Goal: Task Accomplishment & Management: Manage account settings

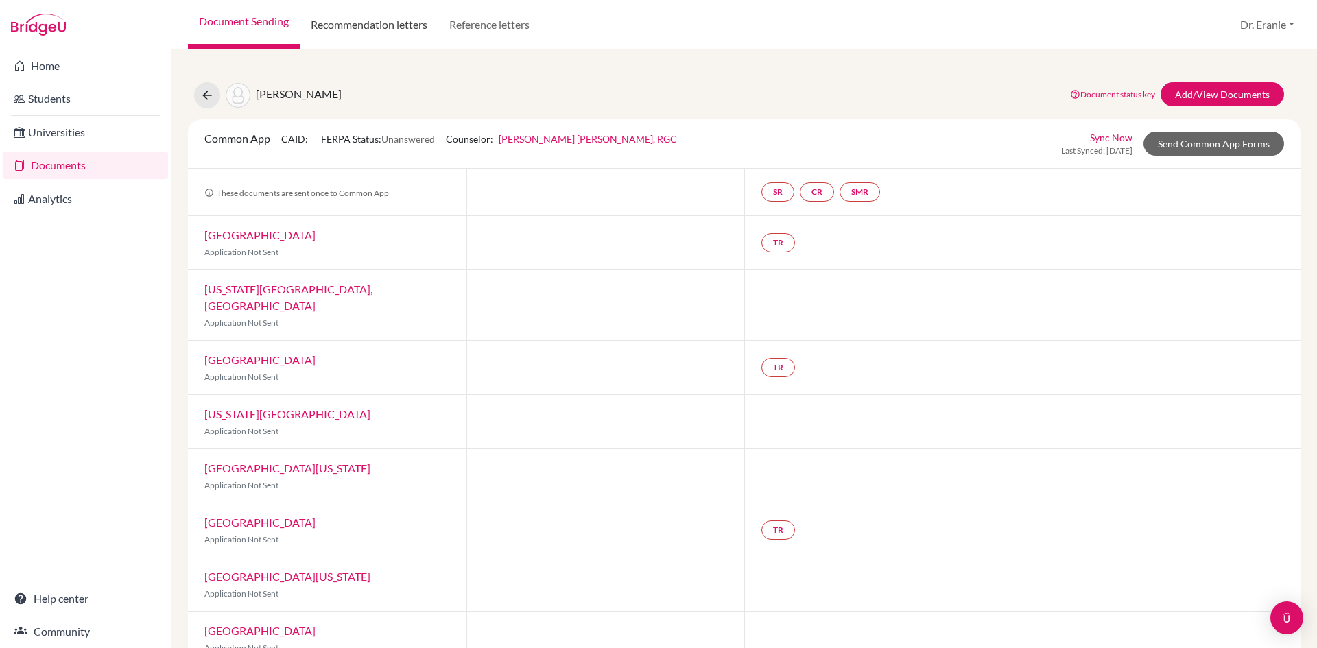
click at [369, 27] on link "Recommendation letters" at bounding box center [369, 24] width 139 height 49
click at [205, 95] on icon at bounding box center [207, 96] width 14 height 14
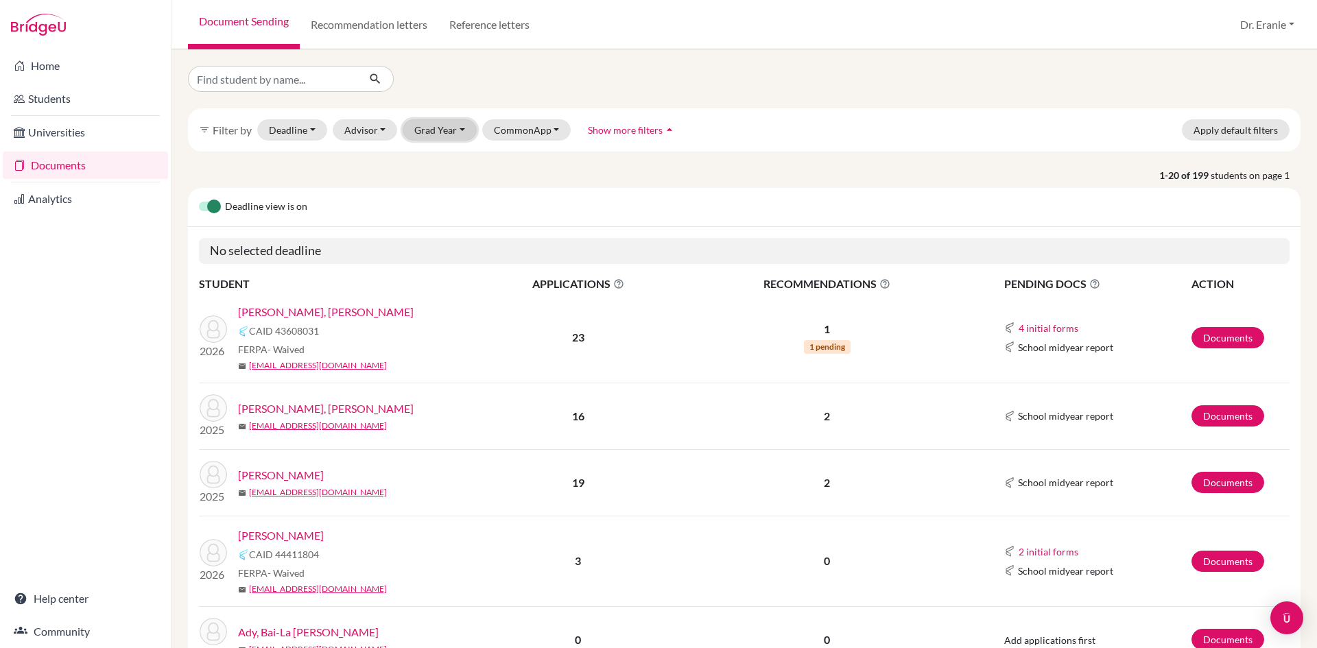
click at [457, 130] on button "Grad Year" at bounding box center [440, 129] width 74 height 21
click at [440, 179] on span "2026" at bounding box center [432, 181] width 25 height 16
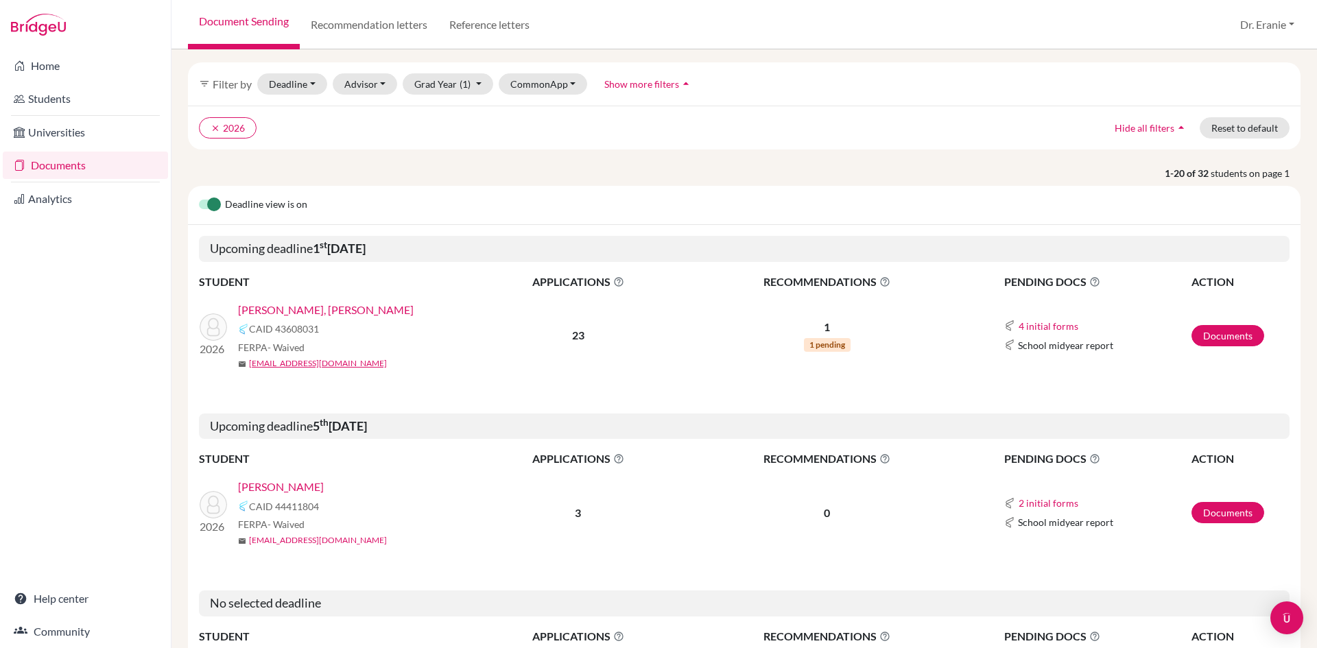
scroll to position [137, 0]
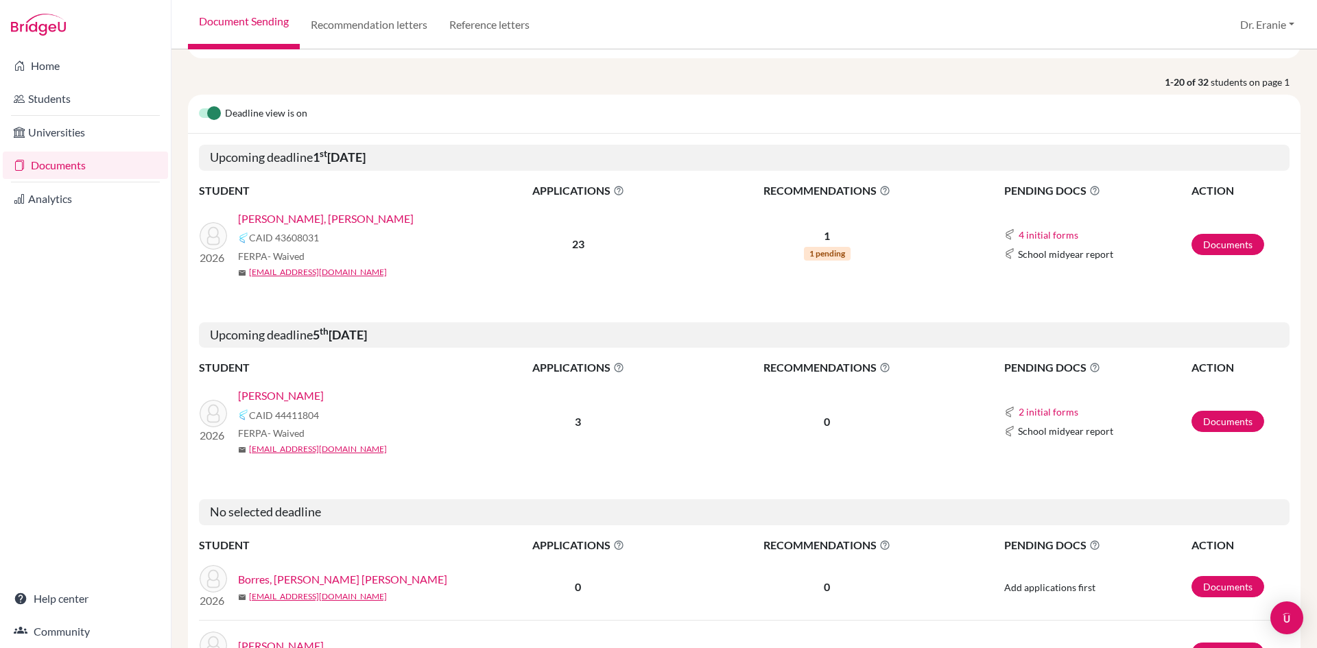
click at [263, 391] on link "Lin, Emma" at bounding box center [281, 396] width 86 height 16
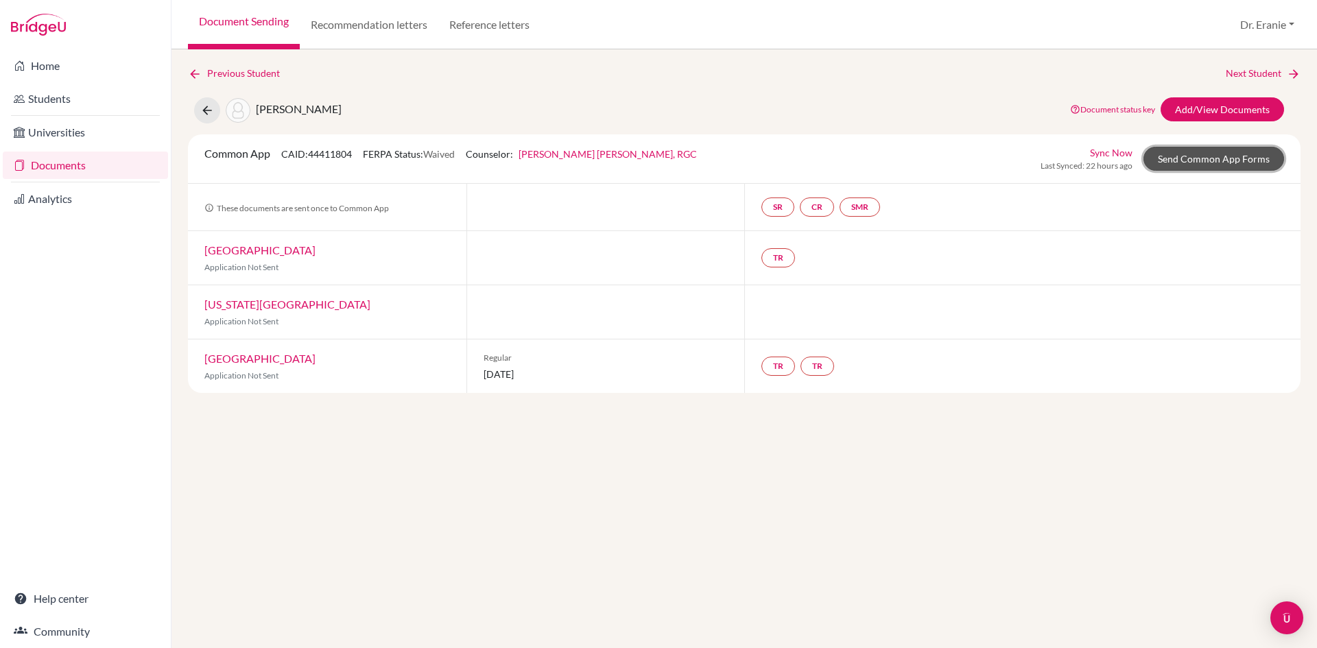
click at [1197, 161] on link "Send Common App Forms" at bounding box center [1214, 159] width 141 height 24
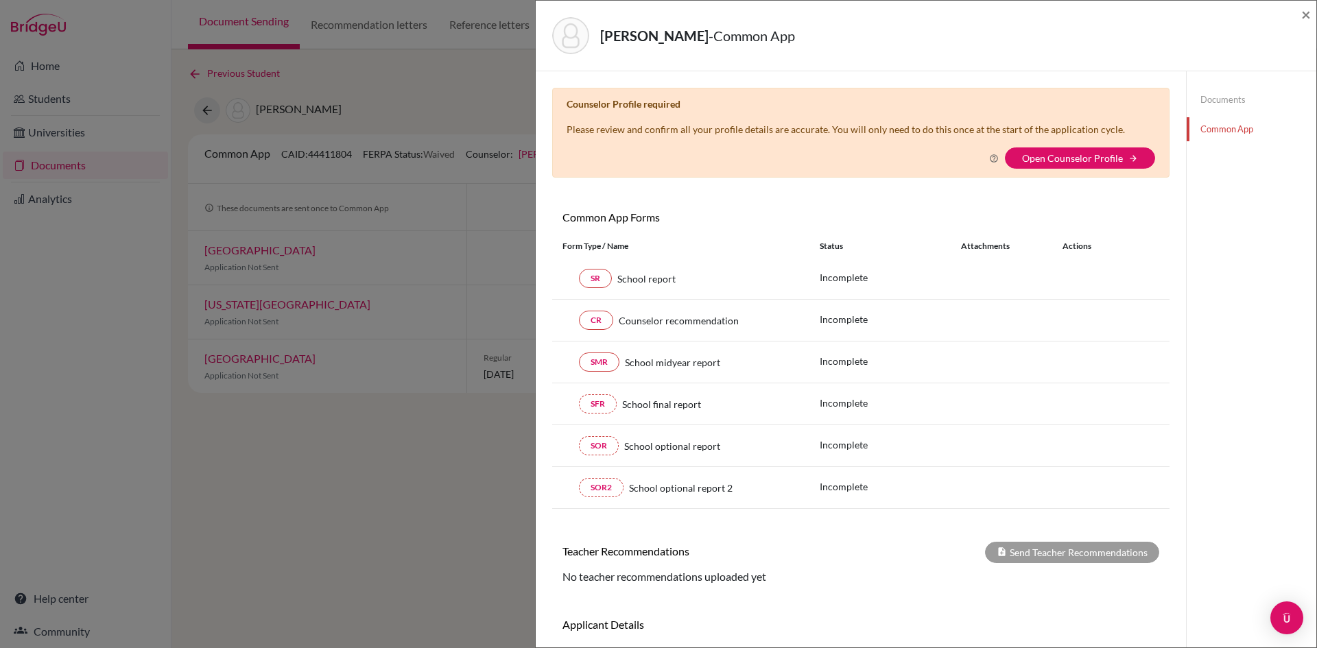
scroll to position [84, 0]
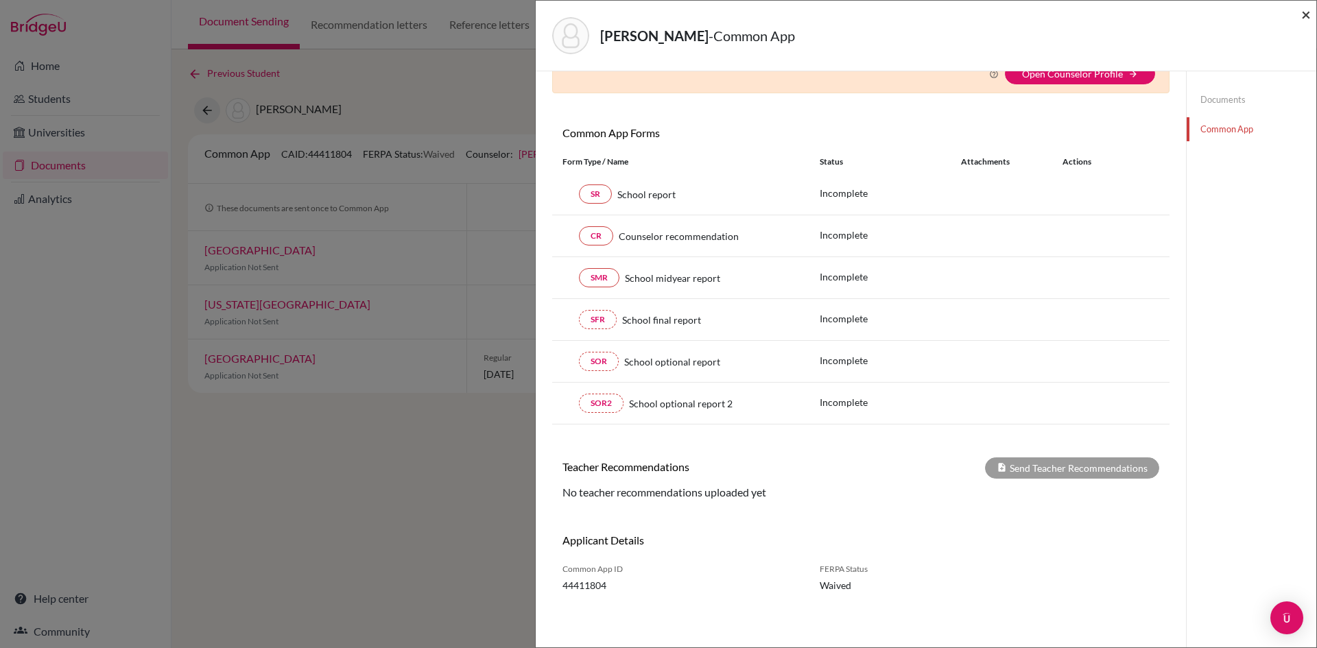
click at [1303, 16] on span "×" at bounding box center [1306, 14] width 10 height 20
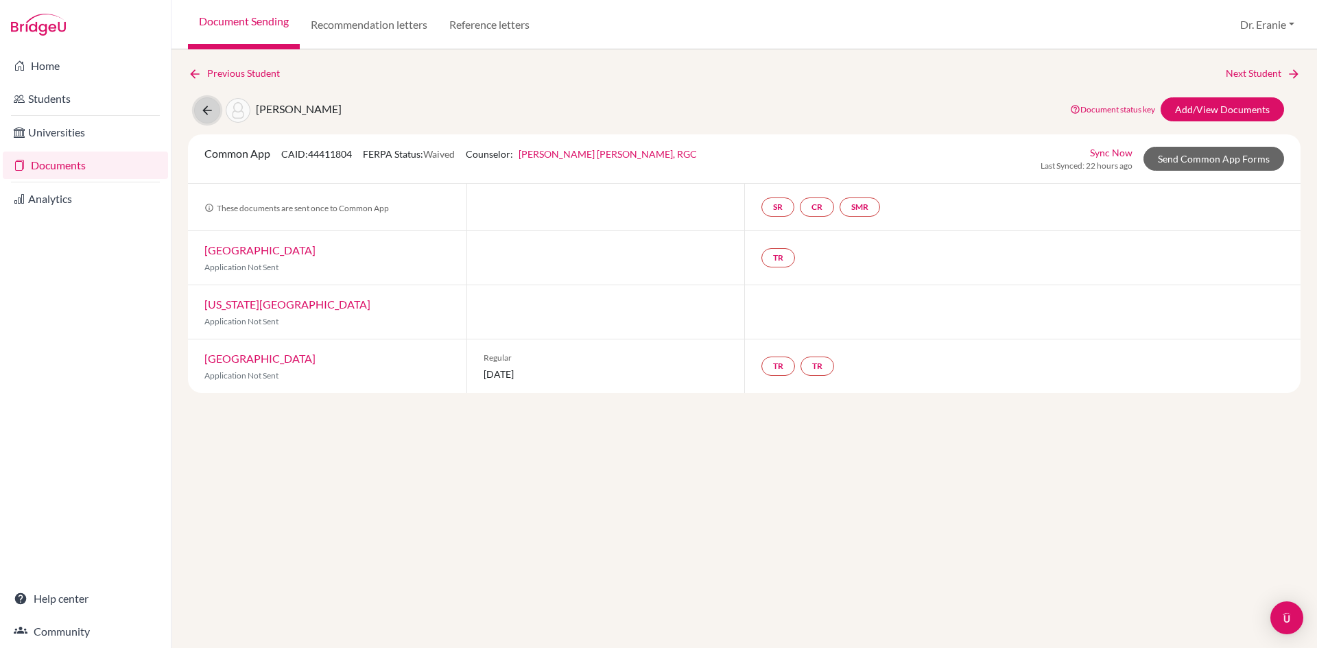
click at [197, 110] on button at bounding box center [207, 110] width 26 height 26
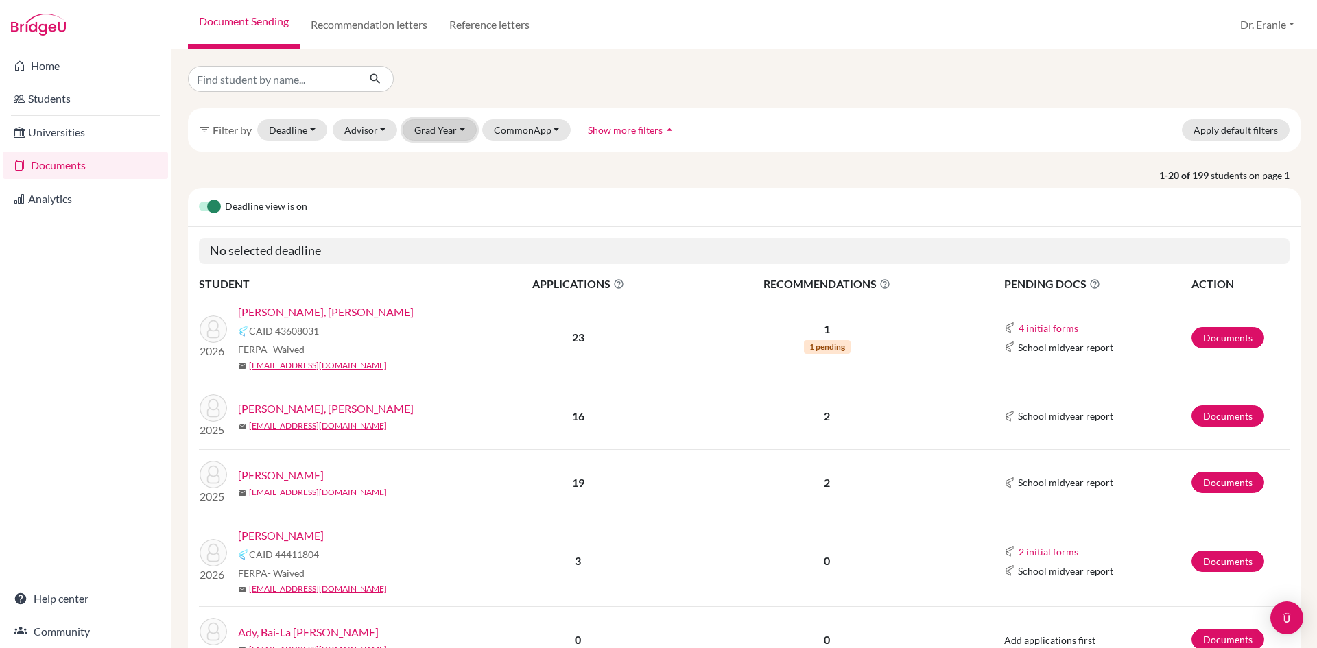
click at [459, 127] on button "Grad Year" at bounding box center [440, 129] width 74 height 21
click at [445, 186] on span "2026" at bounding box center [432, 181] width 25 height 16
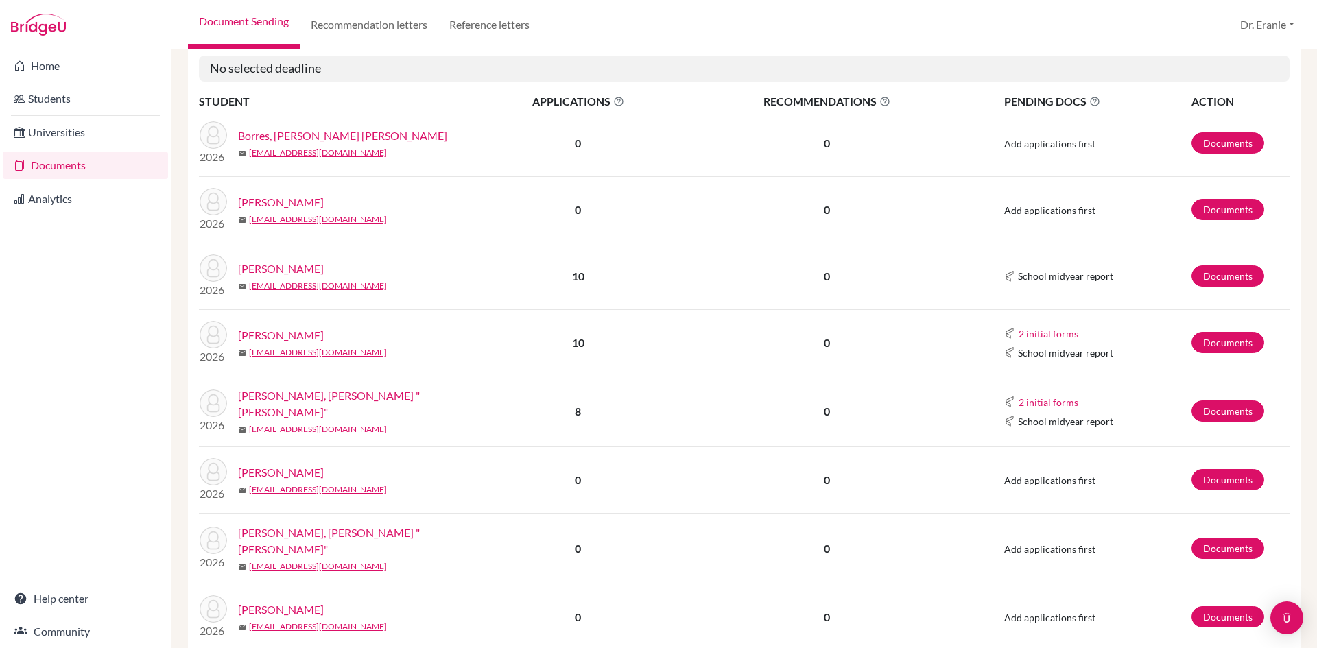
scroll to position [617, 0]
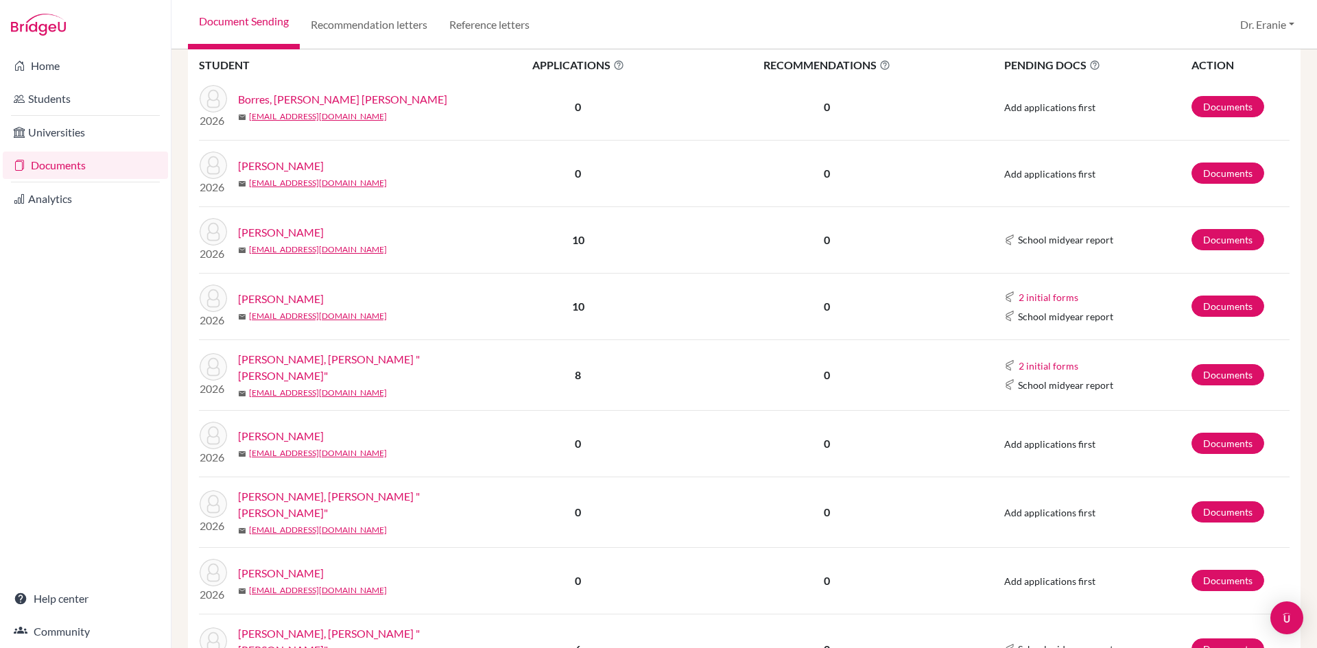
click at [323, 296] on link "Chen, Adrienne Wen-An" at bounding box center [281, 299] width 86 height 16
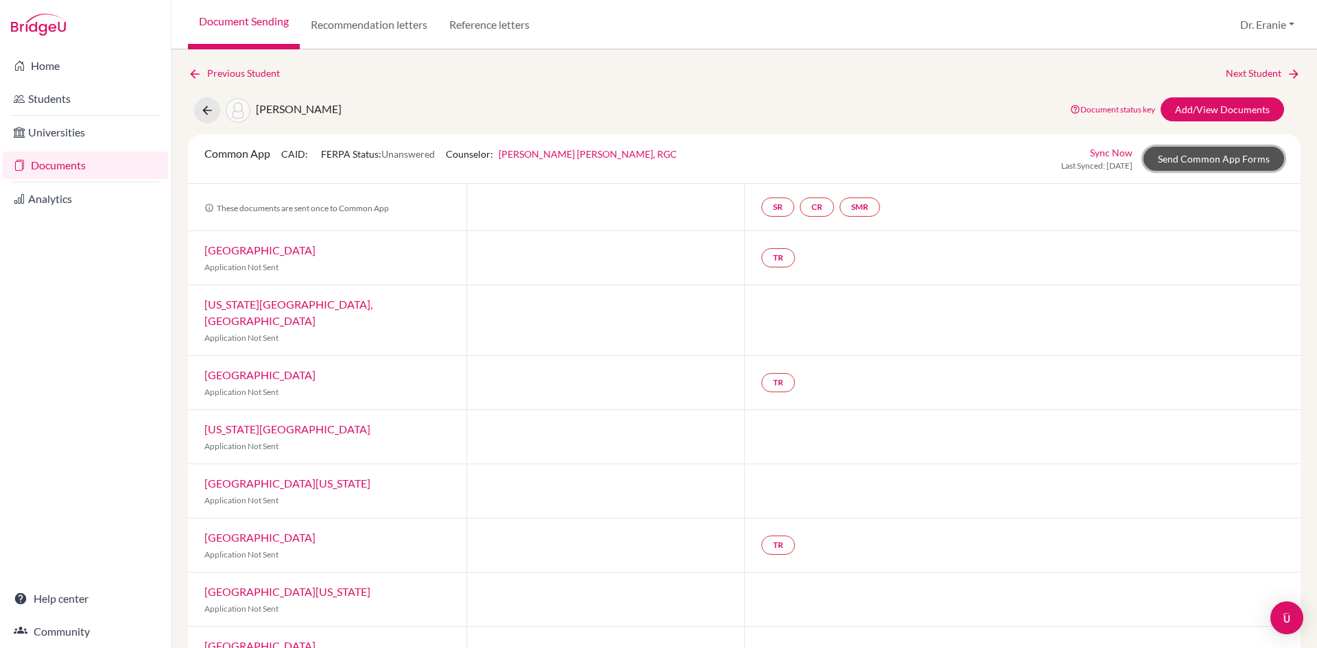
click at [1183, 160] on link "Send Common App Forms" at bounding box center [1214, 159] width 141 height 24
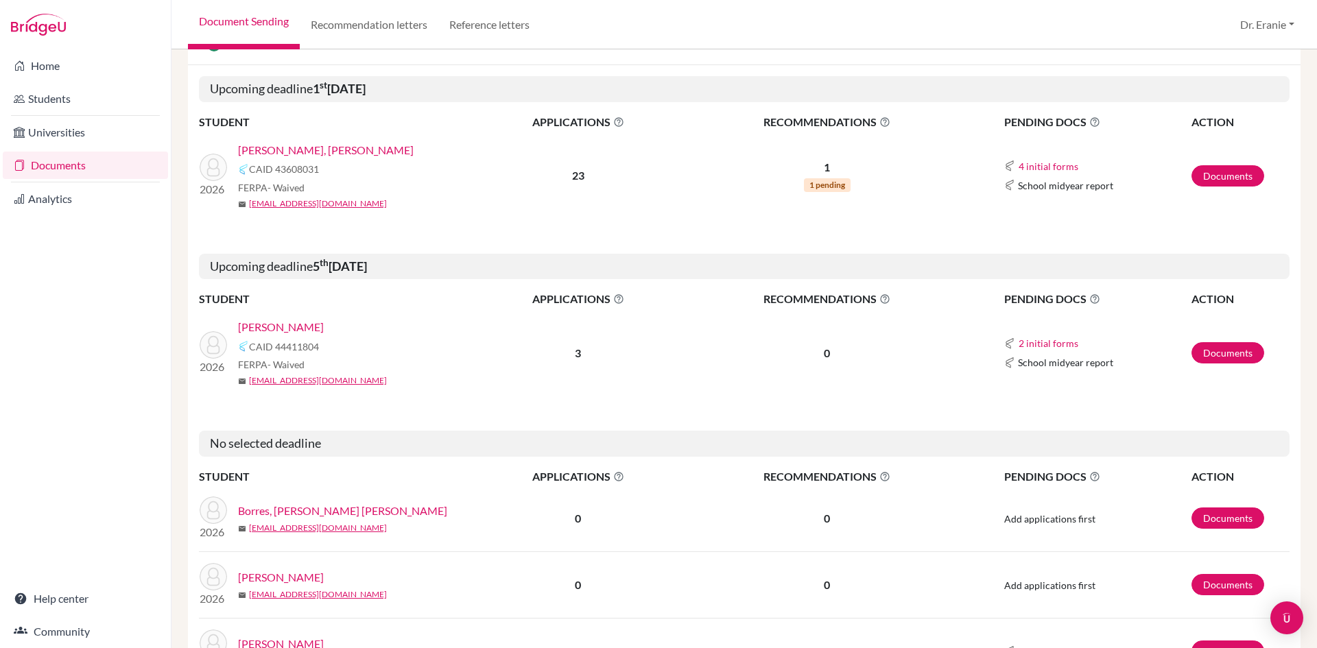
scroll to position [343, 0]
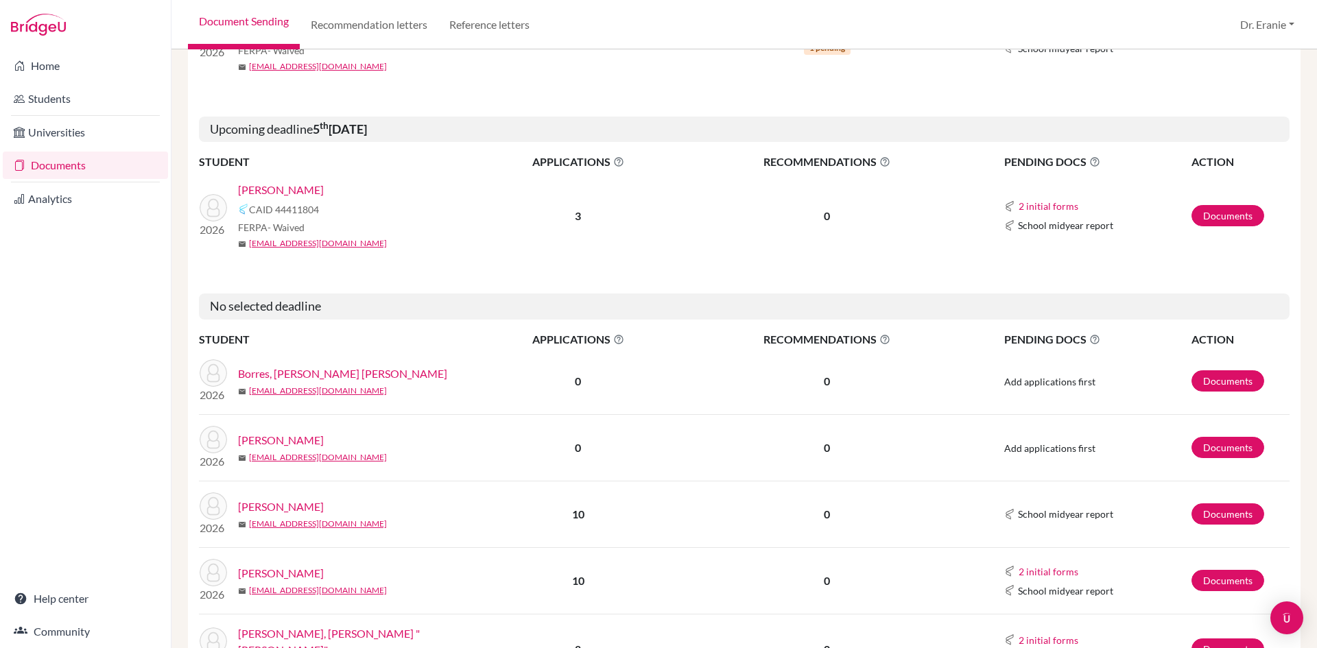
click at [259, 441] on link "[PERSON_NAME]" at bounding box center [281, 440] width 86 height 16
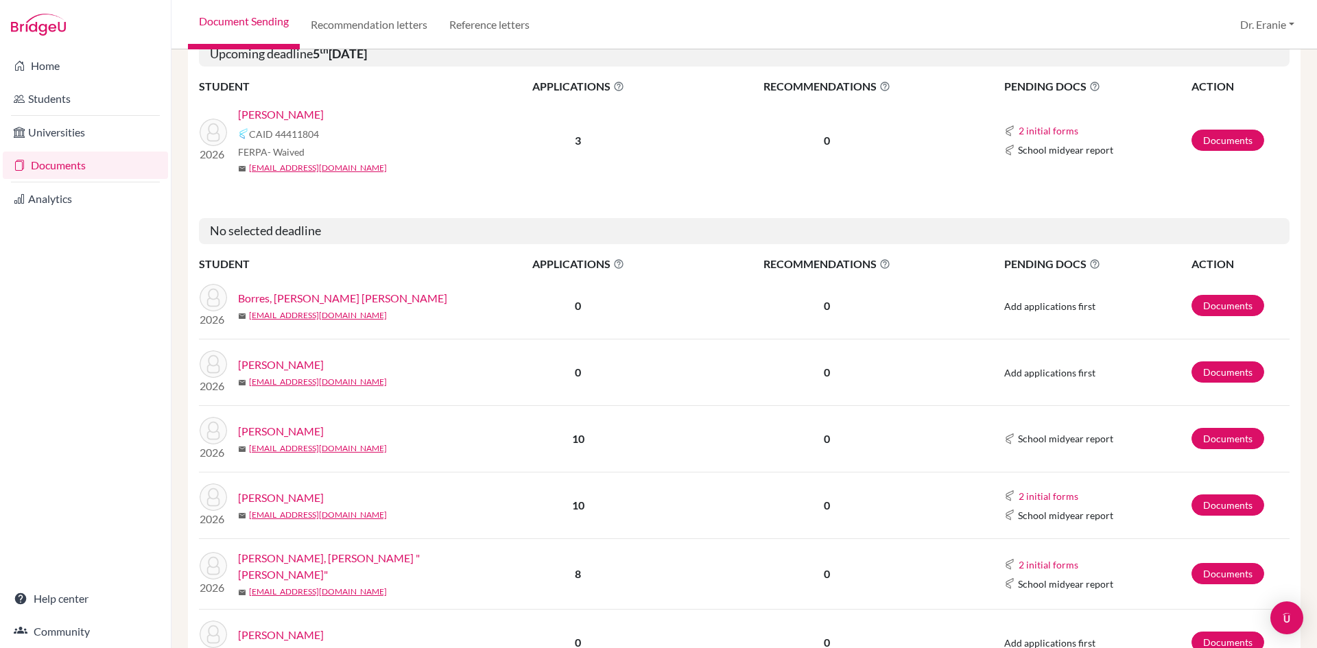
scroll to position [549, 0]
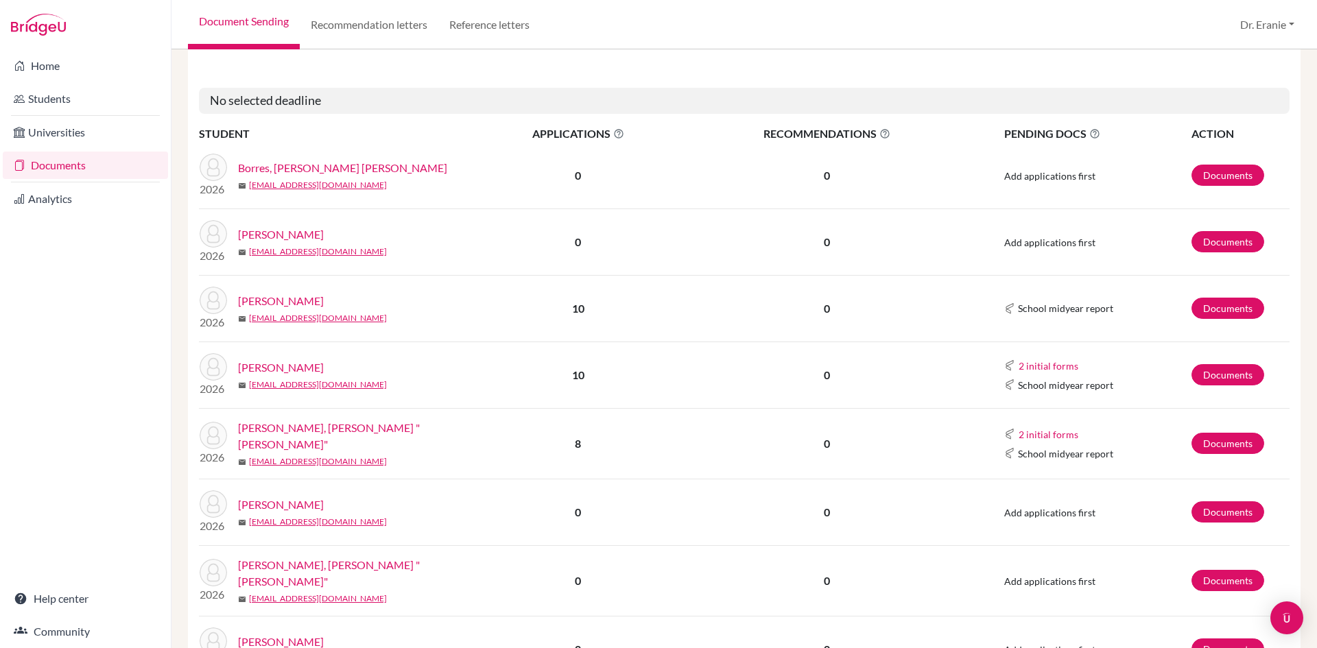
click at [323, 434] on link "Chiang, Yu Jen "Jenny"" at bounding box center [360, 436] width 245 height 33
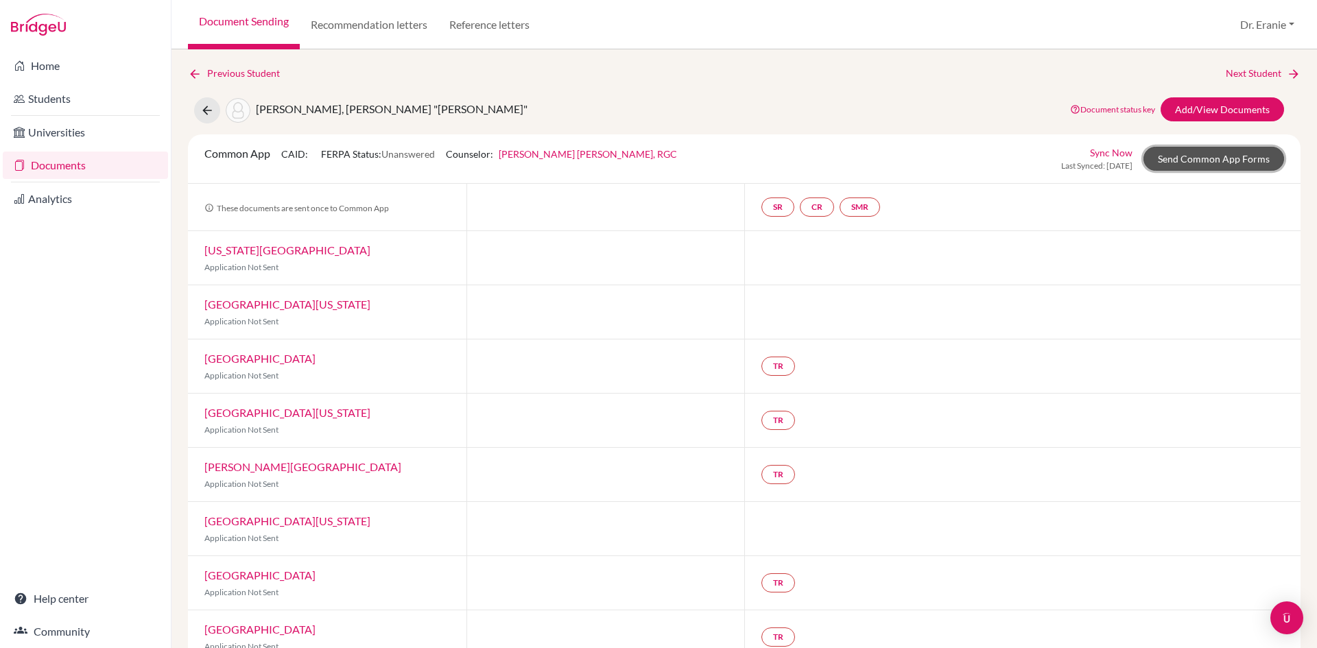
click at [1148, 156] on link "Send Common App Forms" at bounding box center [1214, 159] width 141 height 24
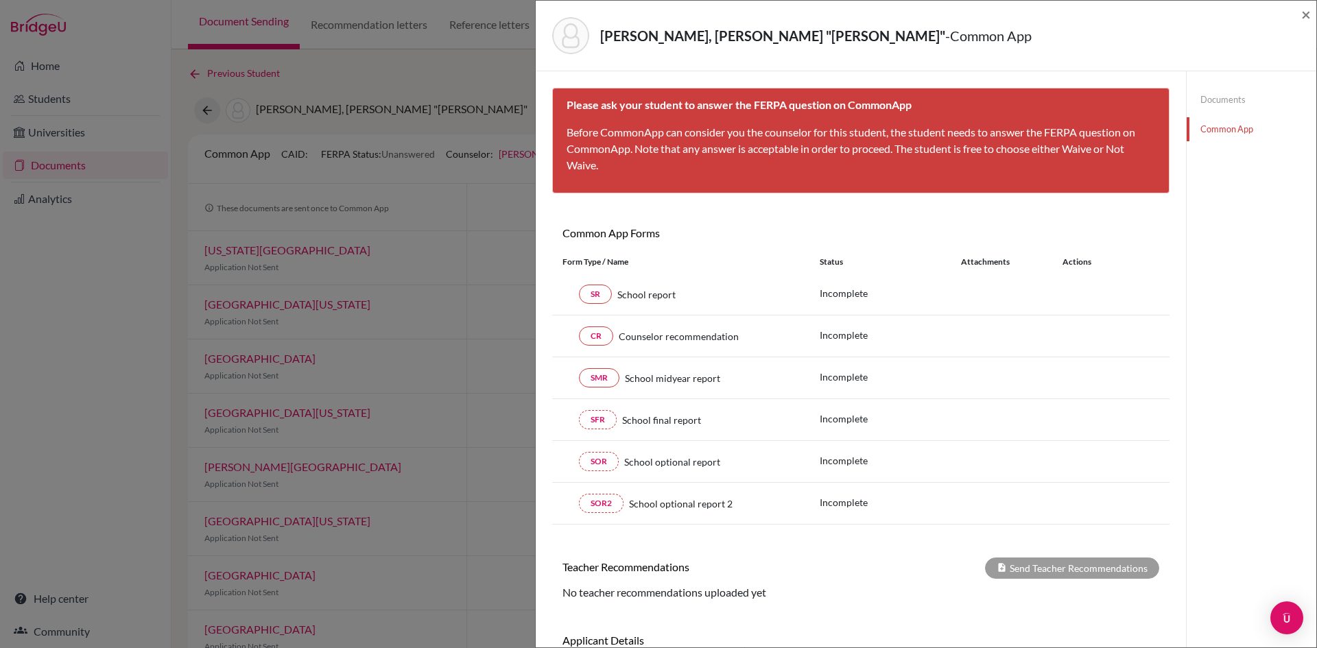
click at [814, 164] on p "Before CommonApp can consider you the counselor for this student, the student n…" at bounding box center [861, 148] width 589 height 49
click at [1307, 16] on span "×" at bounding box center [1306, 14] width 10 height 20
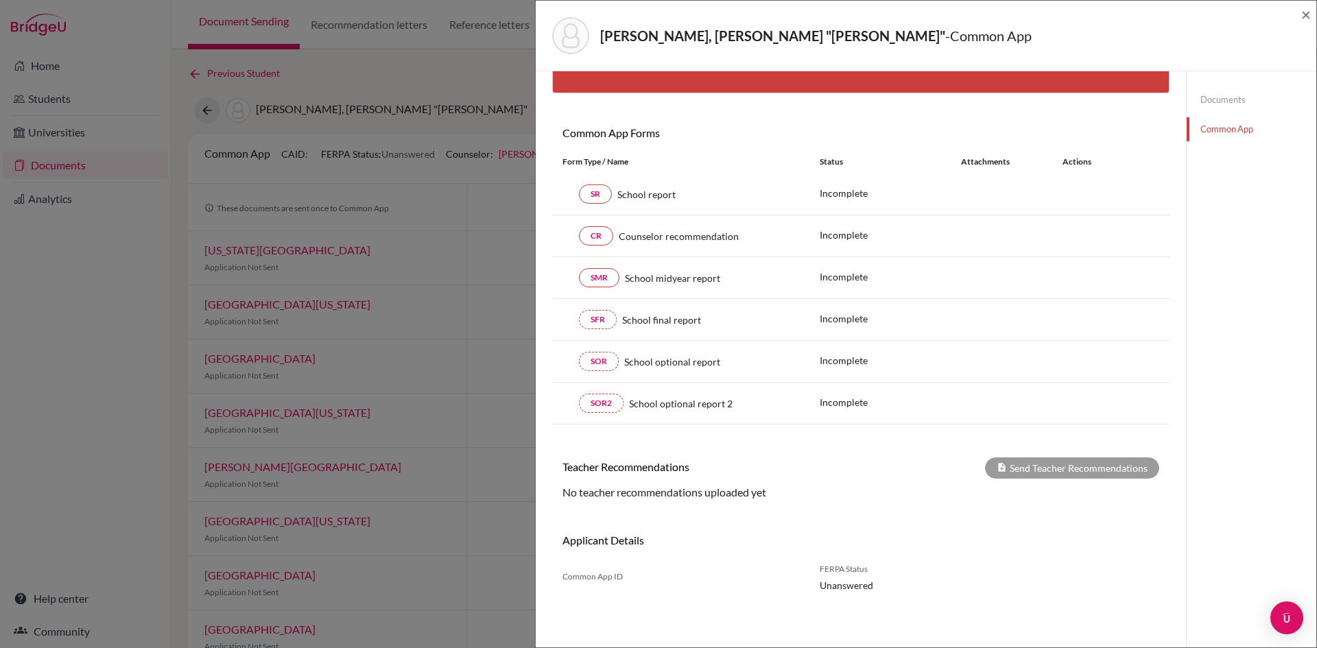
click at [1208, 128] on link "Common App" at bounding box center [1252, 129] width 130 height 24
click at [1303, 17] on span "×" at bounding box center [1306, 14] width 10 height 20
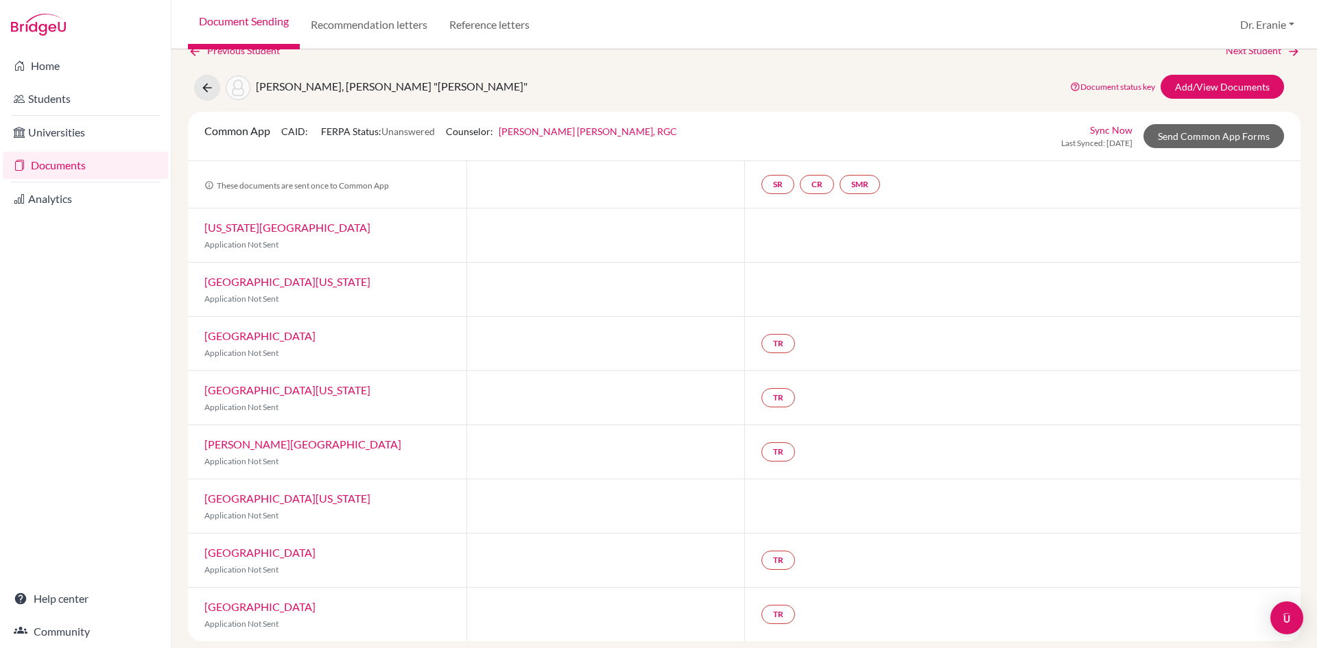
scroll to position [32, 0]
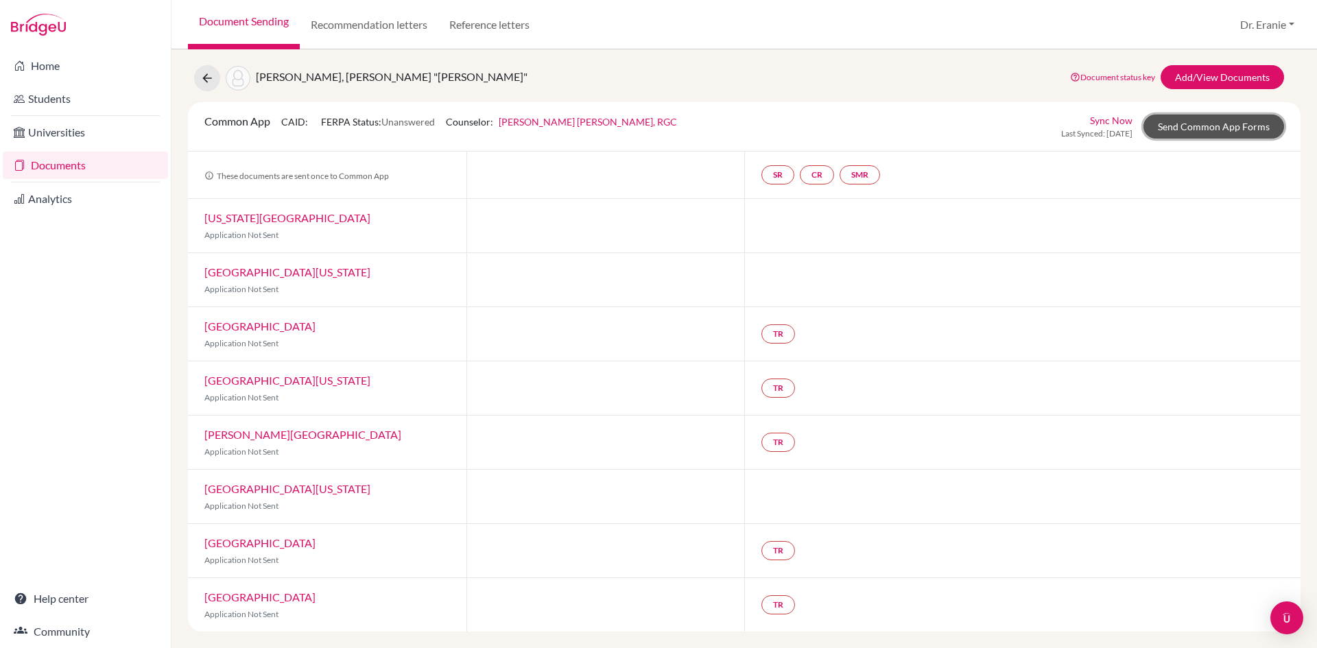
click at [1179, 126] on link "Send Common App Forms" at bounding box center [1214, 127] width 141 height 24
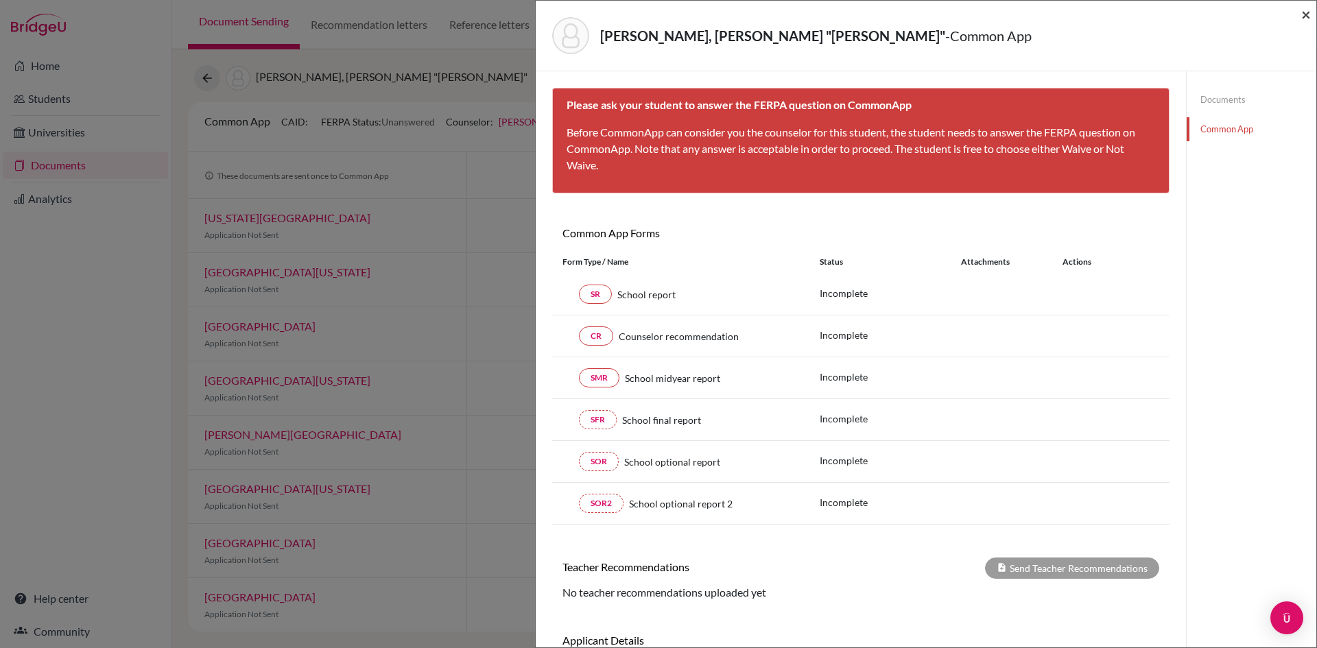
click at [1310, 16] on span "×" at bounding box center [1306, 14] width 10 height 20
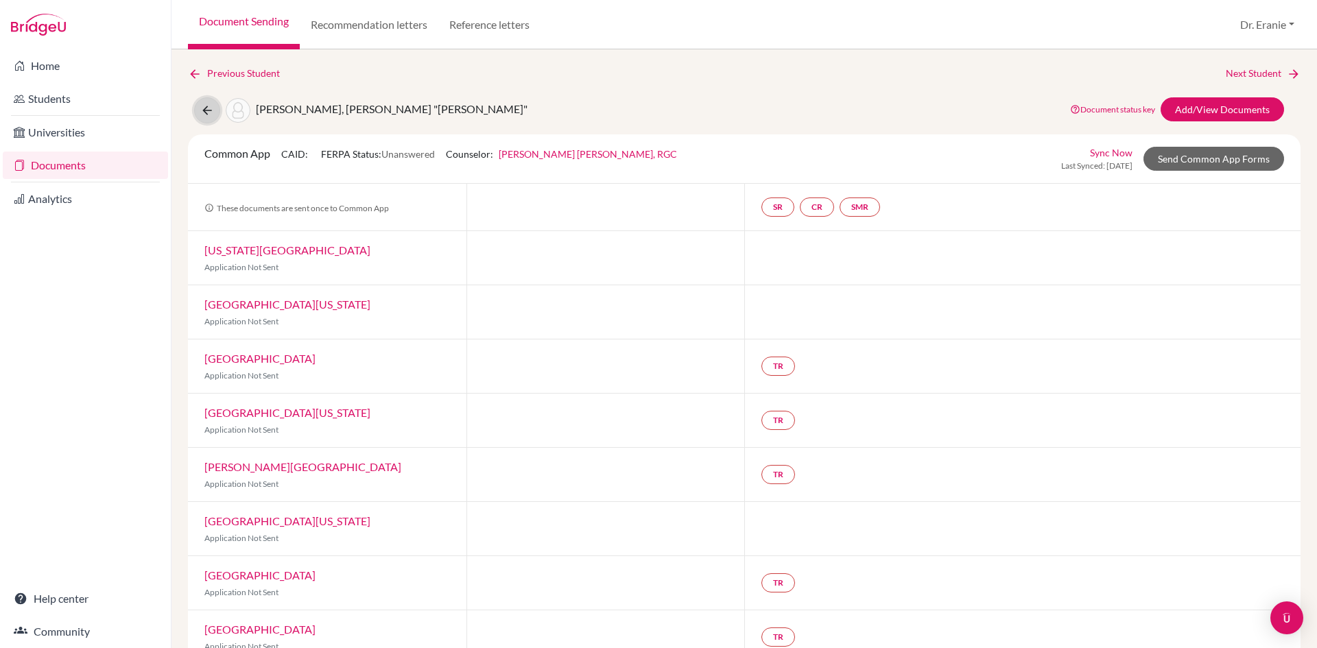
click at [200, 110] on icon at bounding box center [207, 111] width 14 height 14
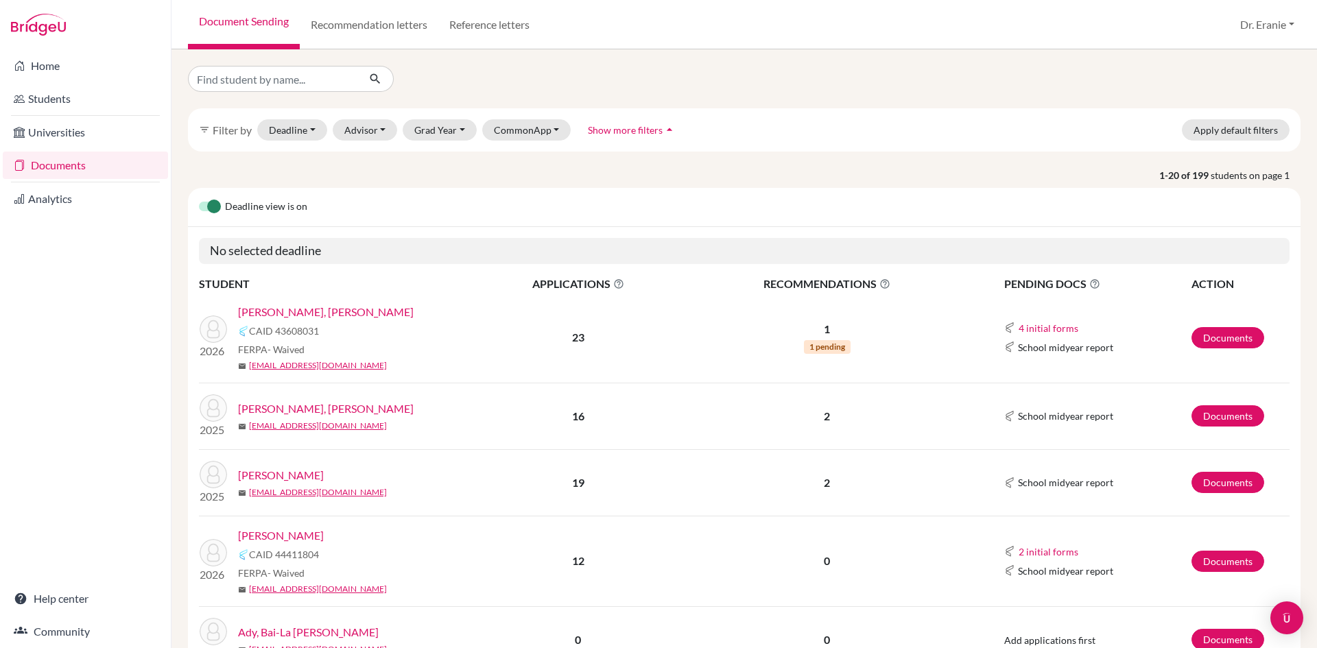
click at [270, 541] on link "Lin, Emma" at bounding box center [281, 536] width 86 height 16
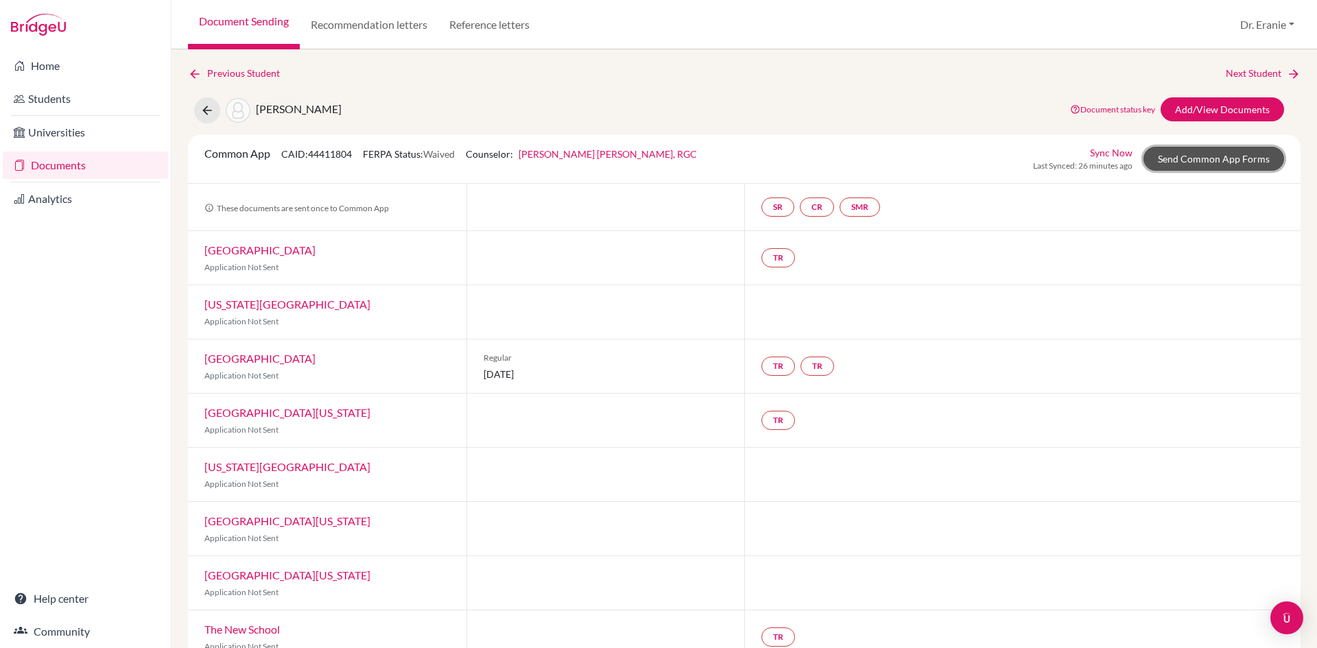
click at [1227, 169] on link "Send Common App Forms" at bounding box center [1214, 159] width 141 height 24
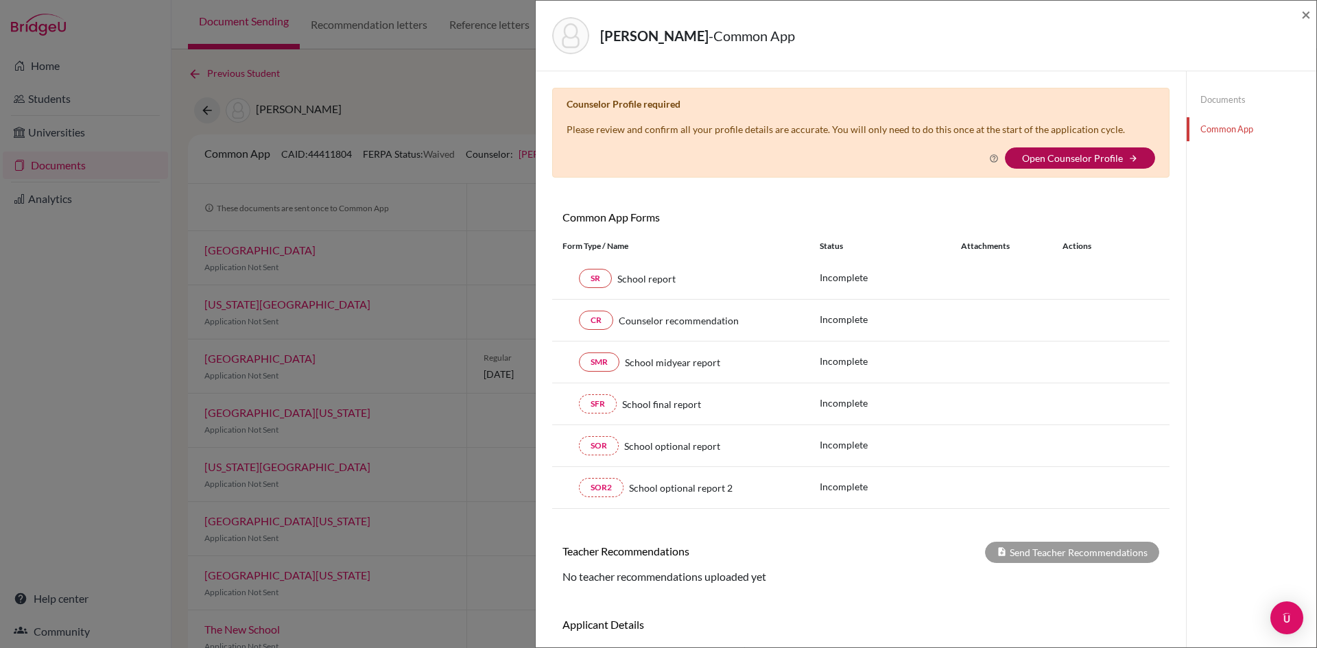
click at [1034, 155] on link "Open Counselor Profile" at bounding box center [1072, 158] width 101 height 12
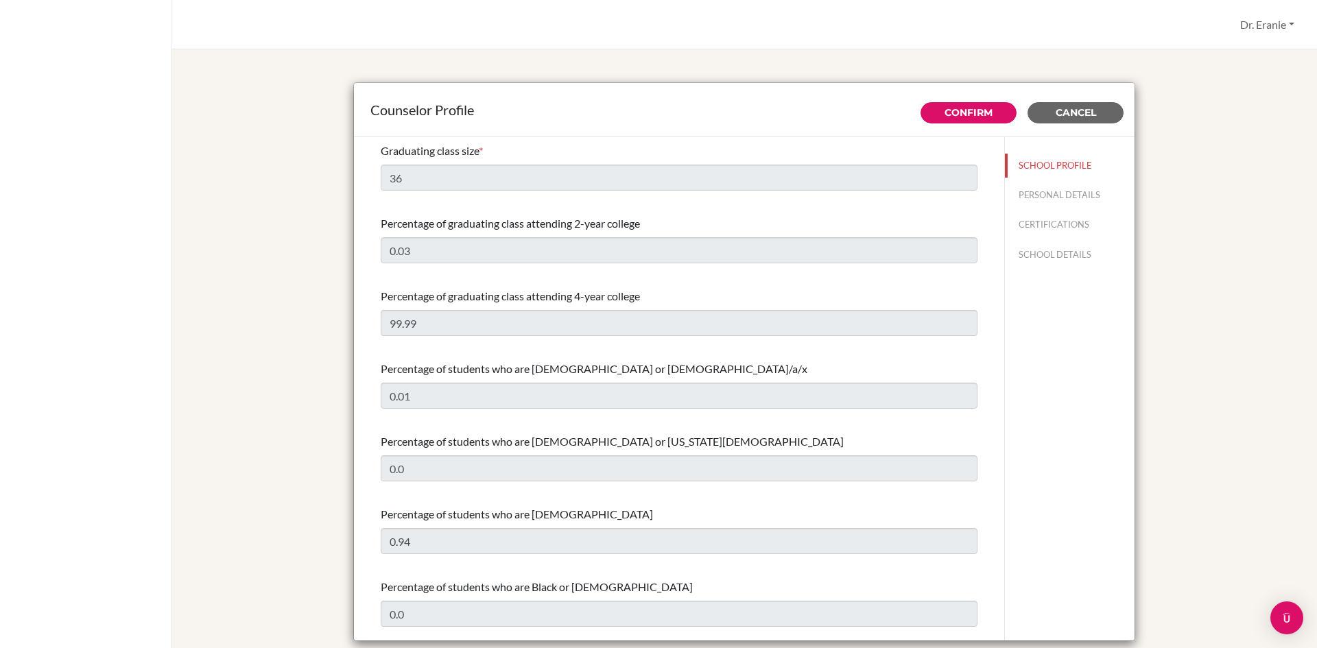
select select "0"
select select "309305"
click at [971, 114] on link "Confirm" at bounding box center [969, 112] width 48 height 12
click at [1028, 161] on button "SCHOOL PROFILE" at bounding box center [1070, 166] width 130 height 24
click at [1082, 111] on span "Cancel" at bounding box center [1076, 112] width 40 height 12
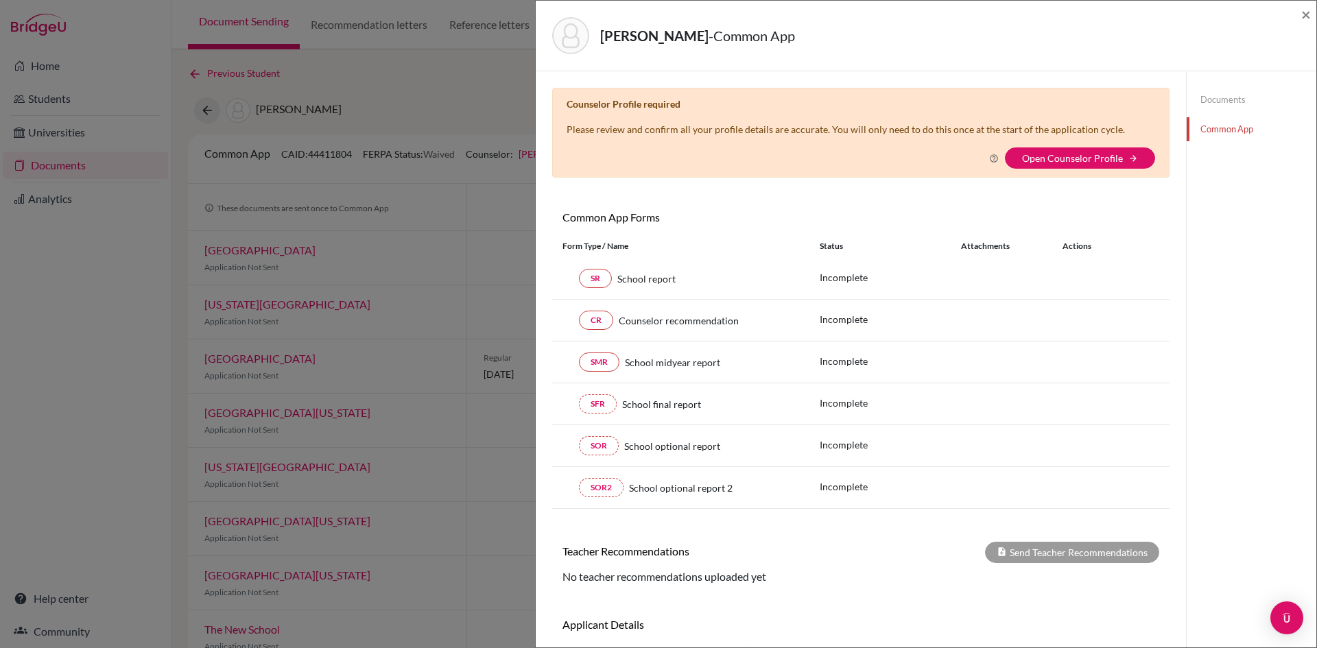
click at [1211, 130] on link "Common App" at bounding box center [1252, 129] width 130 height 24
click at [1109, 161] on link "Open Counselor Profile" at bounding box center [1072, 158] width 101 height 12
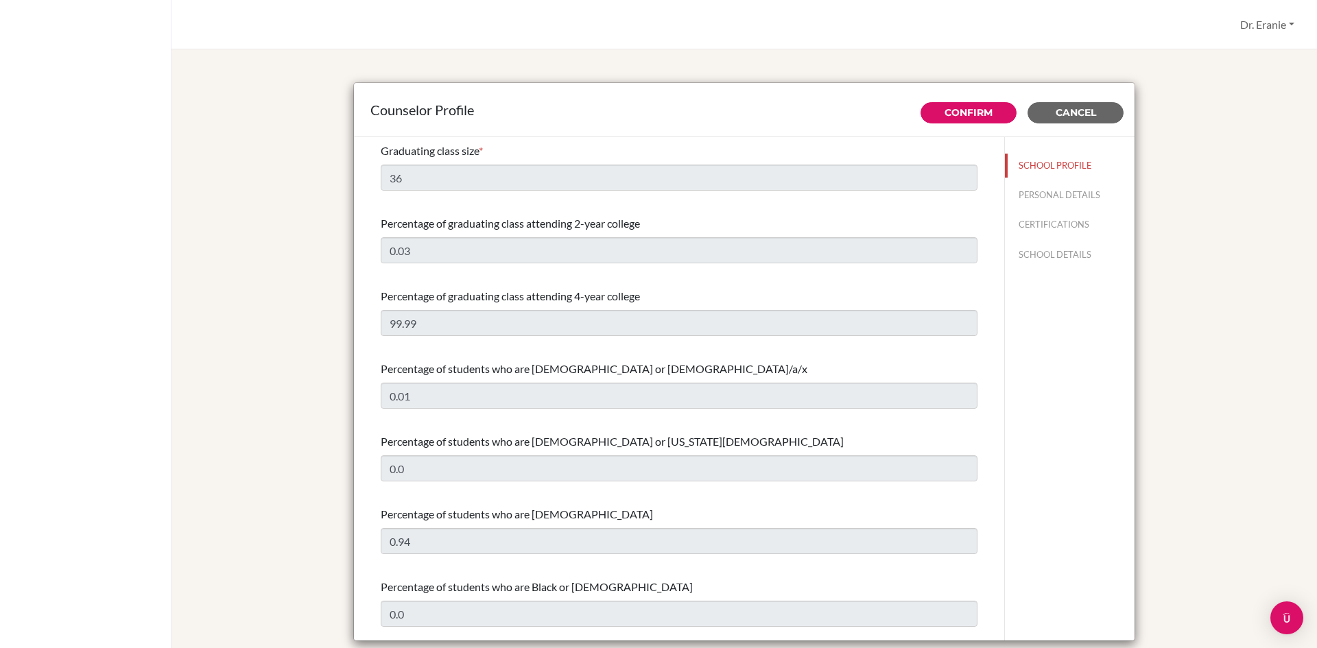
select select "0"
select select "309305"
click at [1074, 196] on button "PERSONAL DETAILS" at bounding box center [1070, 195] width 130 height 24
type input "Dr. Eranie"
type input "[PERSON_NAME], RGC"
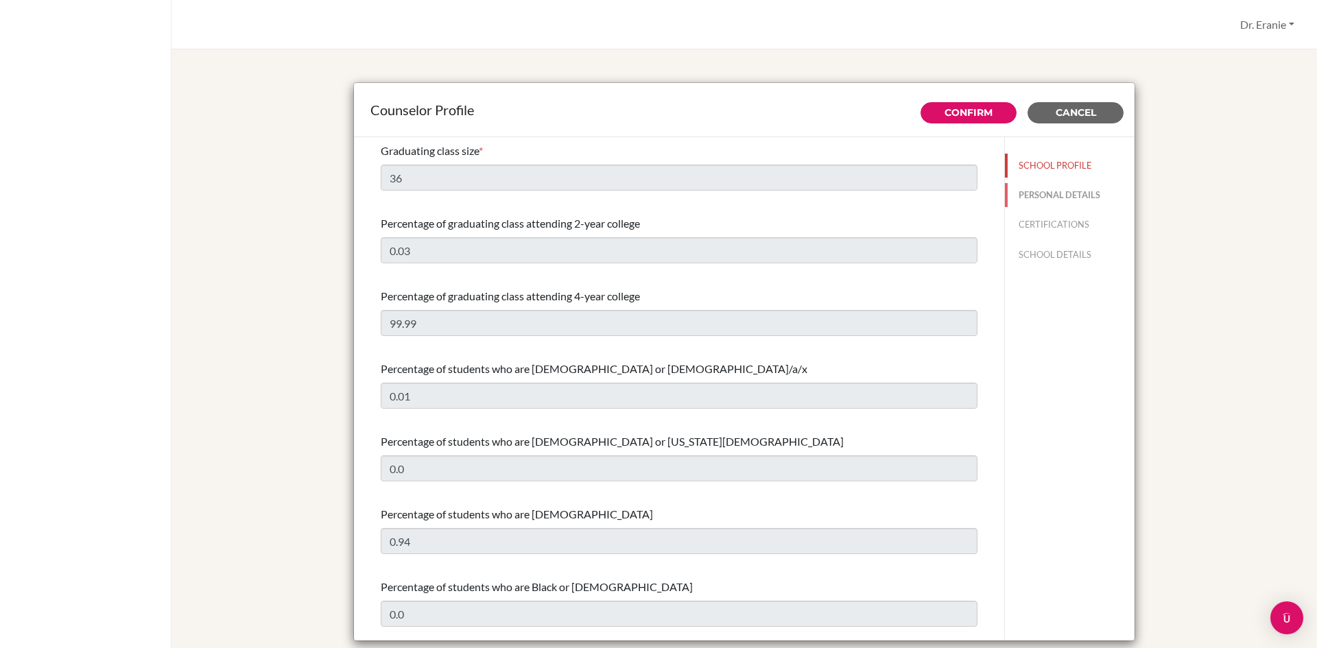
type input "HIGH SCHOOL COUNSELOR"
type input "886.225-338-451"
type input "[EMAIL_ADDRESS][DOMAIN_NAME]"
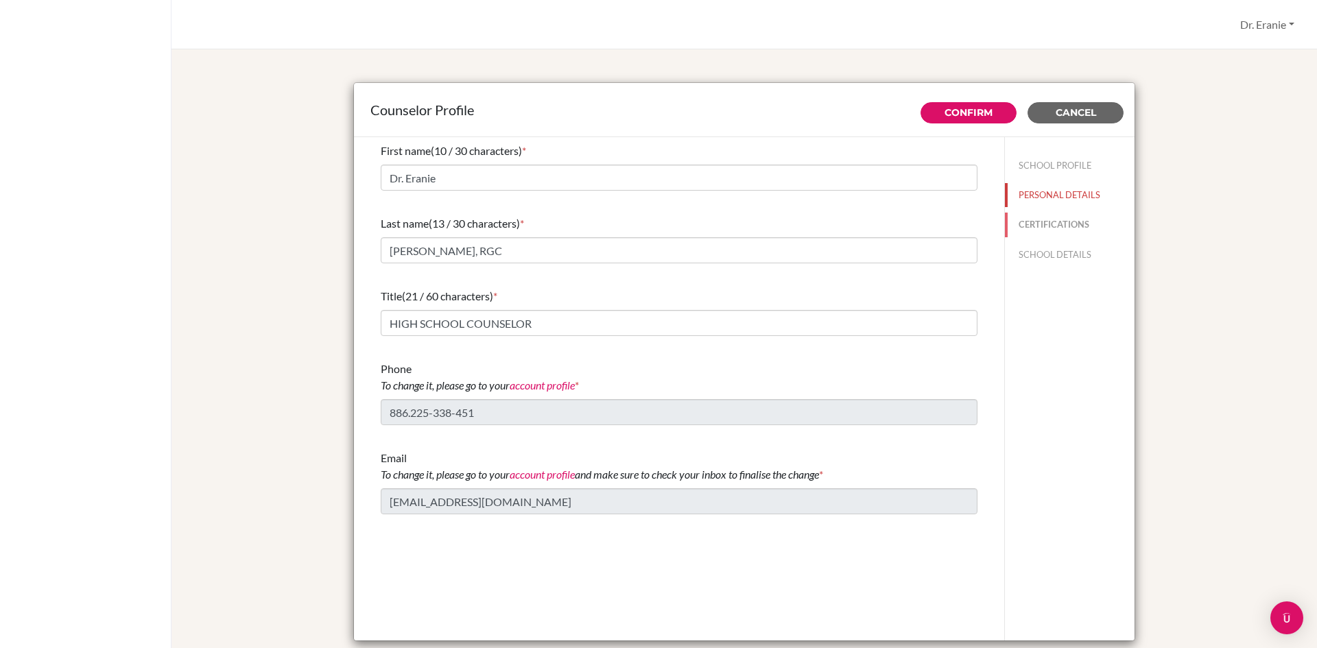
click at [1052, 224] on button "CERTIFICATIONS" at bounding box center [1070, 225] width 130 height 24
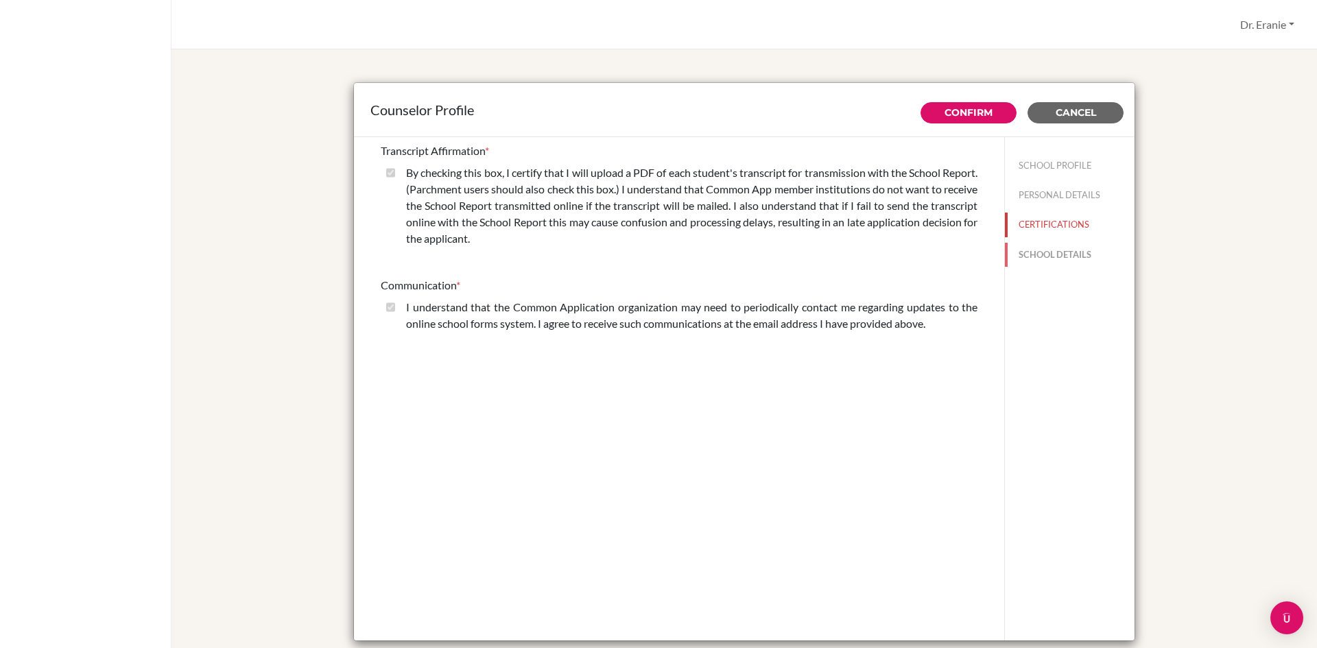
click at [1043, 257] on button "SCHOOL DETAILS" at bounding box center [1070, 255] width 130 height 24
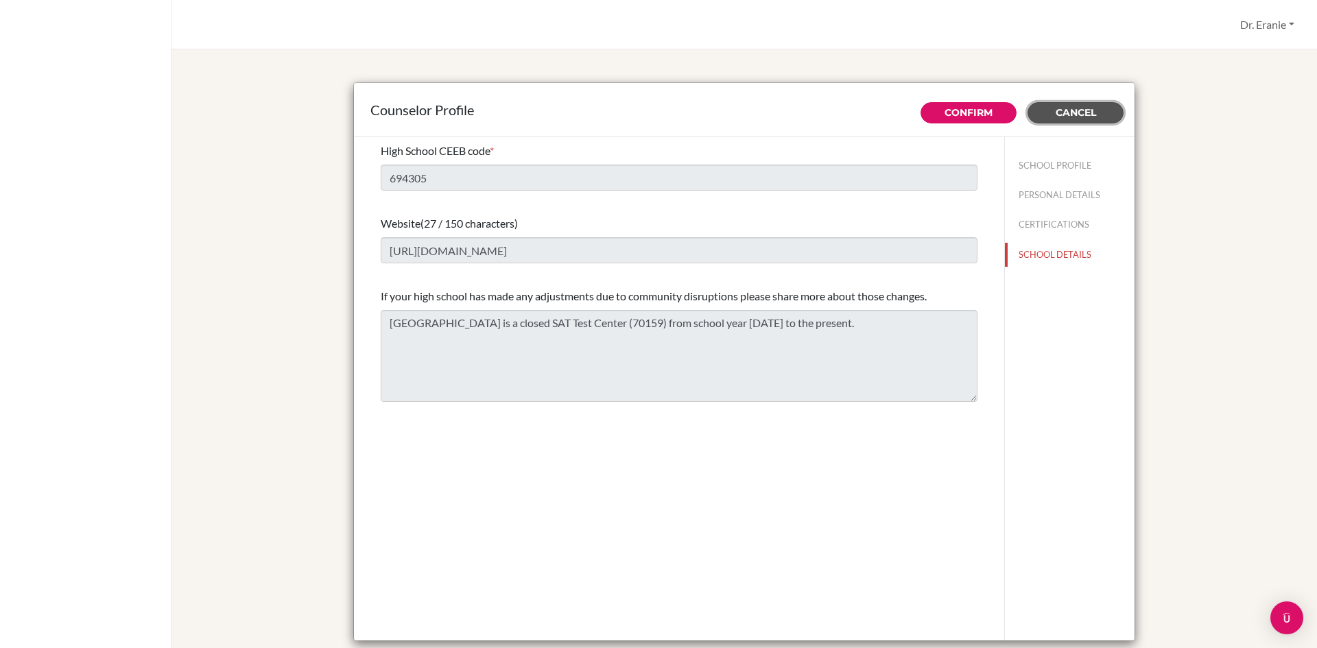
click at [1070, 110] on span "Cancel" at bounding box center [1076, 112] width 40 height 12
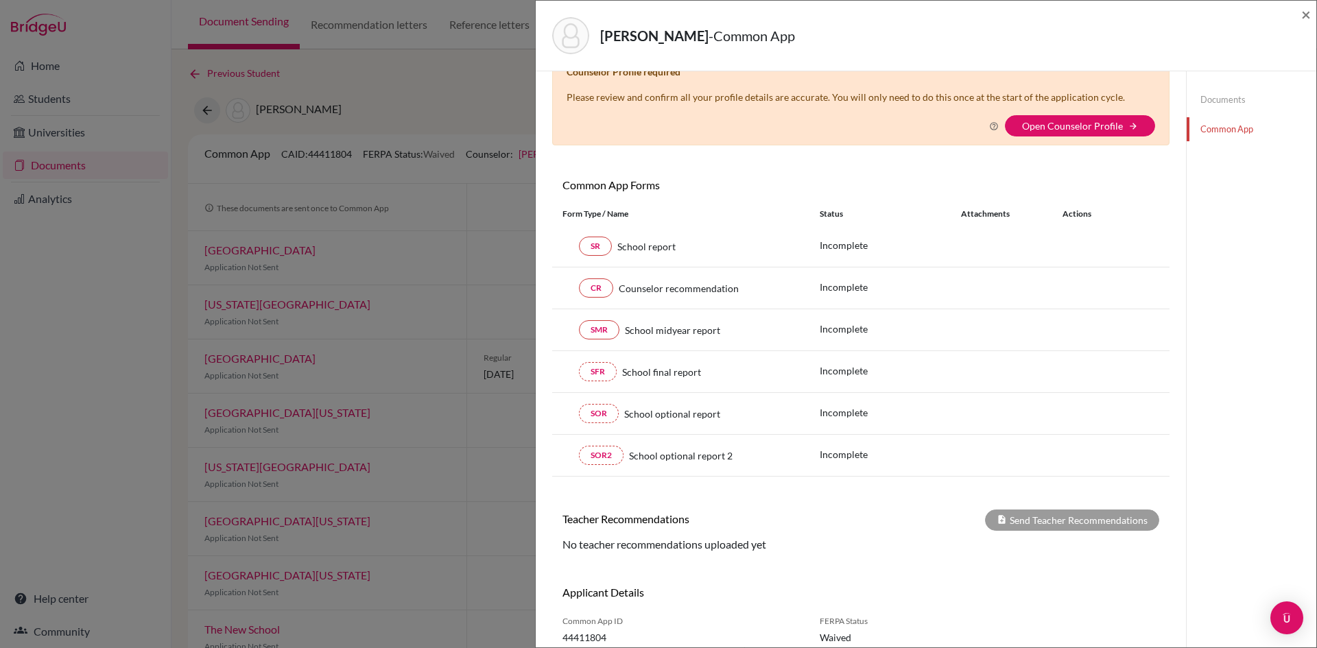
scroll to position [84, 0]
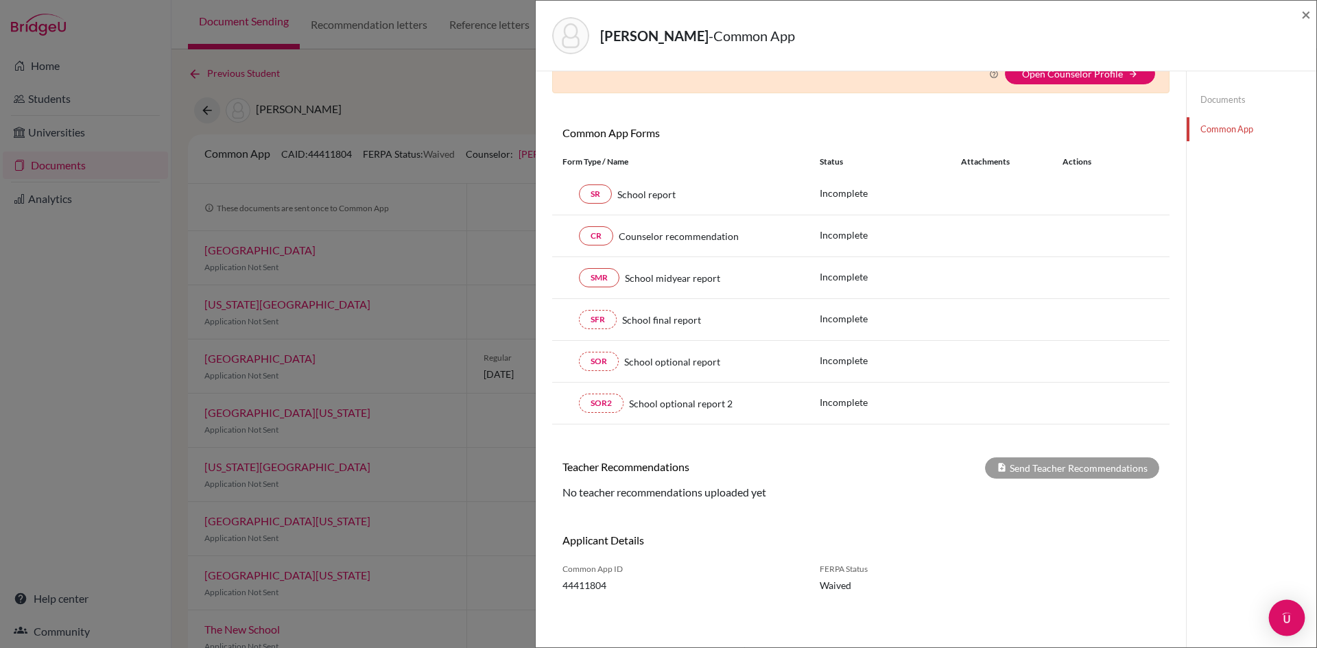
click at [1288, 620] on img "Open Intercom Messenger" at bounding box center [1287, 618] width 18 height 18
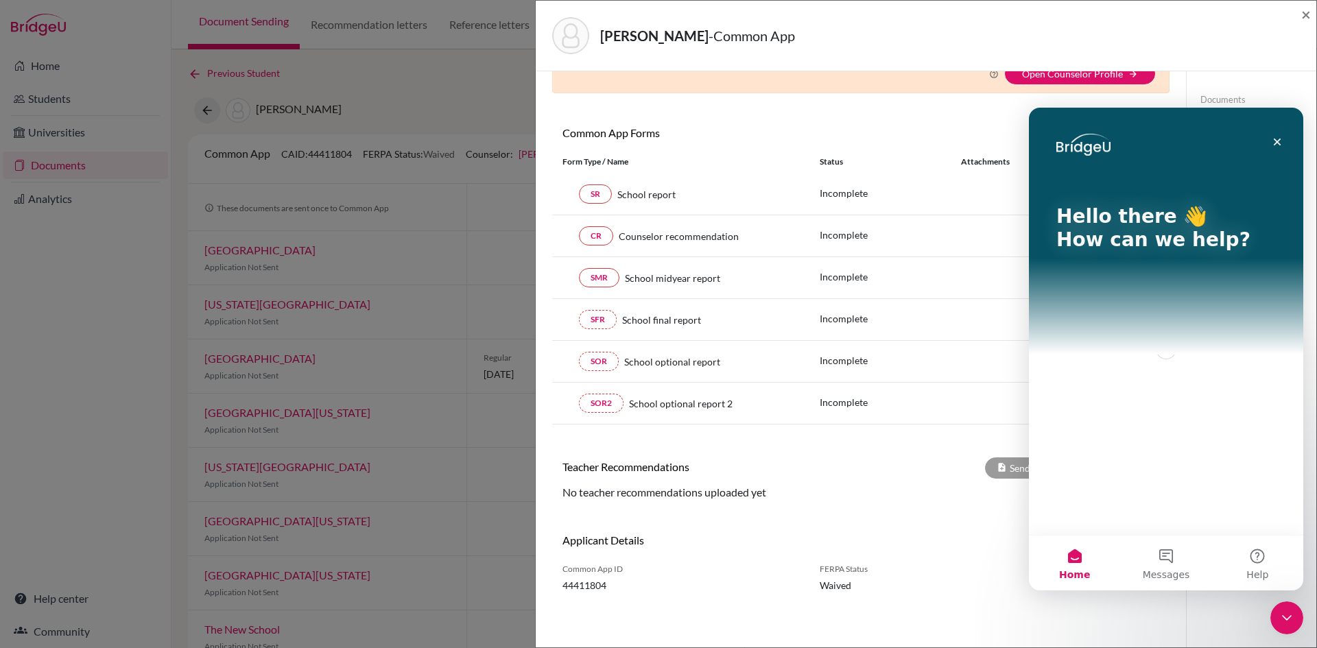
scroll to position [0, 0]
click at [1158, 558] on button "Messages" at bounding box center [1165, 563] width 91 height 55
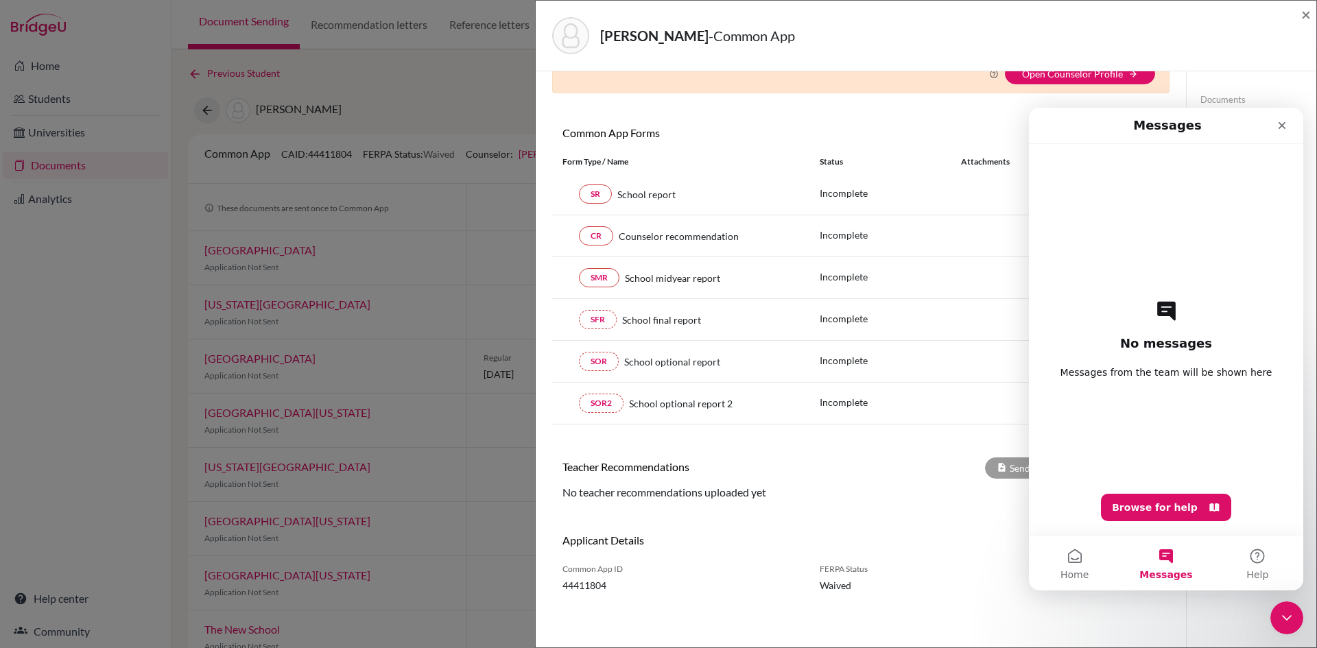
click at [1161, 211] on div "No messages Messages from the team will be shown here Browse for help" at bounding box center [1166, 339] width 226 height 391
click at [1165, 312] on icon "Intercom messenger" at bounding box center [1166, 311] width 19 height 19
click at [1138, 505] on button "Browse for help" at bounding box center [1166, 507] width 130 height 27
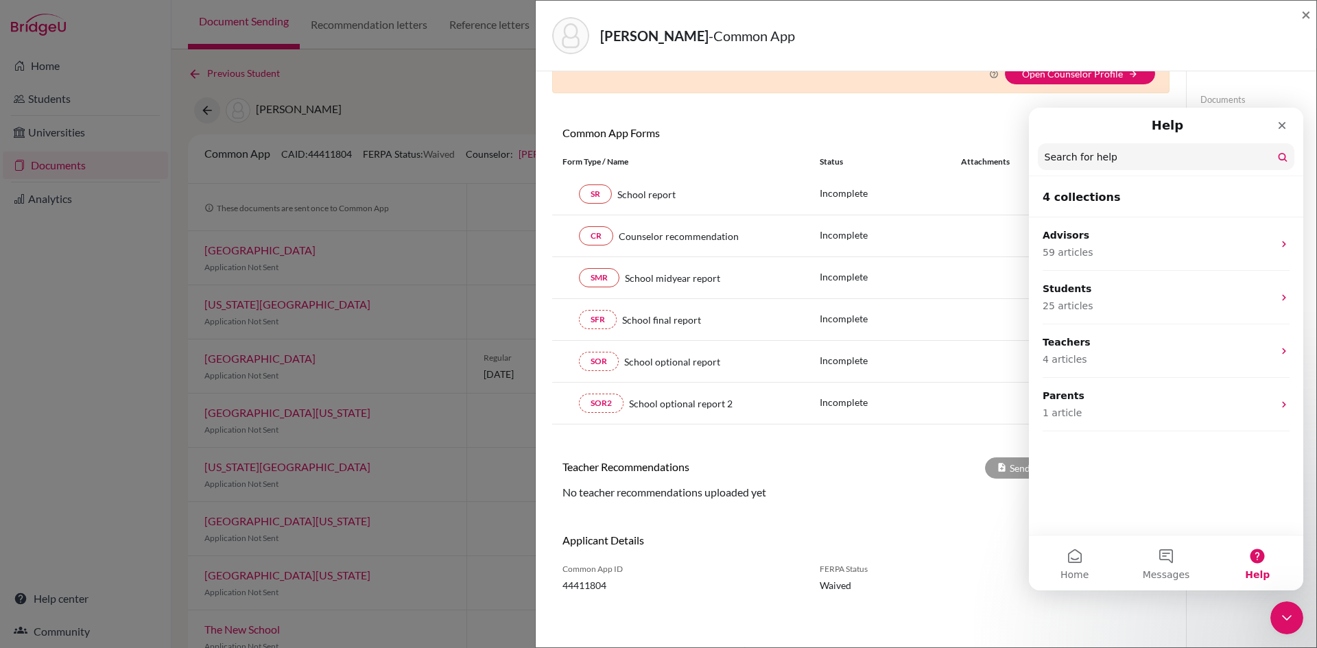
click at [1220, 161] on input "Search for help" at bounding box center [1166, 156] width 257 height 27
click at [1074, 558] on button "Home" at bounding box center [1074, 563] width 91 height 55
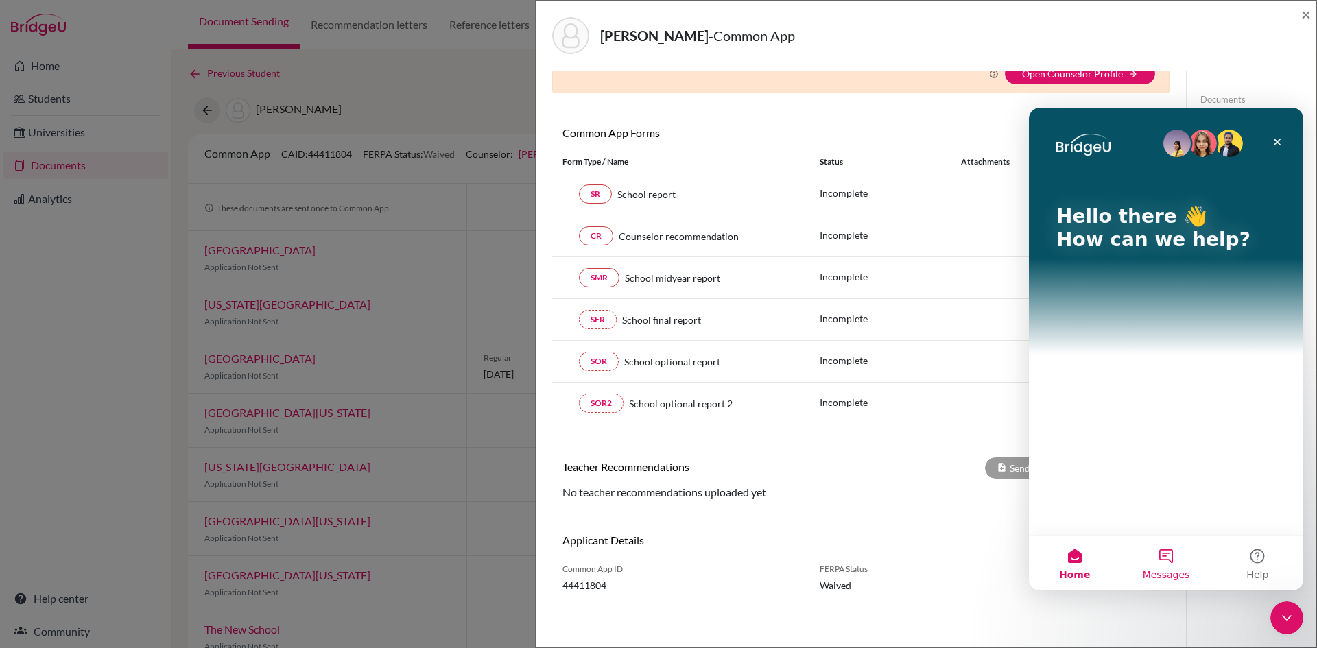
click at [1164, 556] on button "Messages" at bounding box center [1165, 563] width 91 height 55
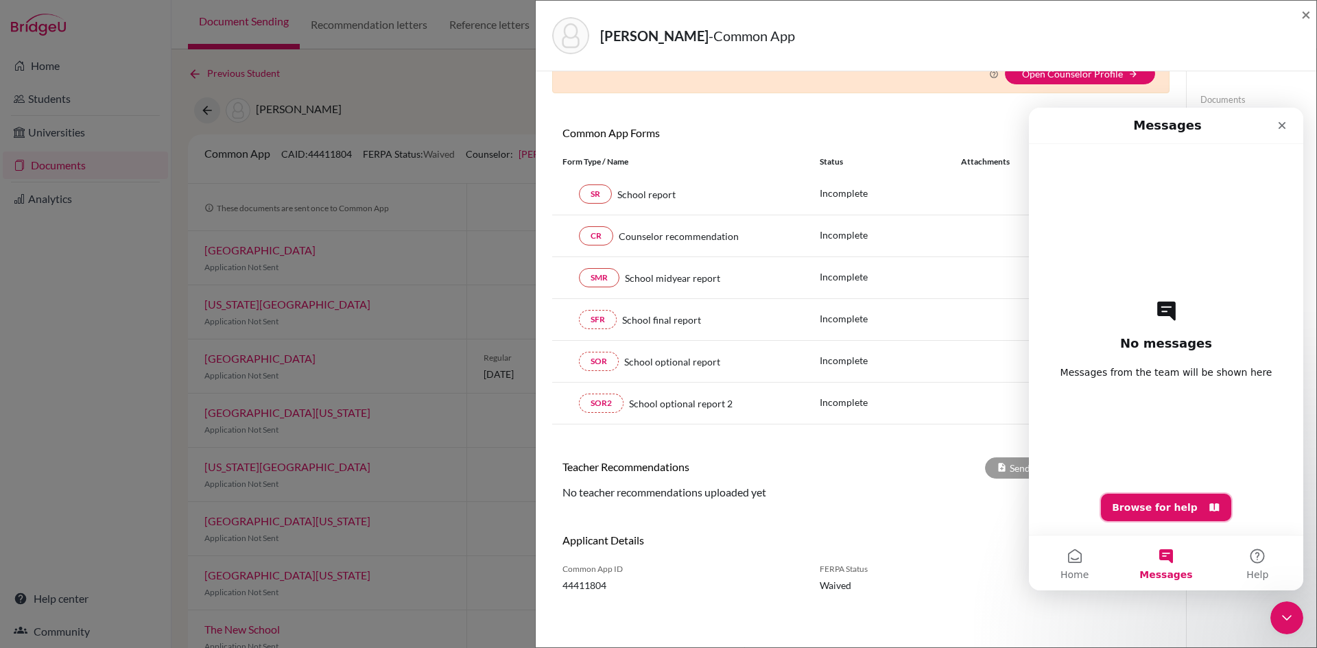
click at [1168, 508] on button "Browse for help" at bounding box center [1166, 507] width 130 height 27
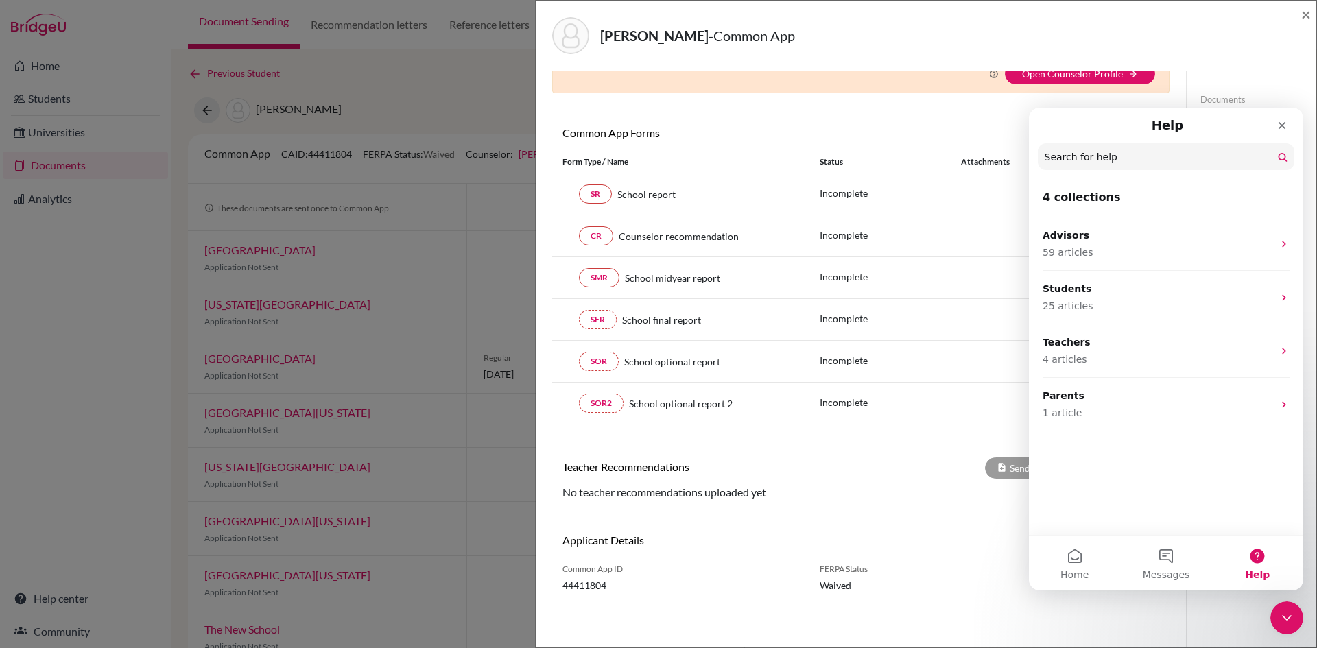
click at [1092, 160] on input "Search for help" at bounding box center [1166, 156] width 257 height 27
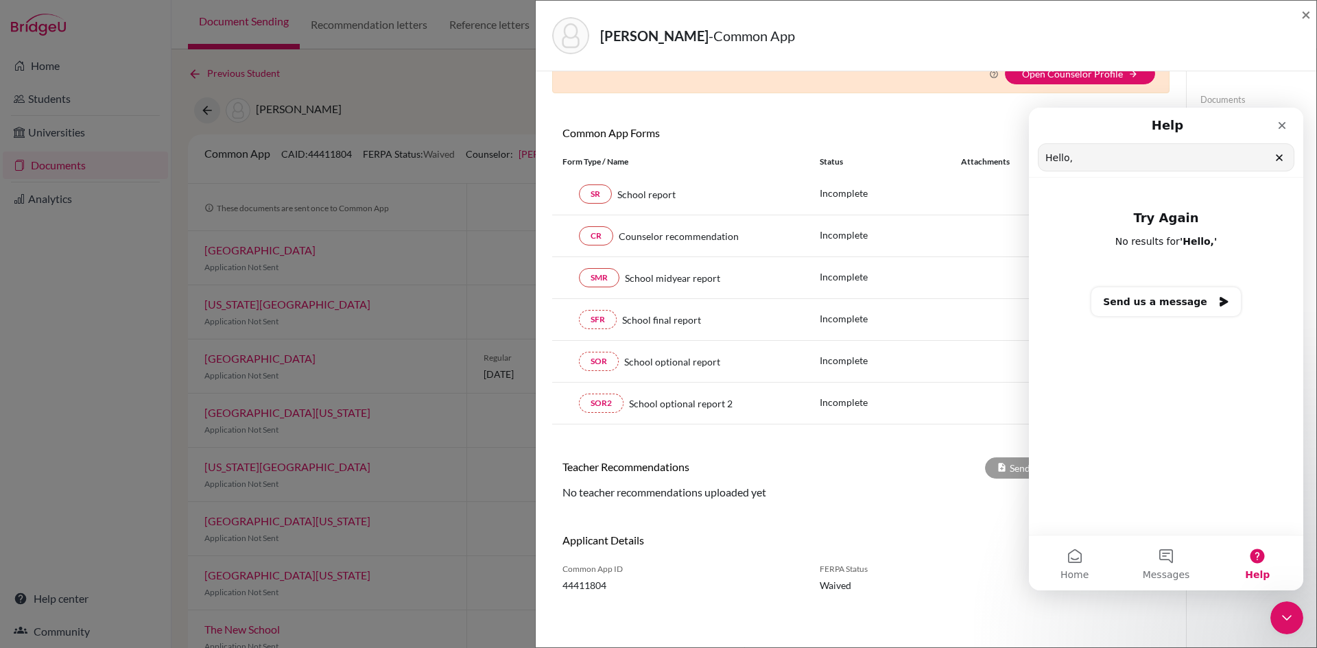
type input "Hello,"
click at [1197, 302] on button "Send us a message" at bounding box center [1167, 301] width 150 height 29
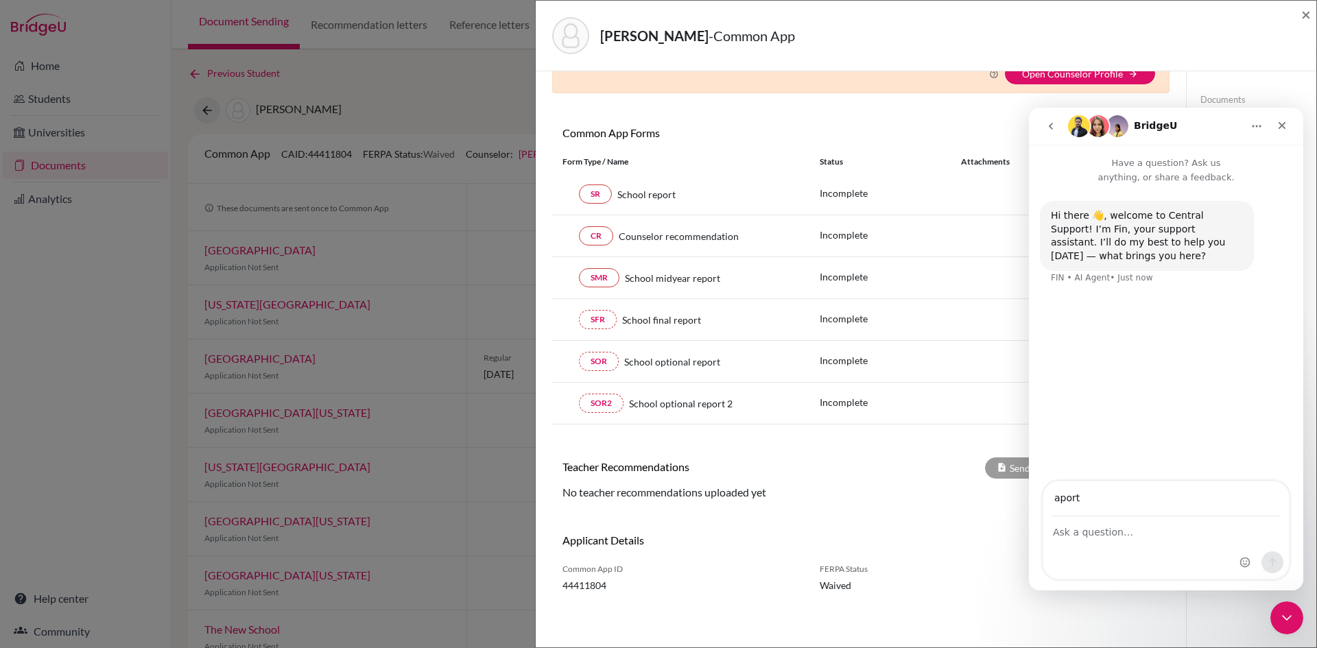
type input "[EMAIL_ADDRESS][DOMAIN_NAME]"
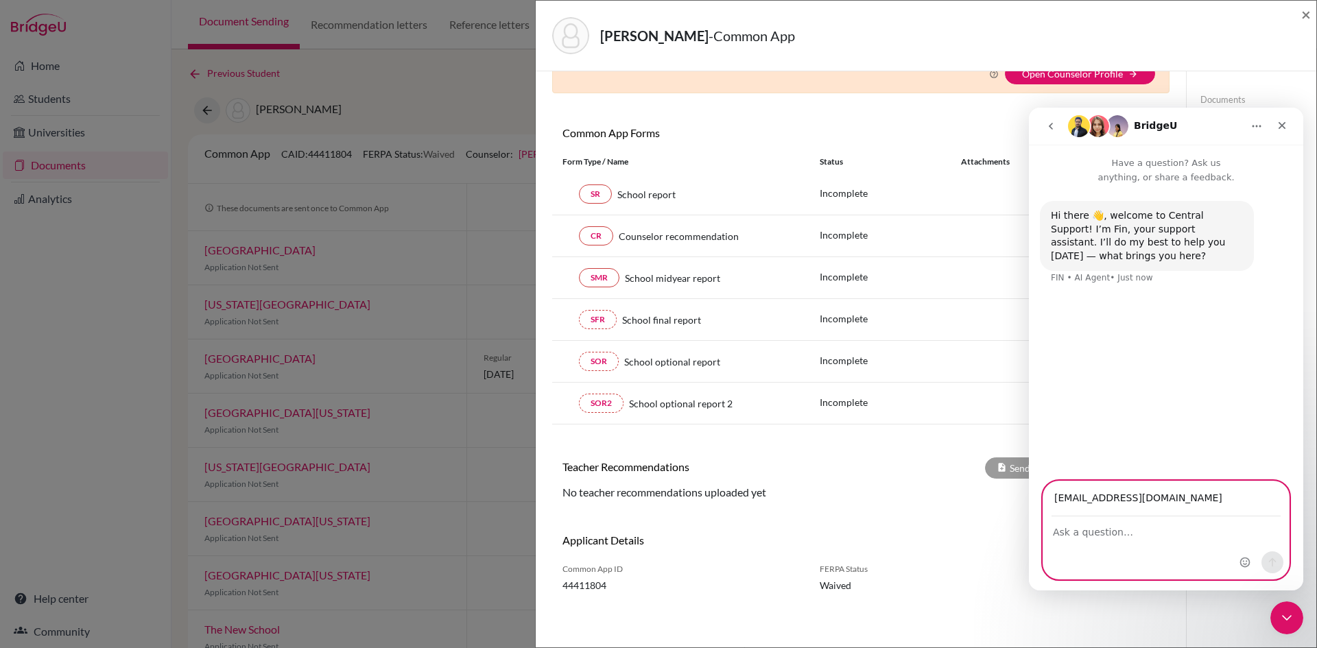
click at [1127, 536] on textarea "Ask a question…" at bounding box center [1166, 528] width 246 height 23
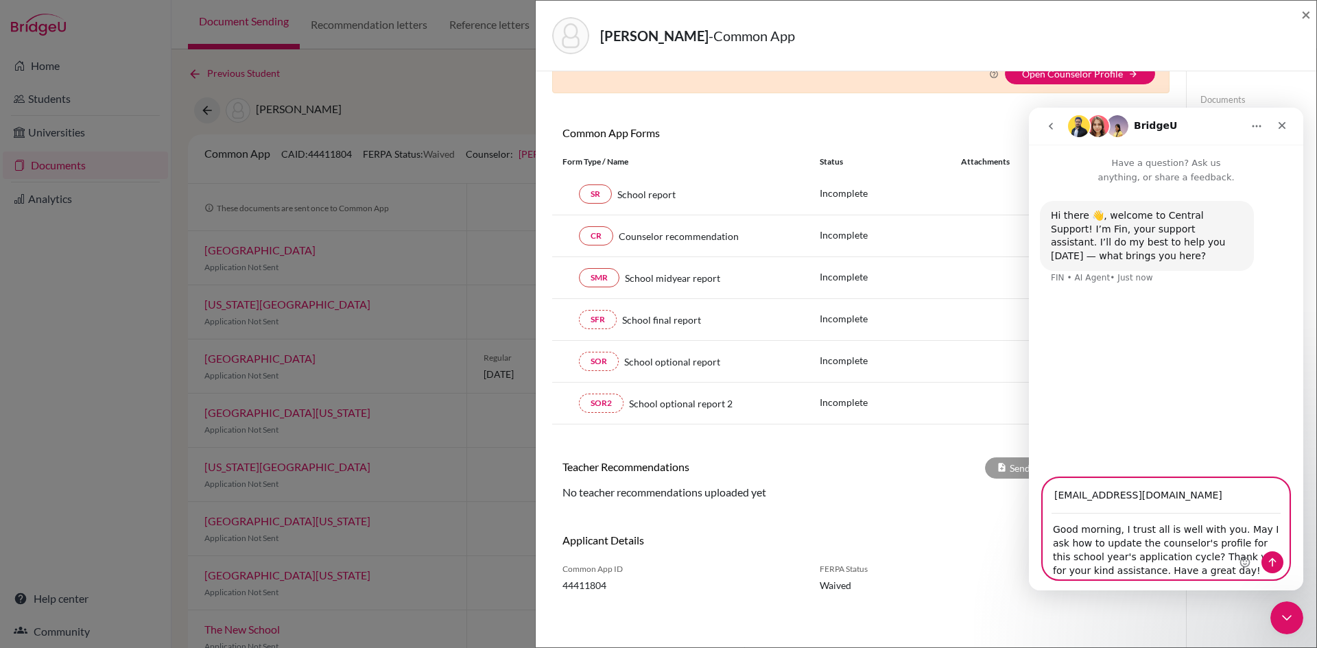
type textarea "Good morning, I trust all is well with you. May I ask how to update the counsel…"
click at [1262, 564] on button "Send a message…" at bounding box center [1273, 563] width 22 height 22
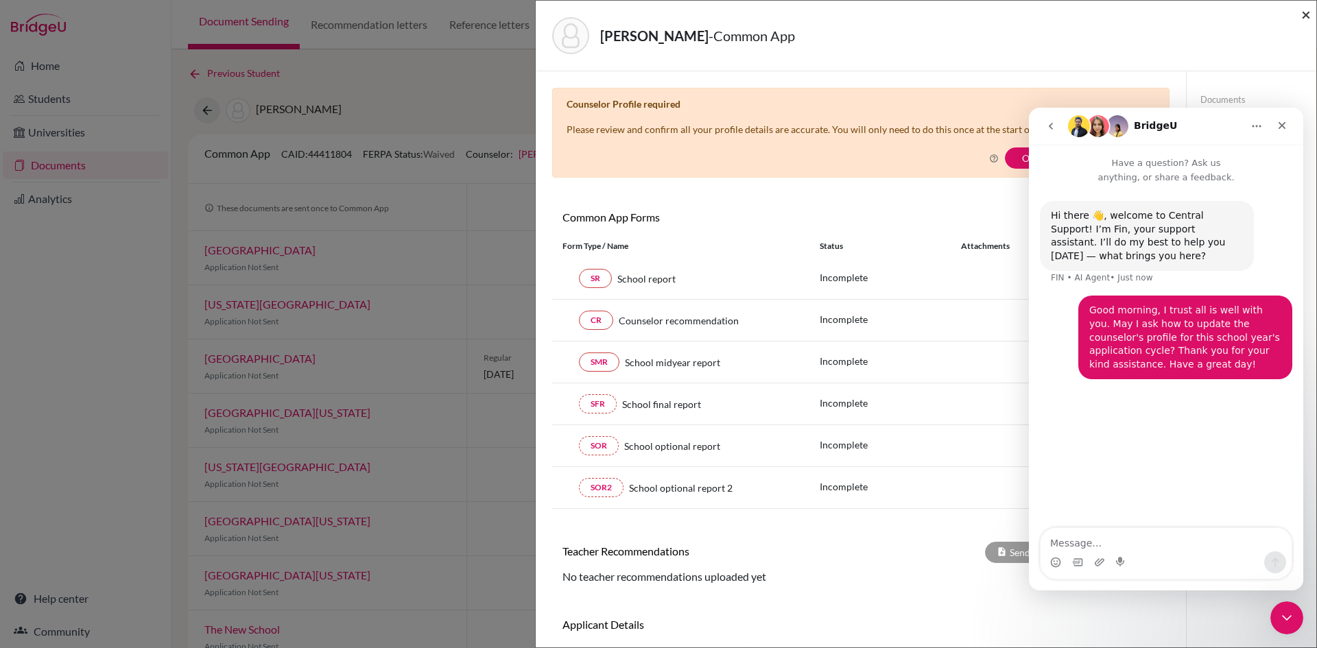
click at [1309, 16] on span "×" at bounding box center [1306, 14] width 10 height 20
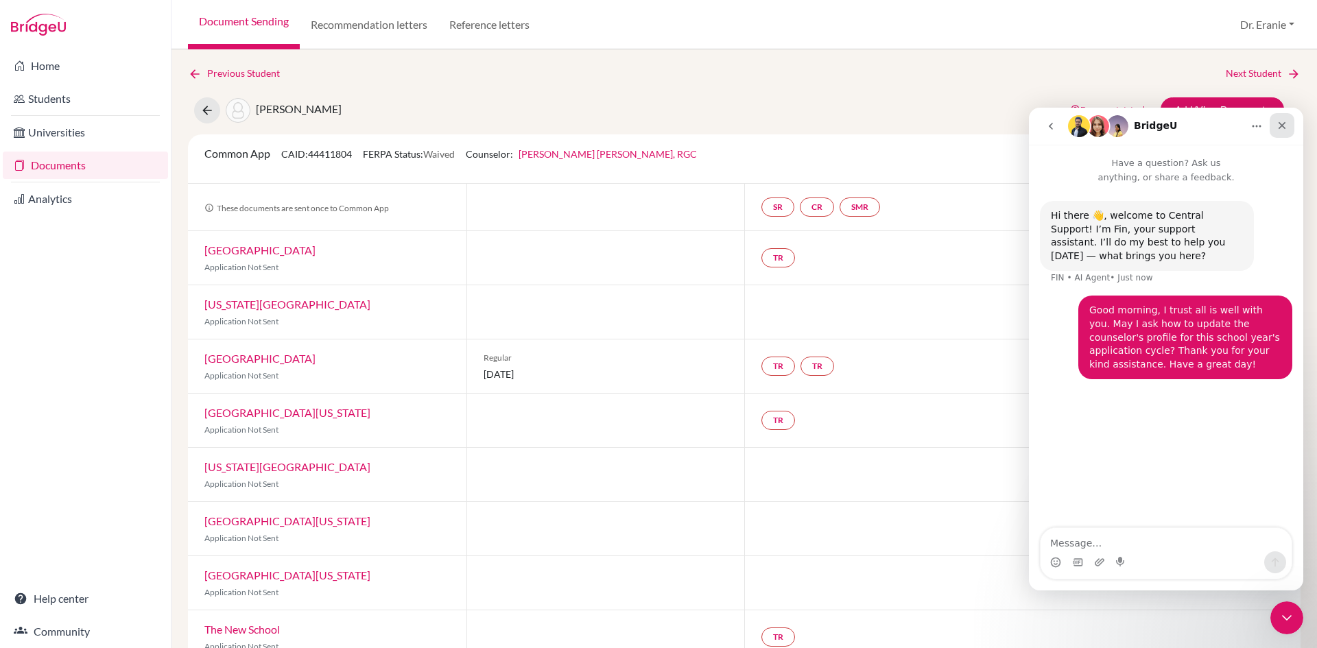
click at [1286, 125] on icon "Close" at bounding box center [1282, 125] width 11 height 11
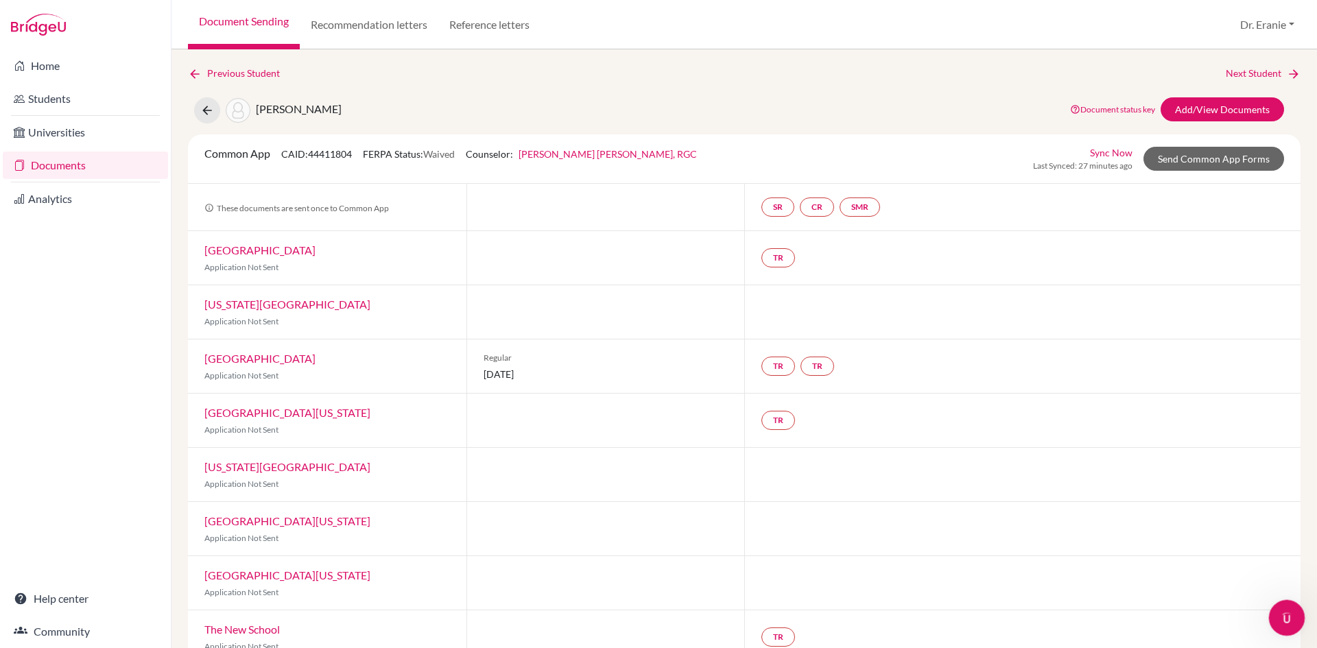
click at [1291, 624] on div "Open Intercom Messenger" at bounding box center [1284, 615] width 45 height 45
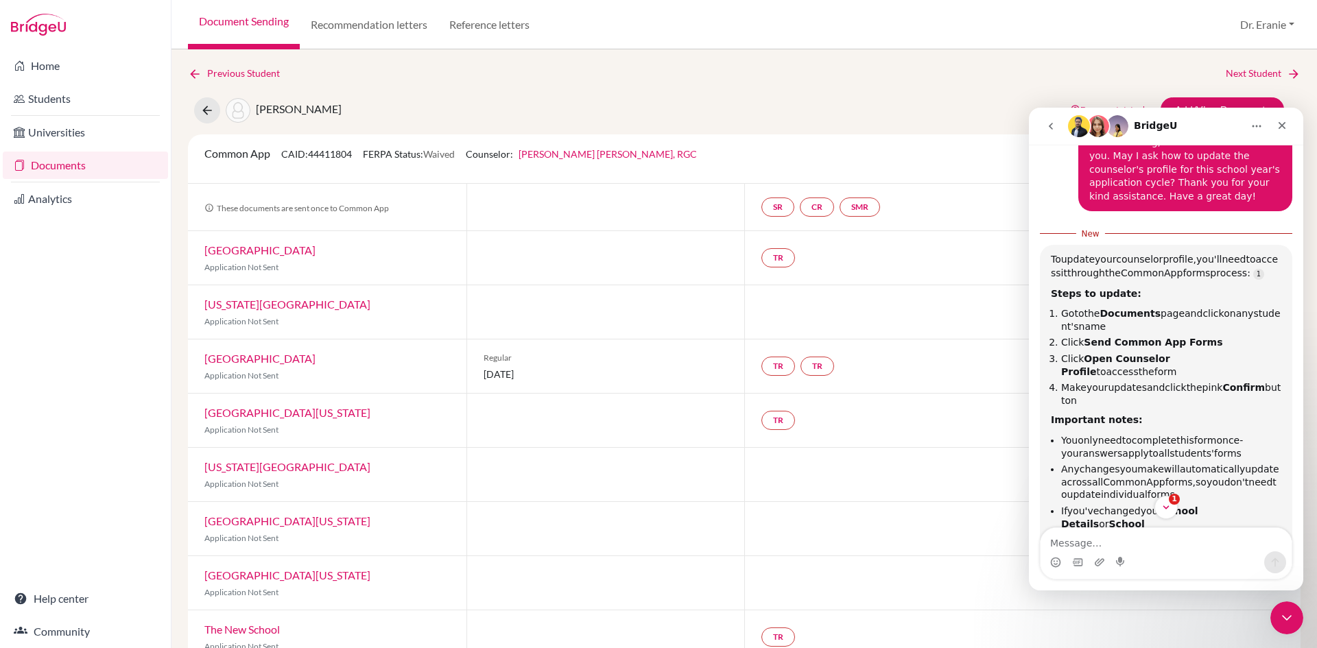
scroll to position [194, 0]
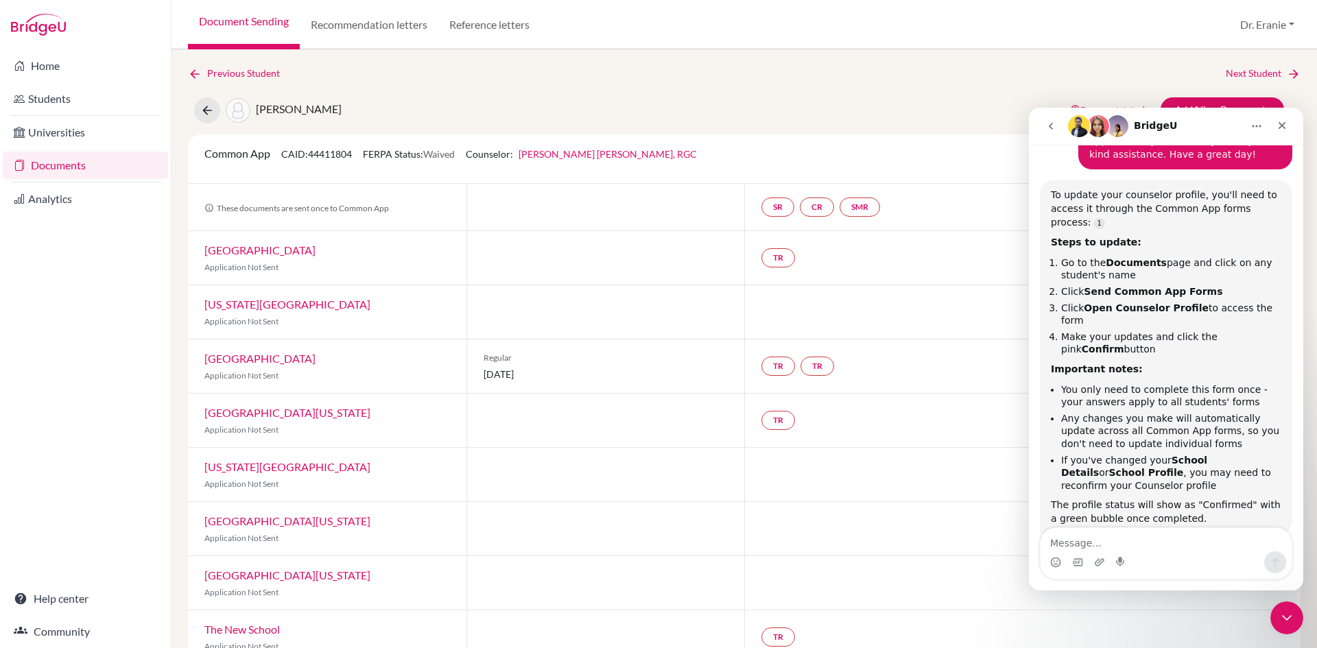
click at [962, 64] on div "Previous Student Next Student Lin, Emma Document status key TR Requirement. Doc…" at bounding box center [745, 348] width 1146 height 599
click at [1279, 126] on icon "Close" at bounding box center [1282, 125] width 11 height 11
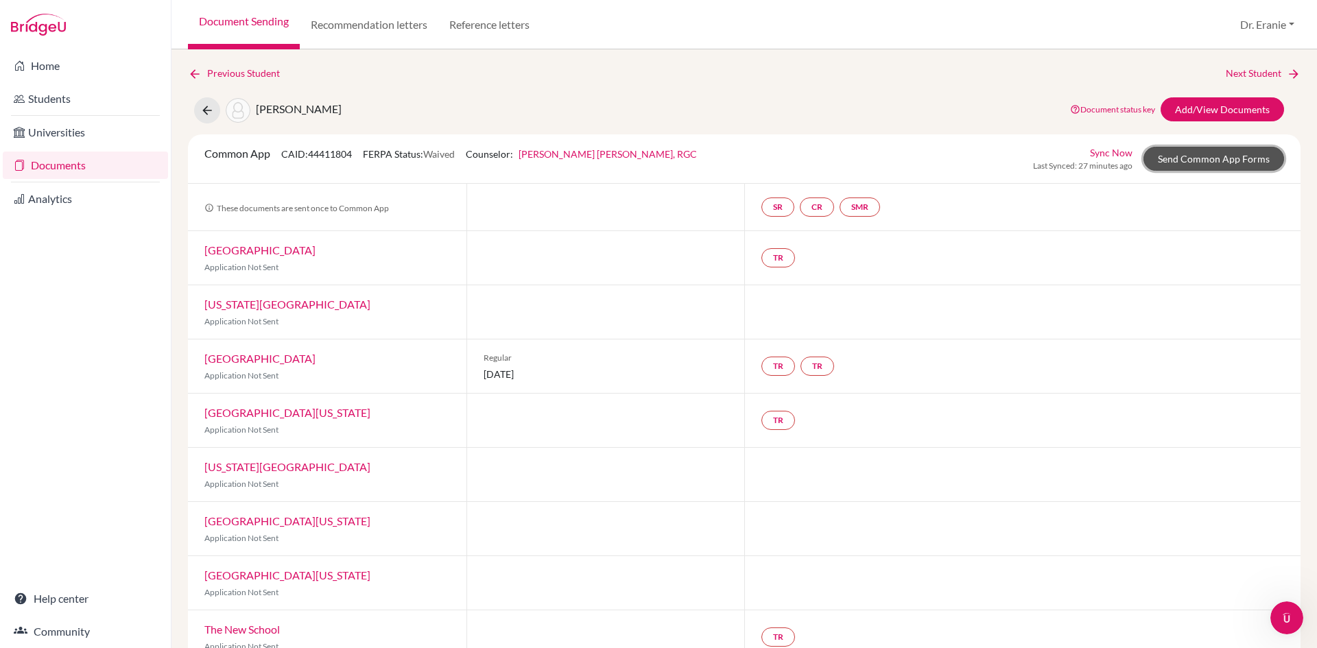
click at [1239, 159] on link "Send Common App Forms" at bounding box center [1214, 159] width 141 height 24
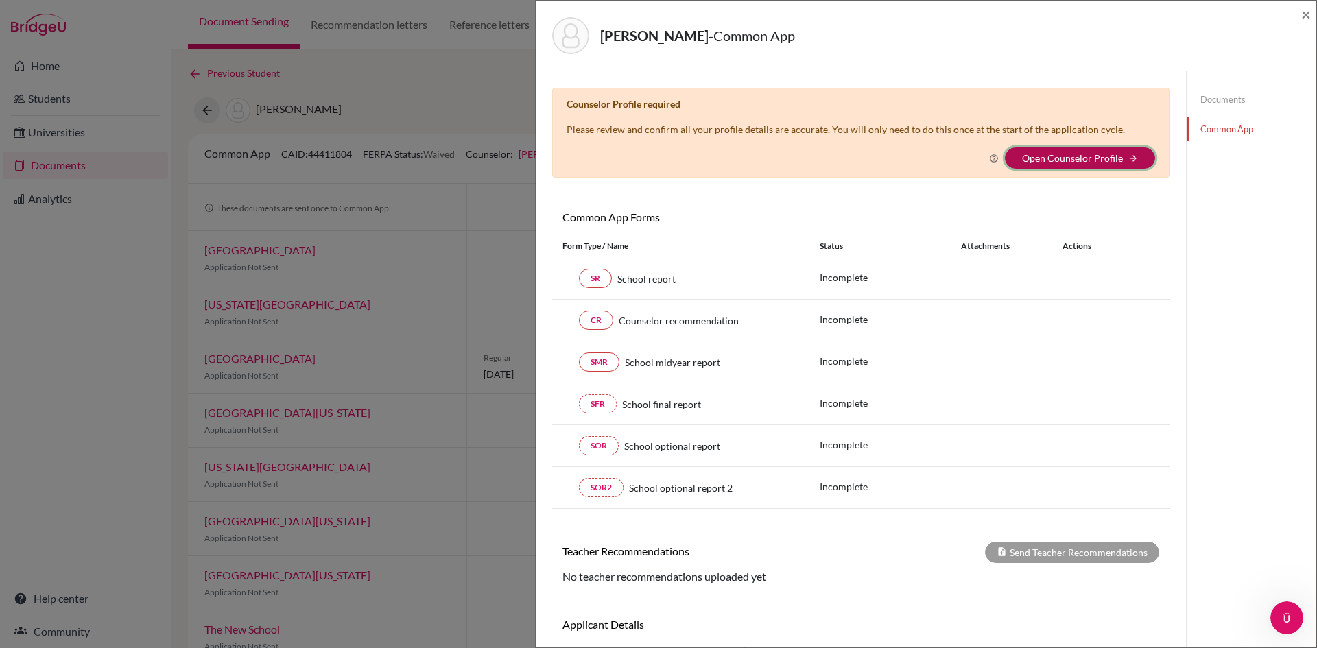
click at [1116, 158] on button "Open Counselor Profile arrow_forward" at bounding box center [1080, 158] width 150 height 21
click at [1130, 158] on button "Open Counselor Profile arrow_forward" at bounding box center [1080, 158] width 150 height 21
click at [1085, 161] on link "Open Counselor Profile" at bounding box center [1072, 158] width 101 height 12
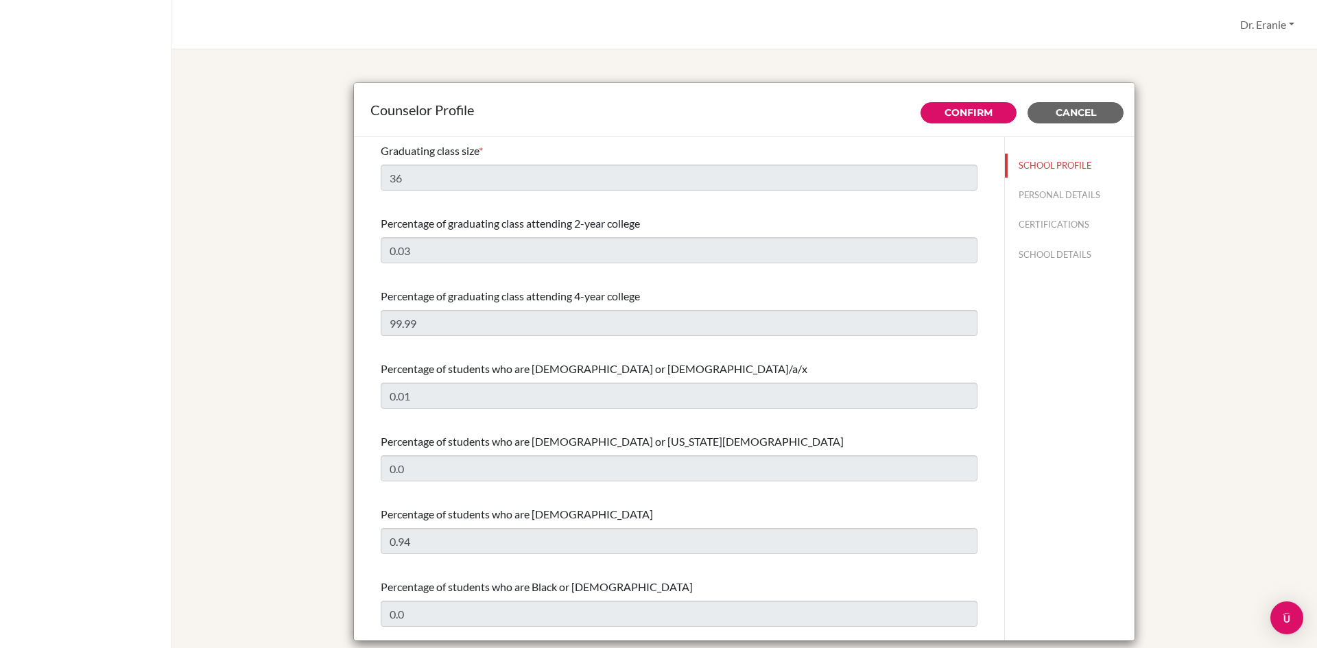
select select "0"
select select "309305"
click at [1017, 198] on button "PERSONAL DETAILS" at bounding box center [1070, 195] width 130 height 24
type input "Dr. Eranie"
type input "[PERSON_NAME], RGC"
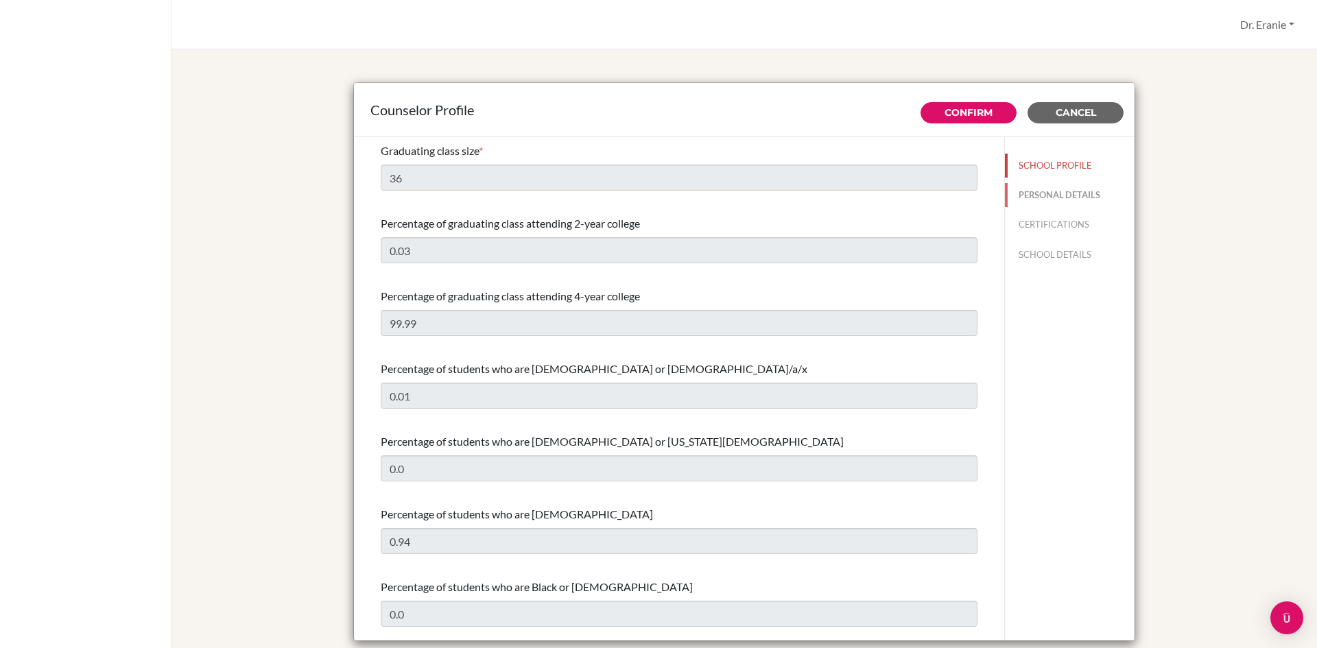
type input "HIGH SCHOOL COUNSELOR"
type input "886.225-338-451"
type input "[EMAIL_ADDRESS][DOMAIN_NAME]"
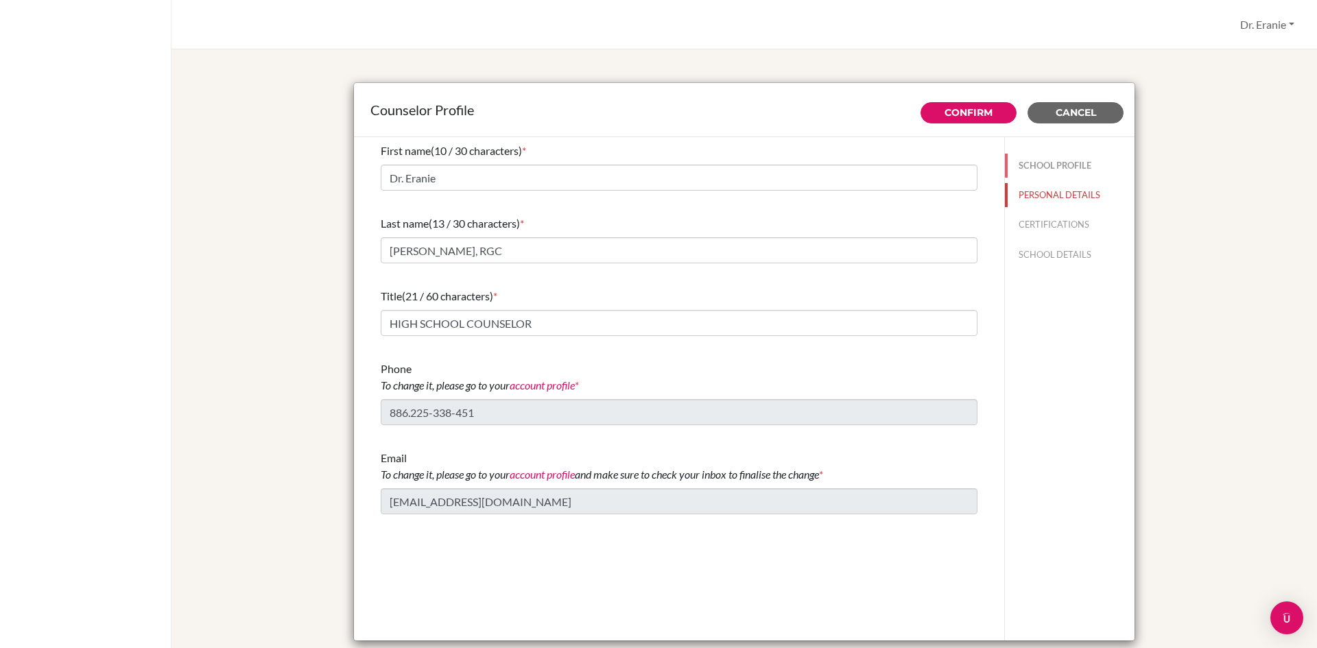
click at [1028, 165] on button "SCHOOL PROFILE" at bounding box center [1070, 166] width 130 height 24
type input "36"
type input "0.03"
type input "99.99"
type input "0.01"
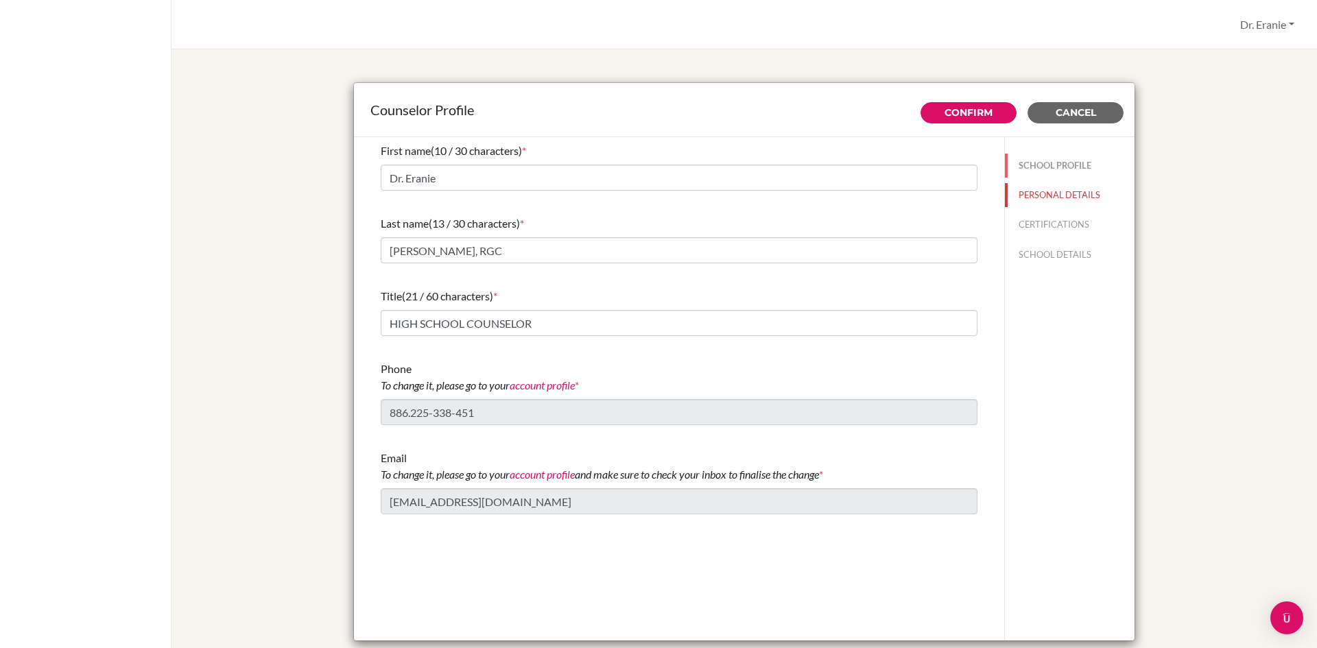
type input "0.0"
select select "0"
select select "309305"
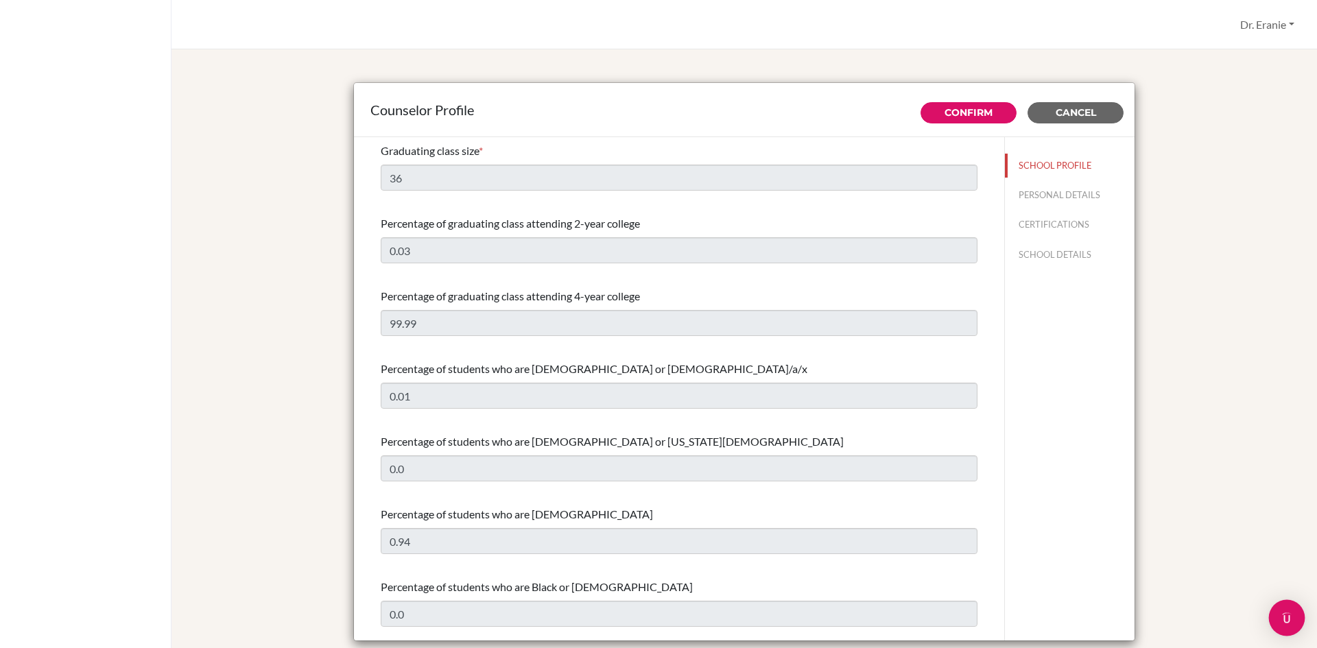
click at [1280, 620] on img "Open Intercom Messenger" at bounding box center [1287, 618] width 18 height 18
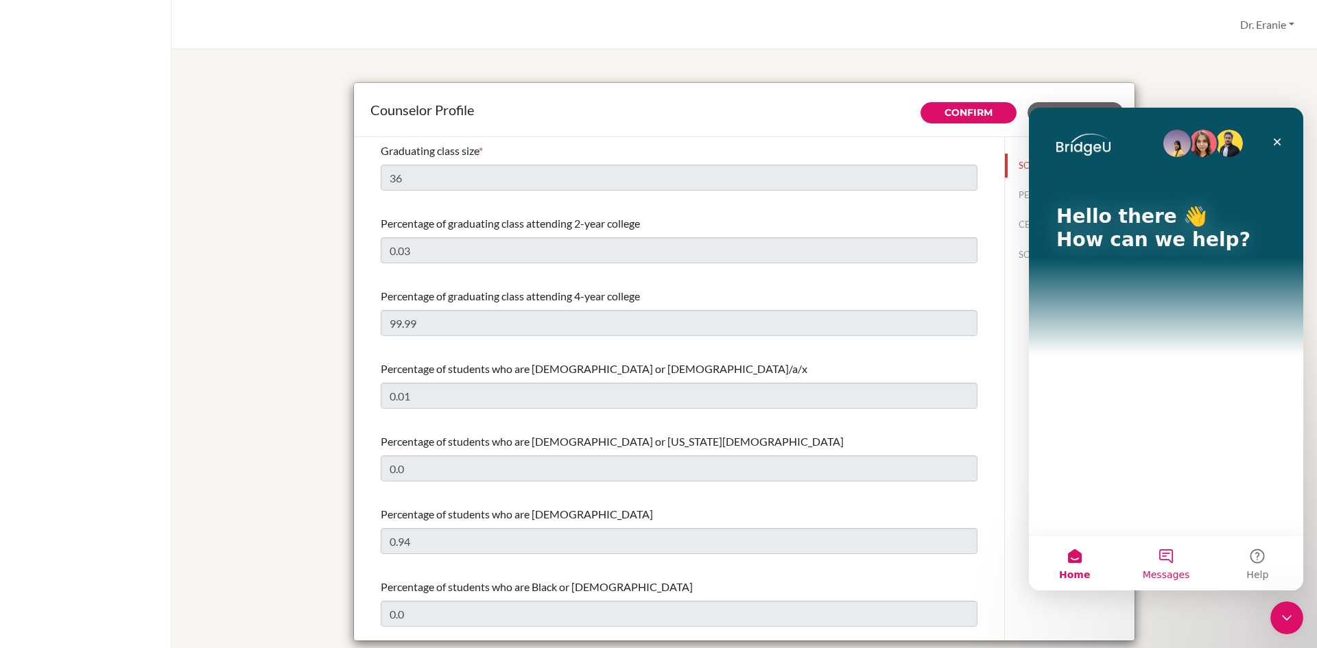
click at [1175, 561] on button "Messages" at bounding box center [1165, 563] width 91 height 55
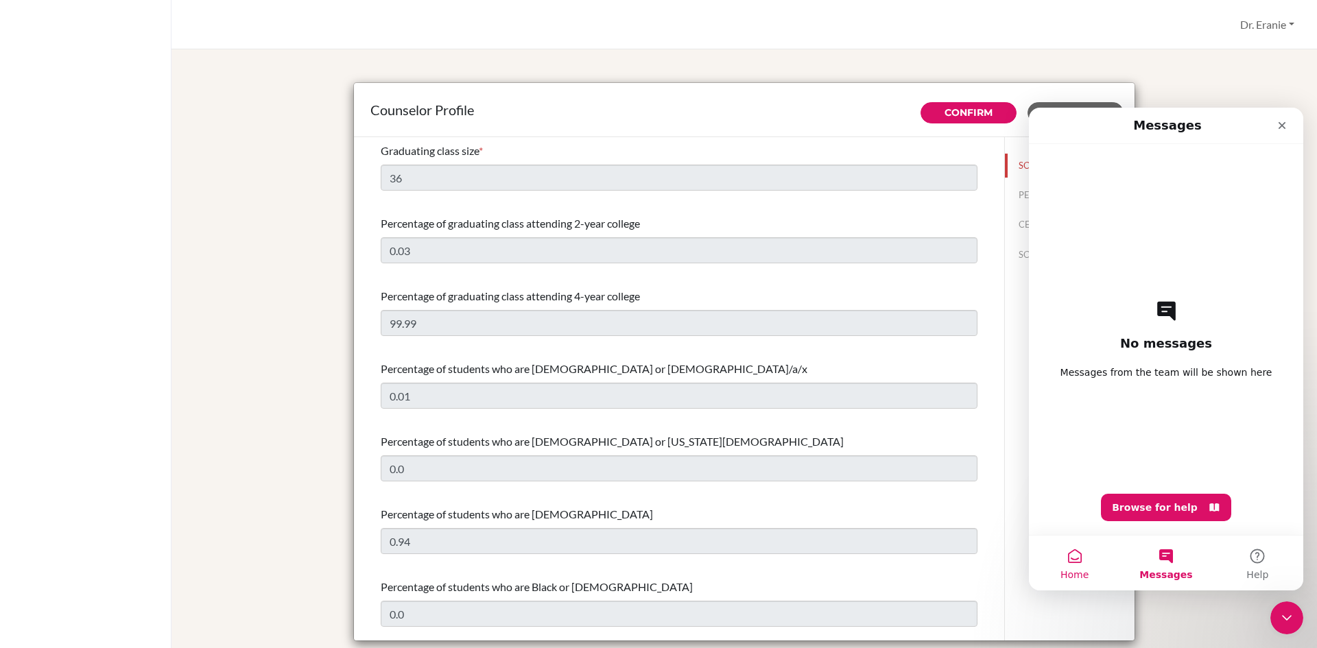
click at [1081, 563] on button "Home" at bounding box center [1074, 563] width 91 height 55
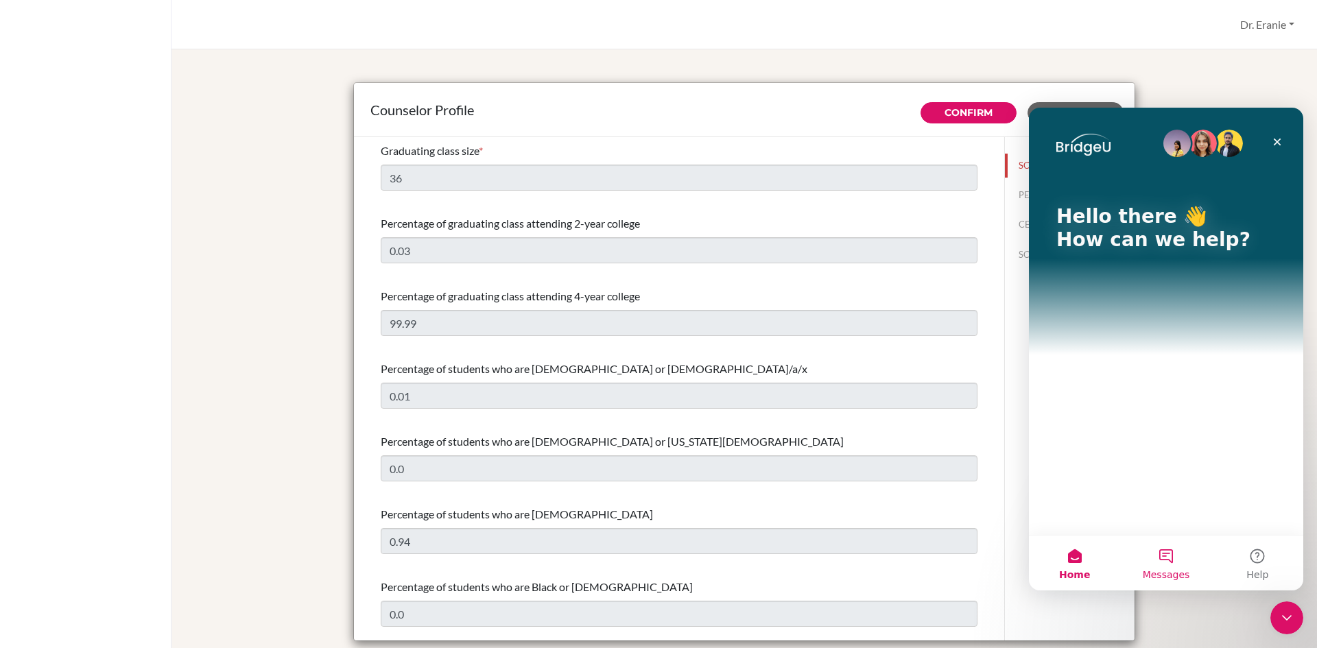
click at [1161, 563] on button "Messages" at bounding box center [1165, 563] width 91 height 55
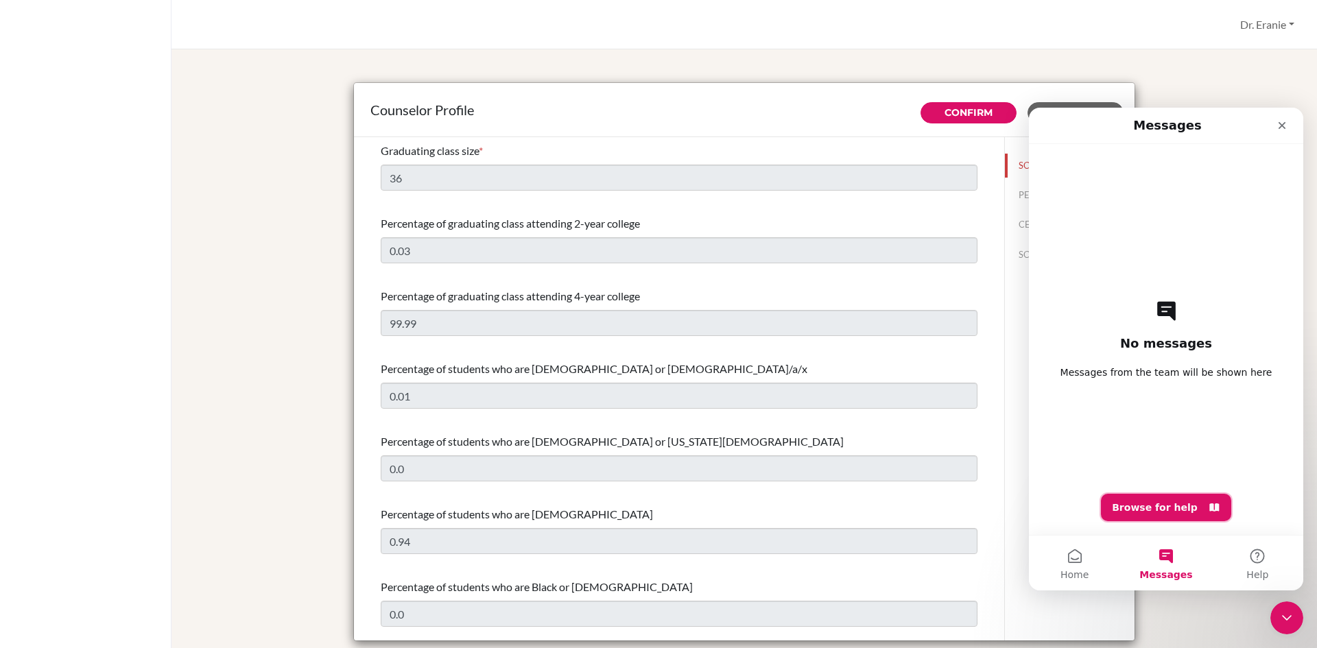
click at [1159, 510] on button "Browse for help" at bounding box center [1166, 507] width 130 height 27
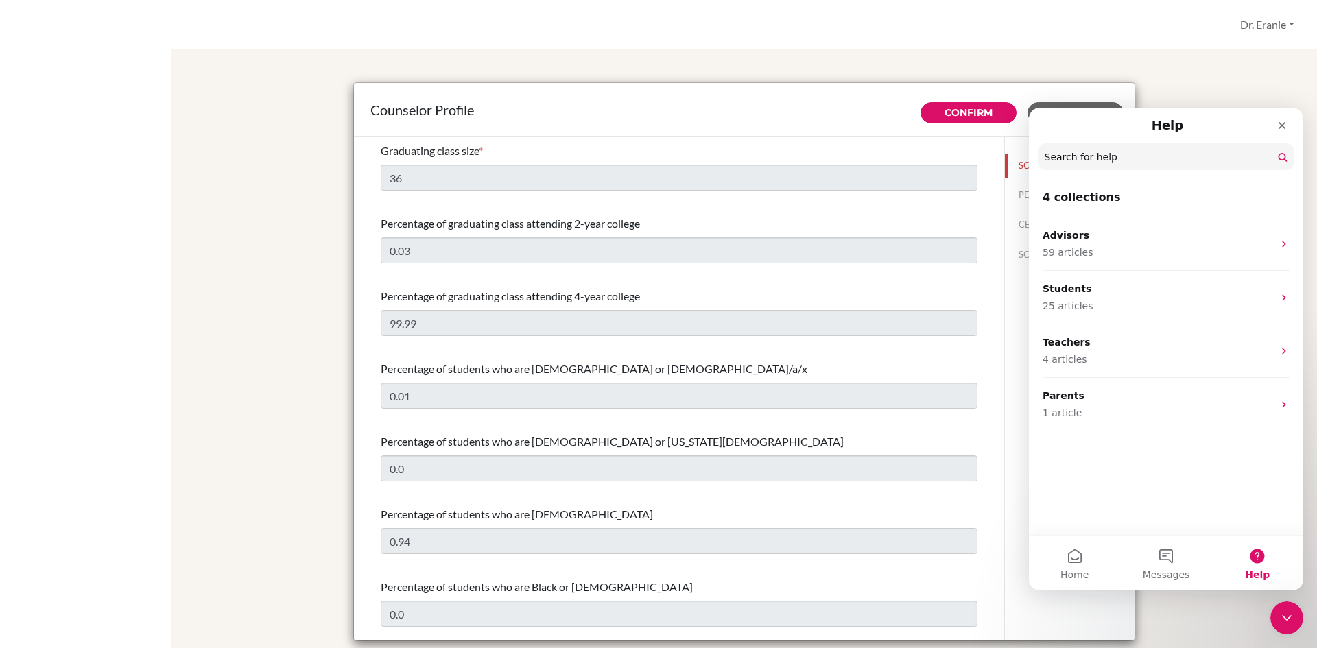
click at [1137, 158] on input "Search for help" at bounding box center [1166, 156] width 257 height 27
click at [1181, 163] on input "Search for help" at bounding box center [1166, 157] width 255 height 27
click at [1140, 202] on h2 "4 collections" at bounding box center [1166, 197] width 247 height 16
click at [1173, 572] on span "Messages" at bounding box center [1166, 575] width 47 height 10
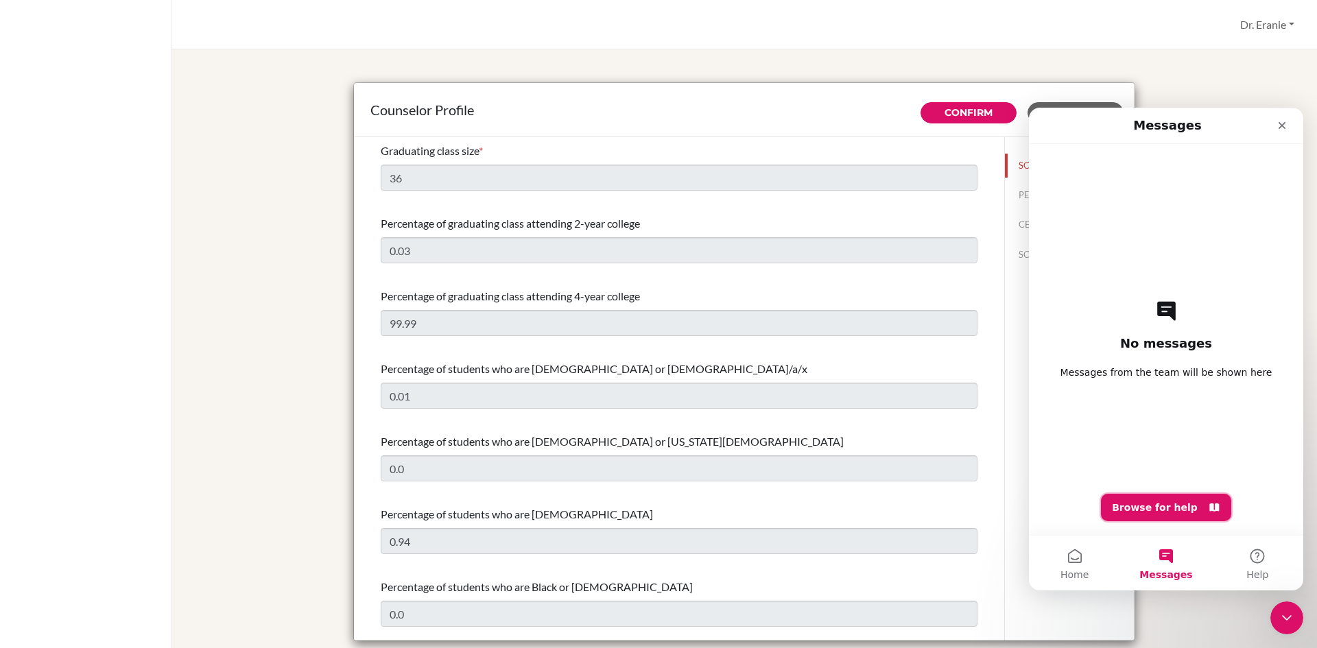
click at [1210, 508] on icon "Intercom messenger" at bounding box center [1215, 508] width 10 height 8
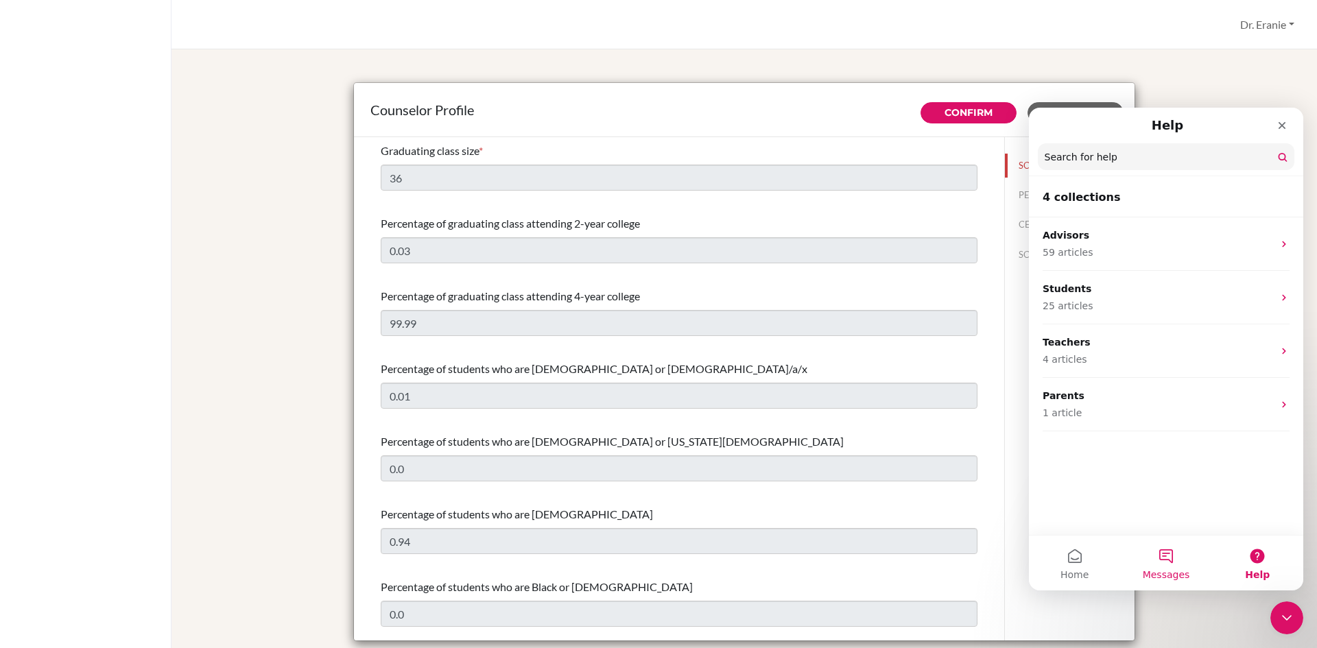
click at [1166, 574] on span "Messages" at bounding box center [1166, 575] width 47 height 10
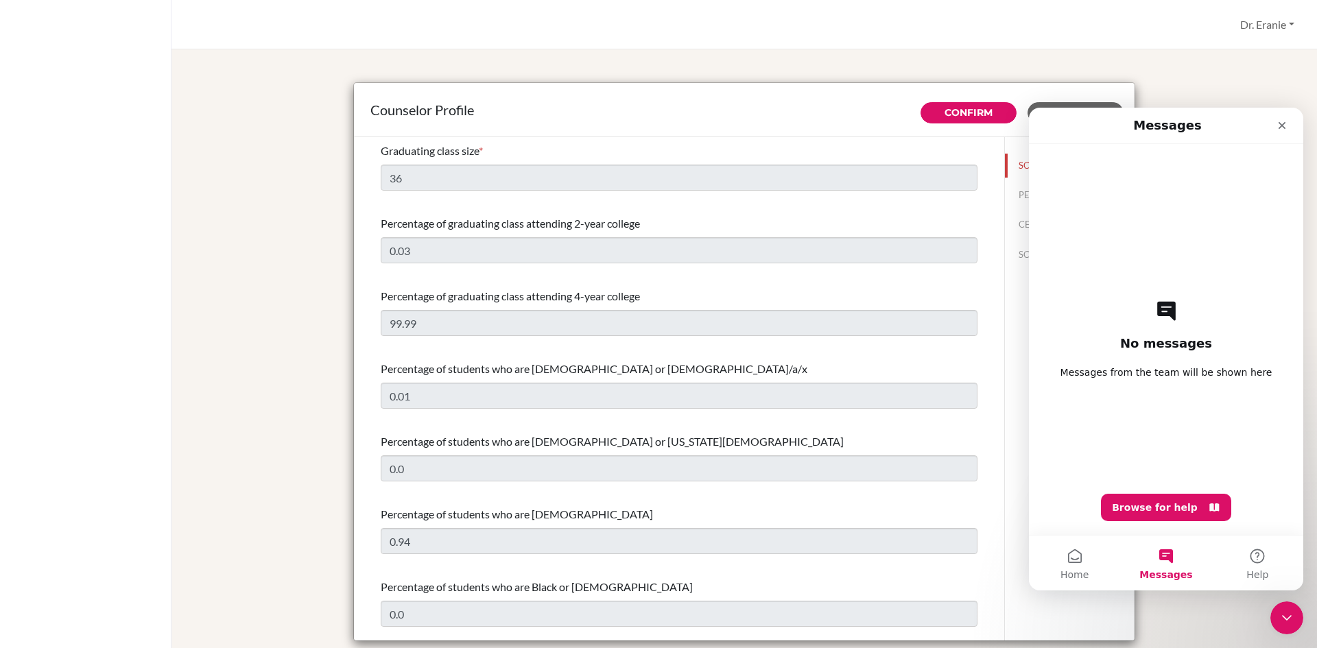
click at [1165, 308] on icon "Intercom messenger" at bounding box center [1166, 311] width 19 height 19
click at [1081, 564] on button "Home" at bounding box center [1074, 563] width 91 height 55
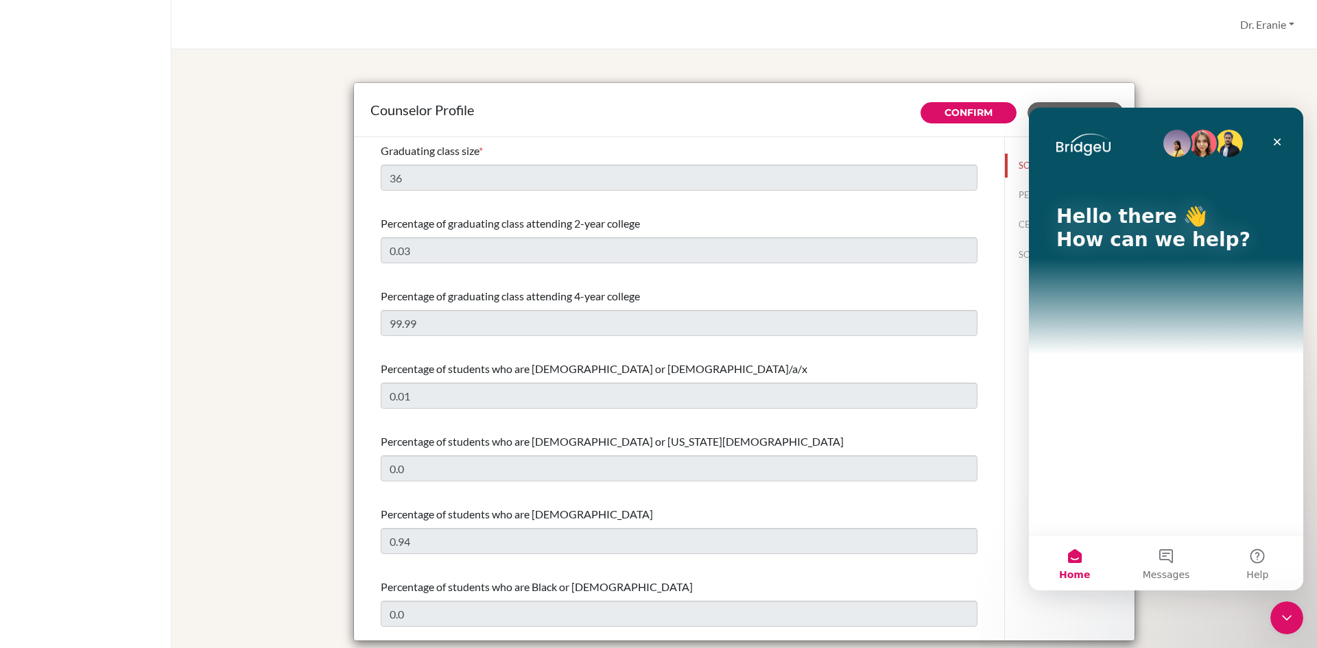
click at [1144, 231] on p "How can we help?" at bounding box center [1167, 239] width 220 height 23
click at [1155, 226] on p "Hello there 👋" at bounding box center [1167, 216] width 220 height 23
click at [1273, 142] on icon "Close" at bounding box center [1277, 142] width 11 height 11
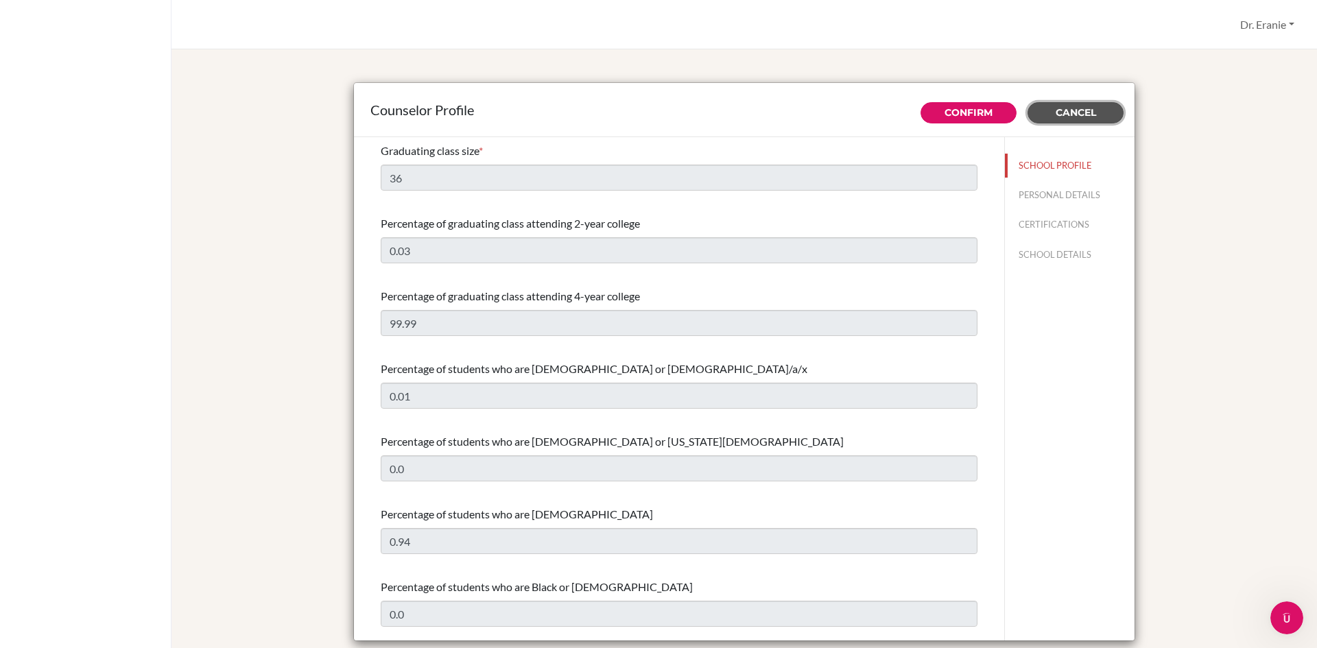
click at [1089, 117] on span "Cancel" at bounding box center [1076, 112] width 40 height 12
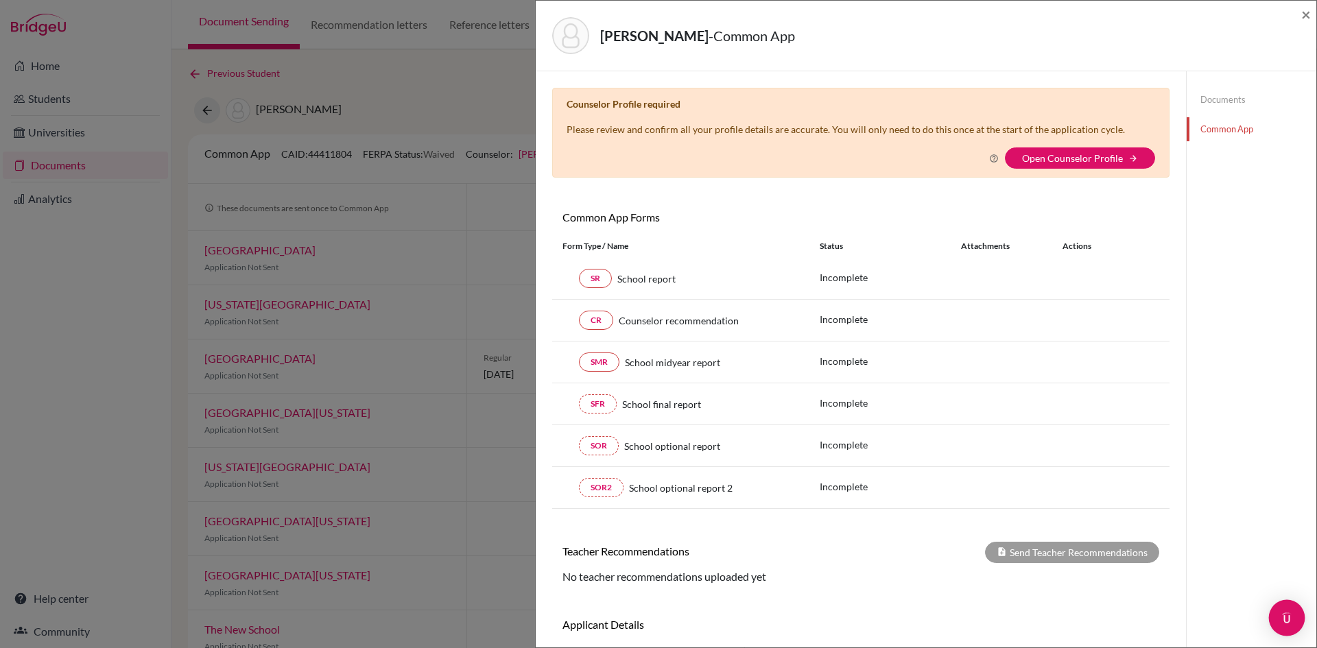
click at [1291, 633] on body "Home Students Universities Documents Analytics Help center Community Document S…" at bounding box center [658, 324] width 1317 height 648
click at [1203, 130] on link "Common App" at bounding box center [1252, 129] width 130 height 24
click at [1282, 619] on img "Open Intercom Messenger" at bounding box center [1287, 618] width 18 height 18
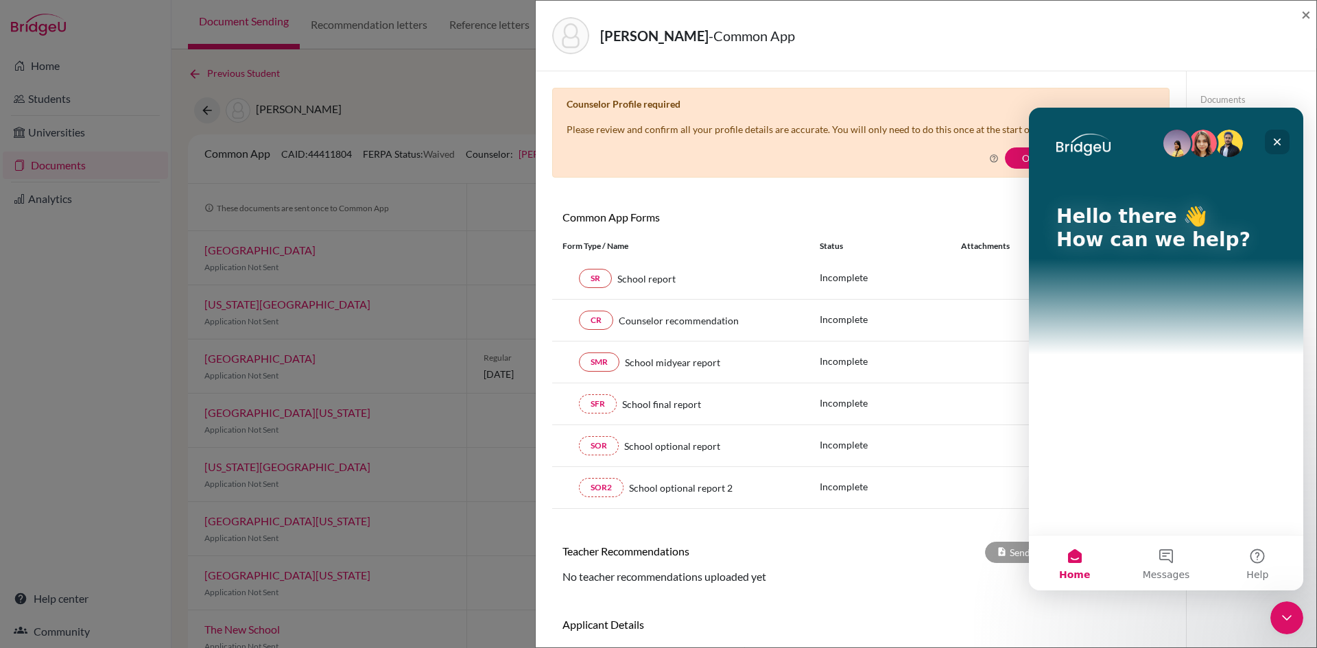
click at [1275, 144] on icon "Close" at bounding box center [1277, 142] width 11 height 11
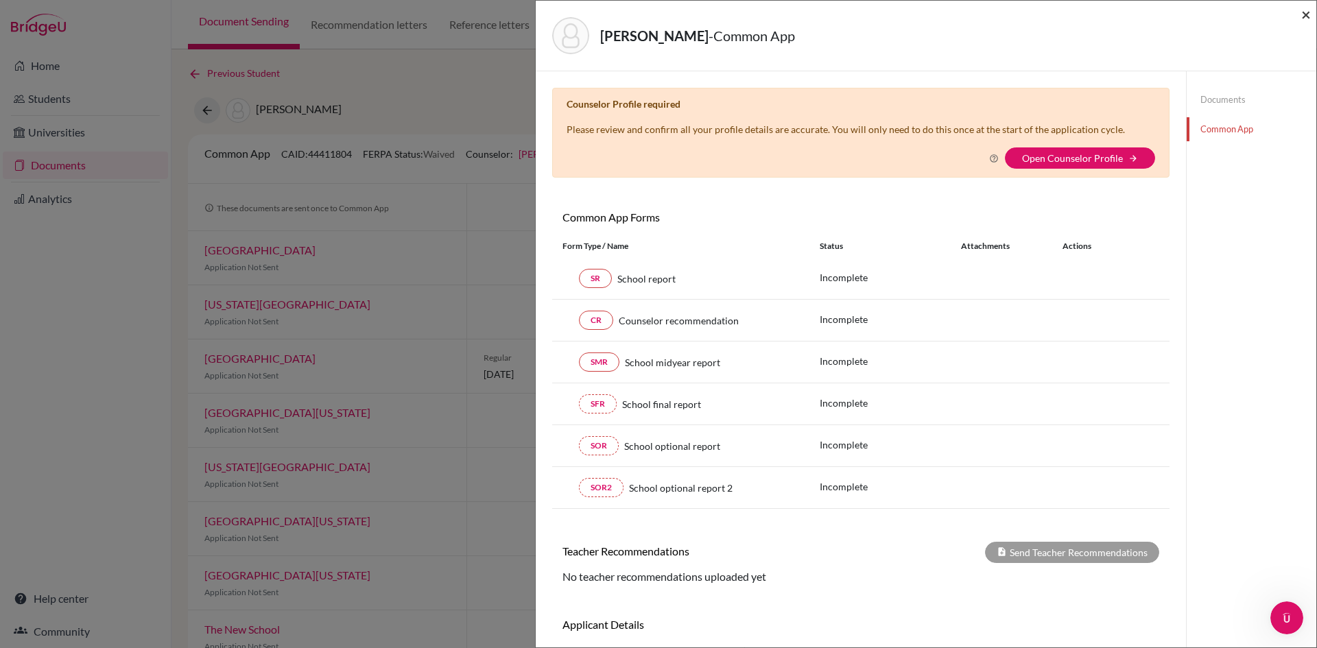
click at [1306, 14] on span "×" at bounding box center [1306, 14] width 10 height 20
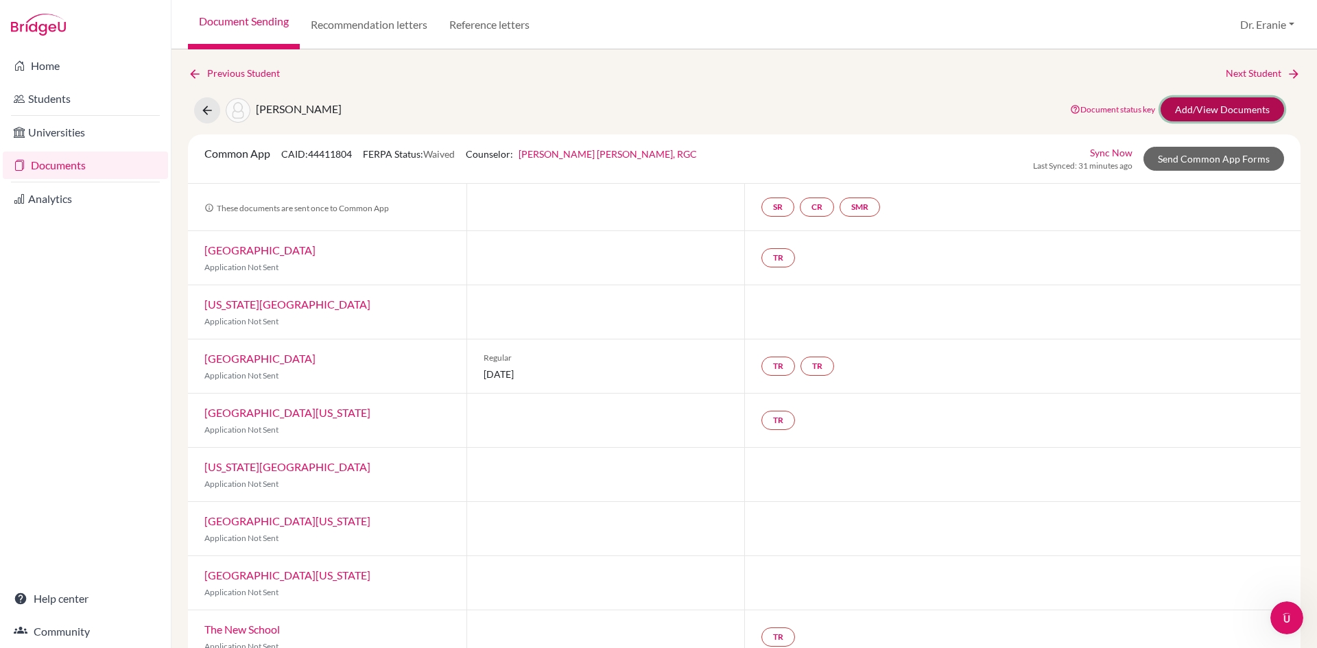
click at [1198, 116] on link "Add/View Documents" at bounding box center [1222, 109] width 123 height 24
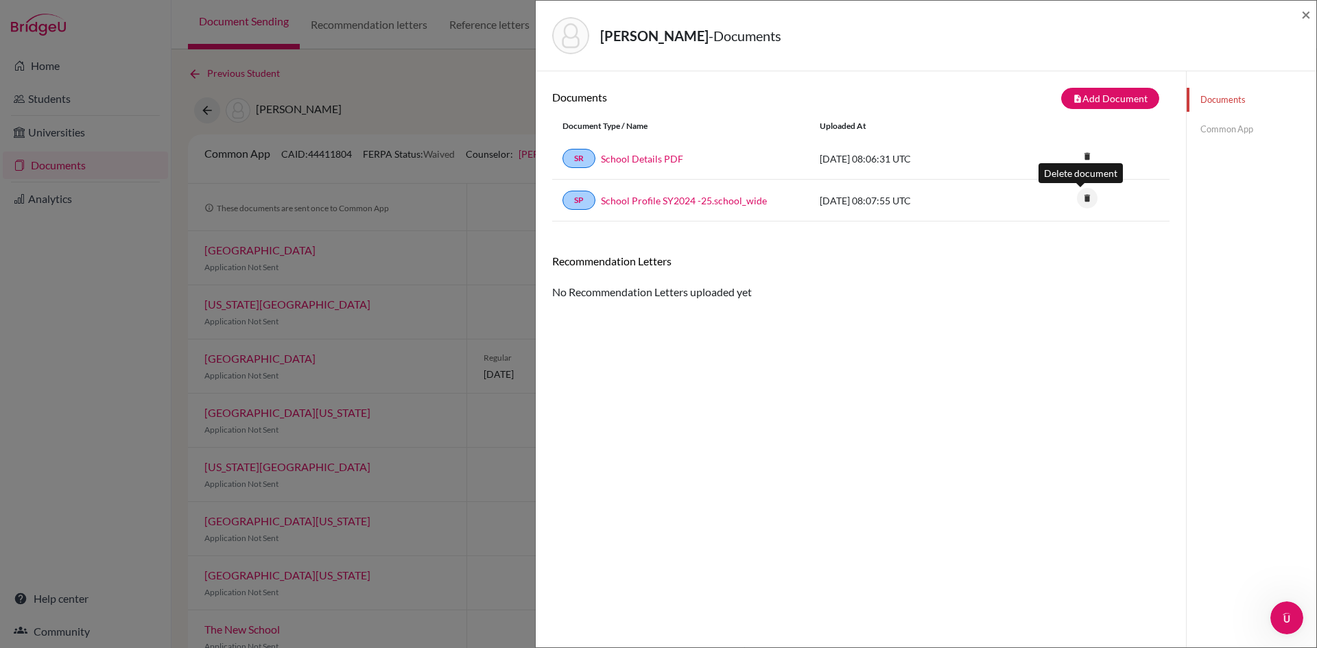
click at [1085, 199] on icon "delete" at bounding box center [1087, 198] width 21 height 21
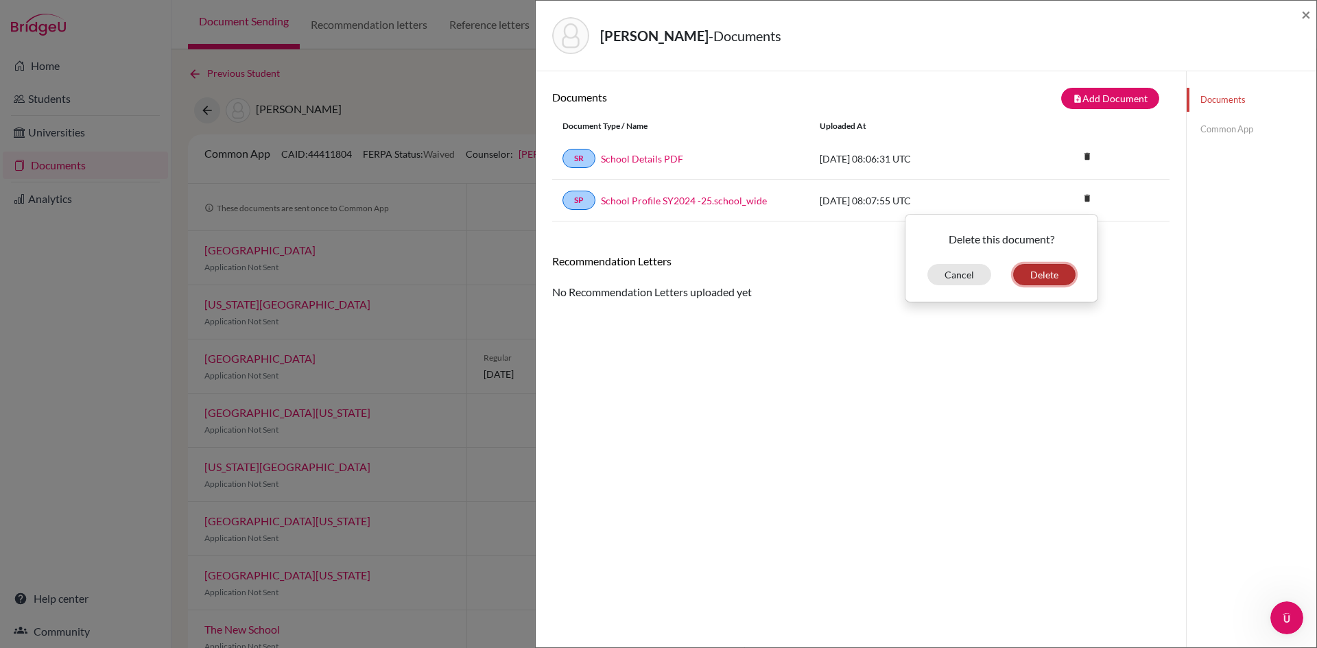
click at [1033, 276] on button "Delete" at bounding box center [1044, 274] width 62 height 21
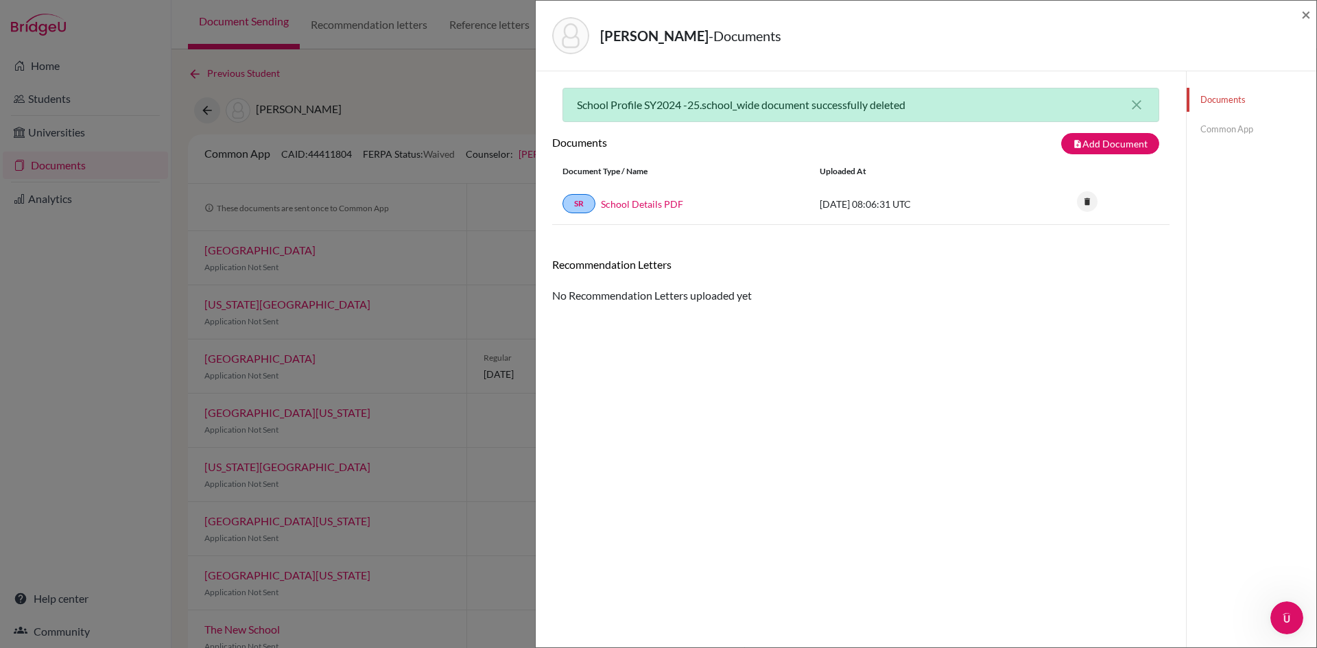
click at [1080, 205] on icon "delete" at bounding box center [1087, 201] width 21 height 21
click at [1039, 279] on button "Delete" at bounding box center [1044, 278] width 62 height 21
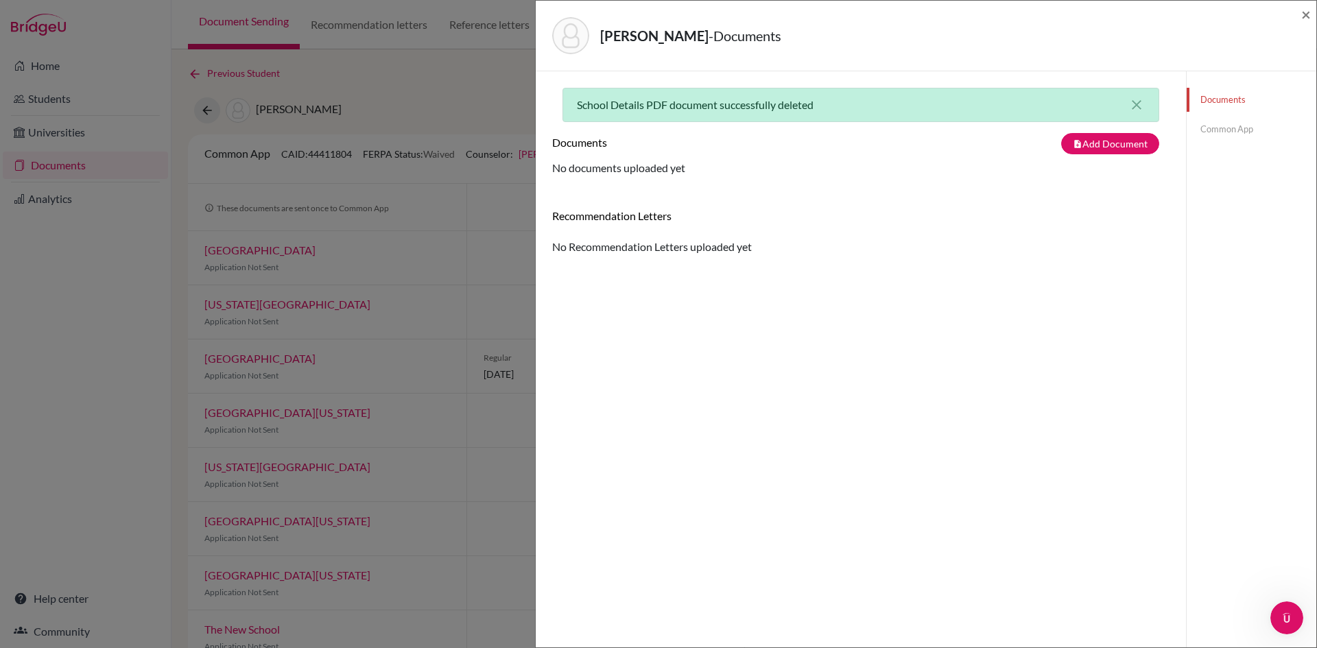
click at [782, 278] on div "School Details PDF document successfully deleted close Documents note_add Add D…" at bounding box center [860, 395] width 617 height 615
click at [1131, 103] on icon "close" at bounding box center [1137, 105] width 16 height 16
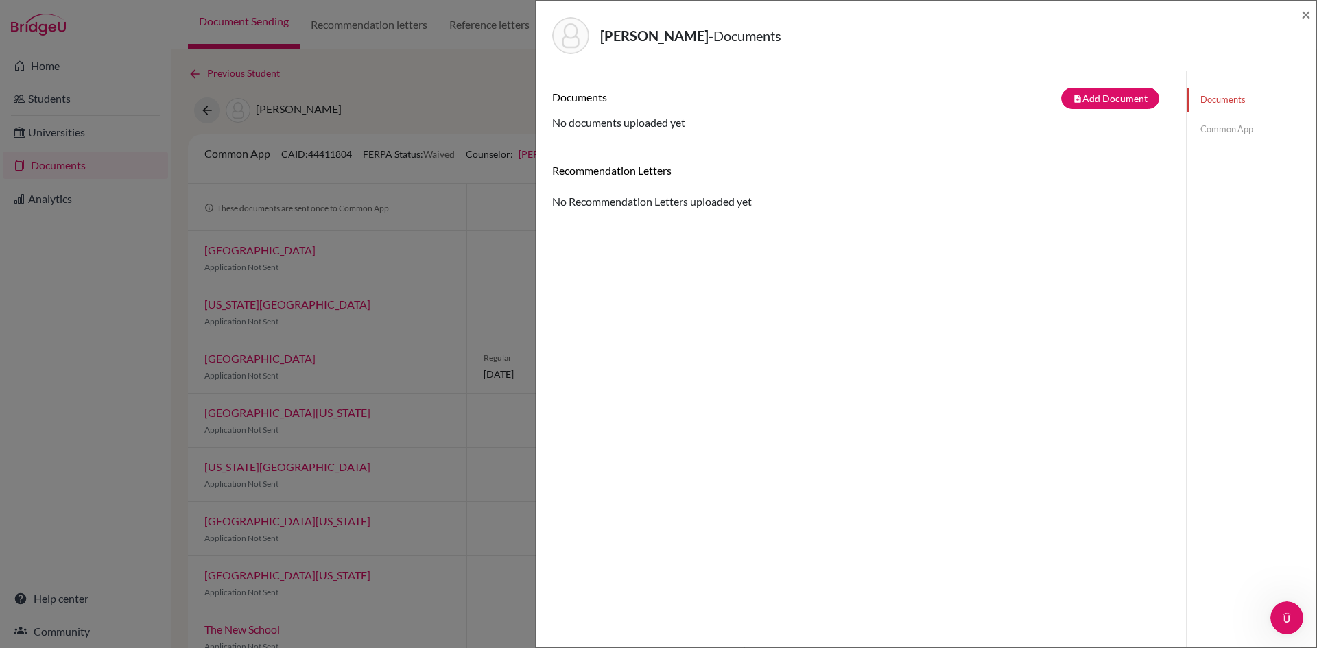
click at [1115, 170] on h6 "Recommendation Letters" at bounding box center [860, 170] width 617 height 13
click at [1227, 128] on link "Common App" at bounding box center [1252, 129] width 130 height 24
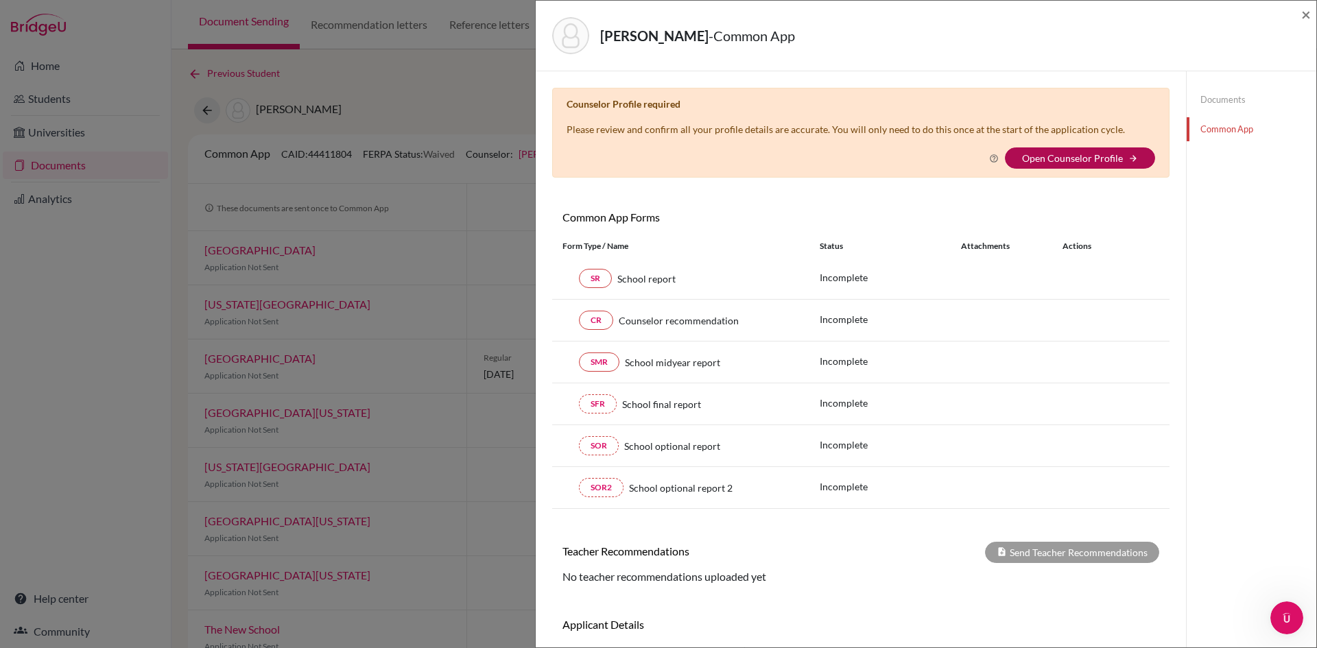
click at [1104, 157] on link "Open Counselor Profile" at bounding box center [1072, 158] width 101 height 12
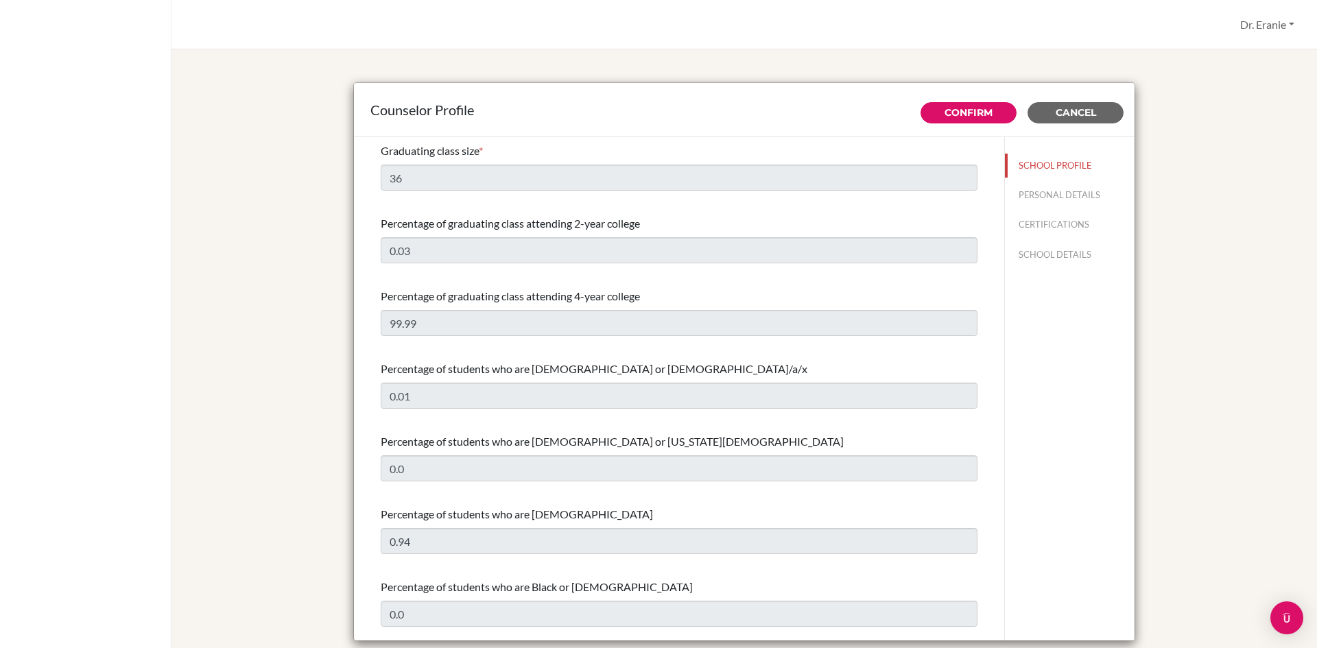
select select "0"
select select "309305"
click at [844, 162] on div "Graduating class size * 36" at bounding box center [679, 166] width 597 height 59
click at [1074, 111] on span "Cancel" at bounding box center [1076, 112] width 40 height 12
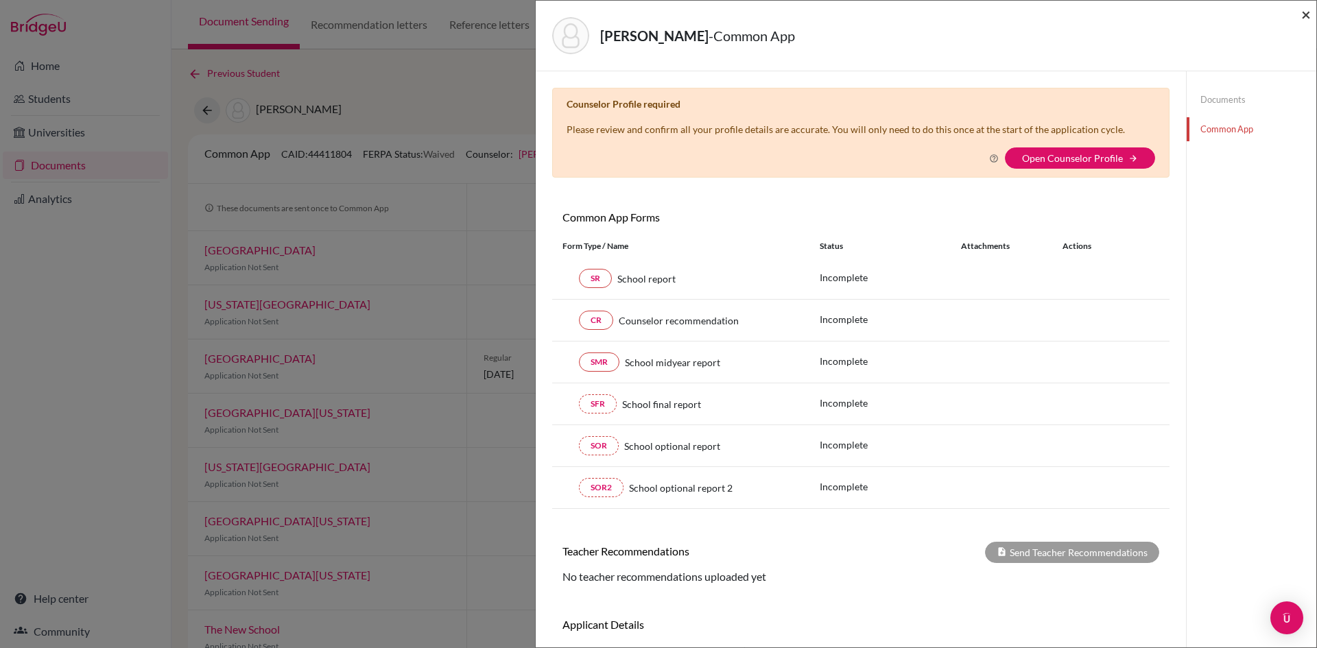
click at [1306, 13] on span "×" at bounding box center [1306, 14] width 10 height 20
